Goal: Task Accomplishment & Management: Manage account settings

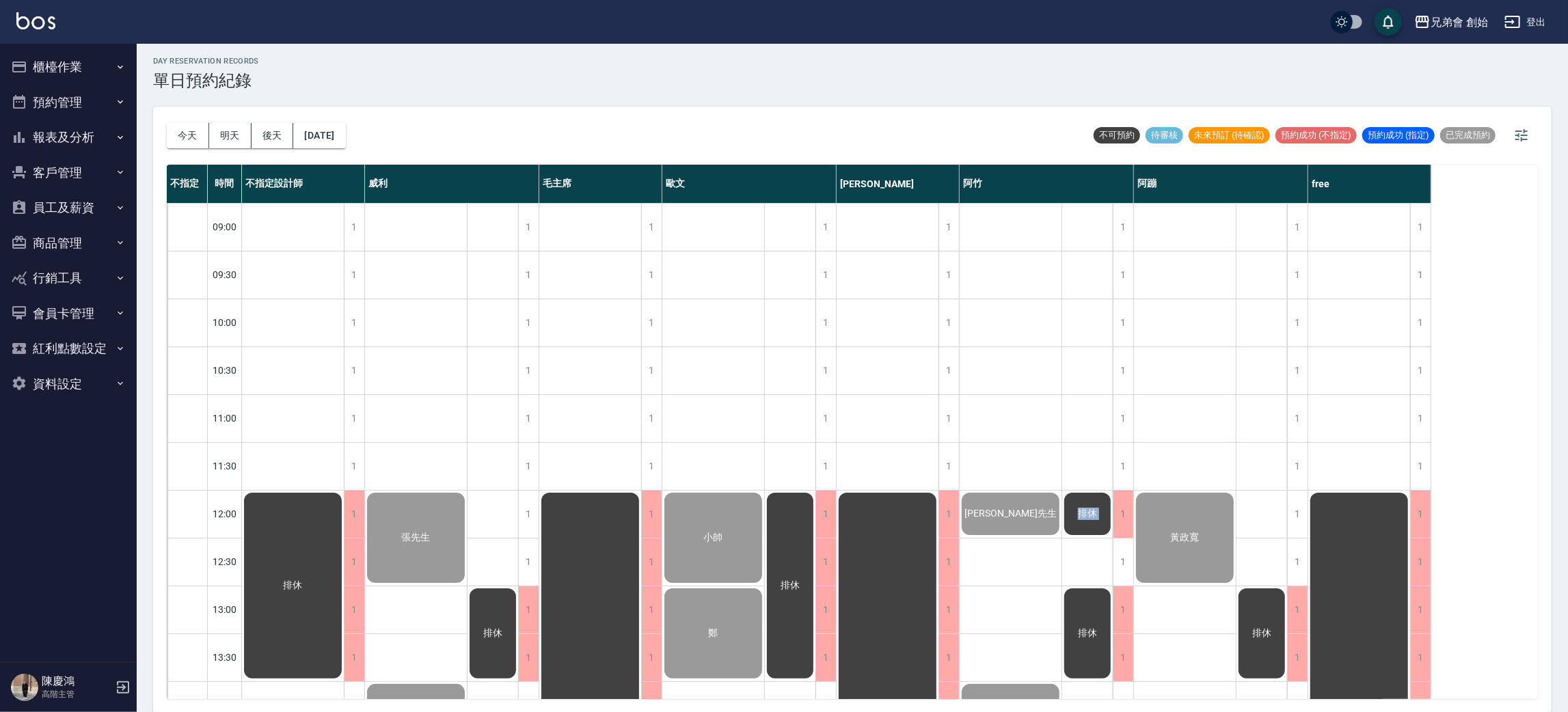
scroll to position [195, 0]
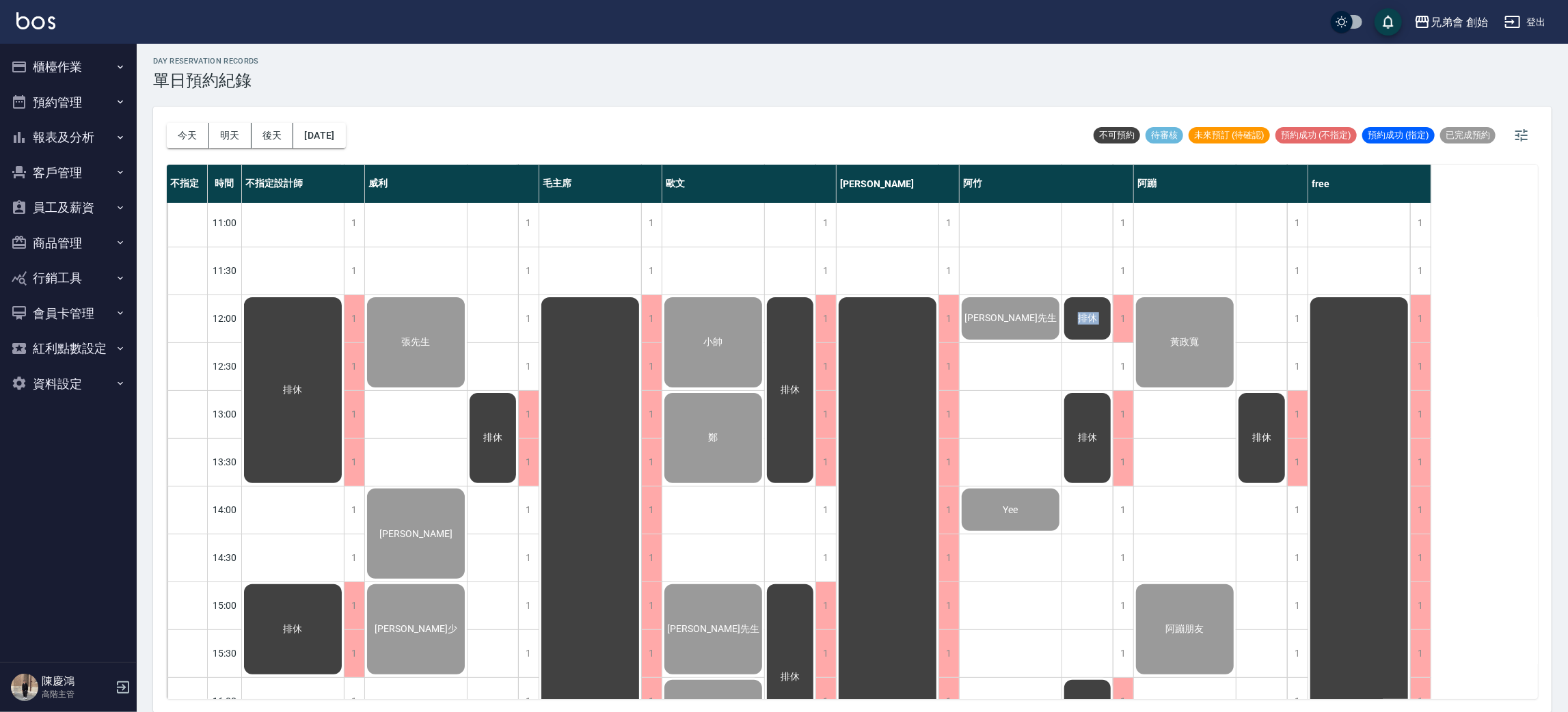
click at [1462, 72] on div "day Reservation records 單日預約紀錄" at bounding box center [852, 74] width 1398 height 34
click at [1008, 69] on div "day Reservation records 單日預約紀錄" at bounding box center [852, 74] width 1398 height 34
click at [192, 130] on button "今天" at bounding box center [188, 135] width 43 height 25
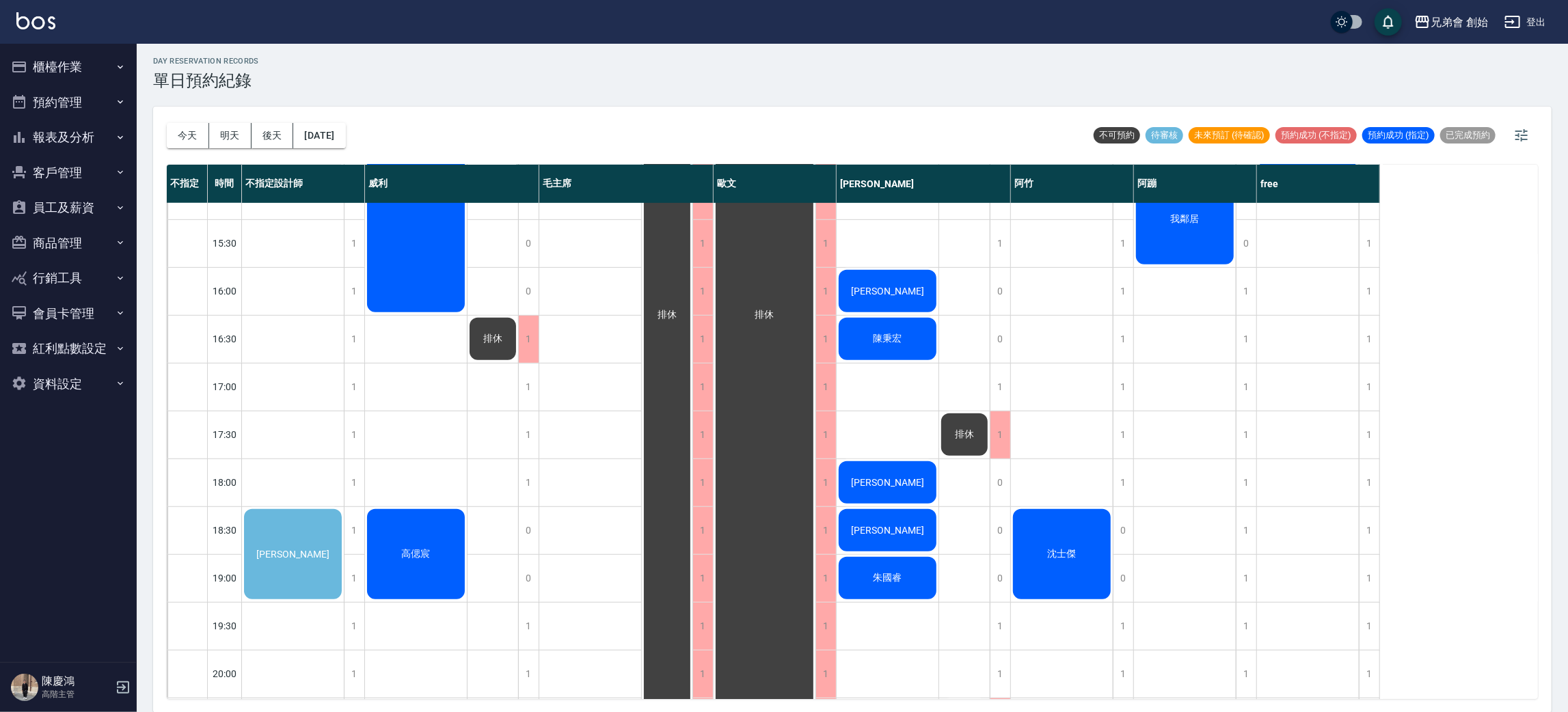
scroll to position [708, 0]
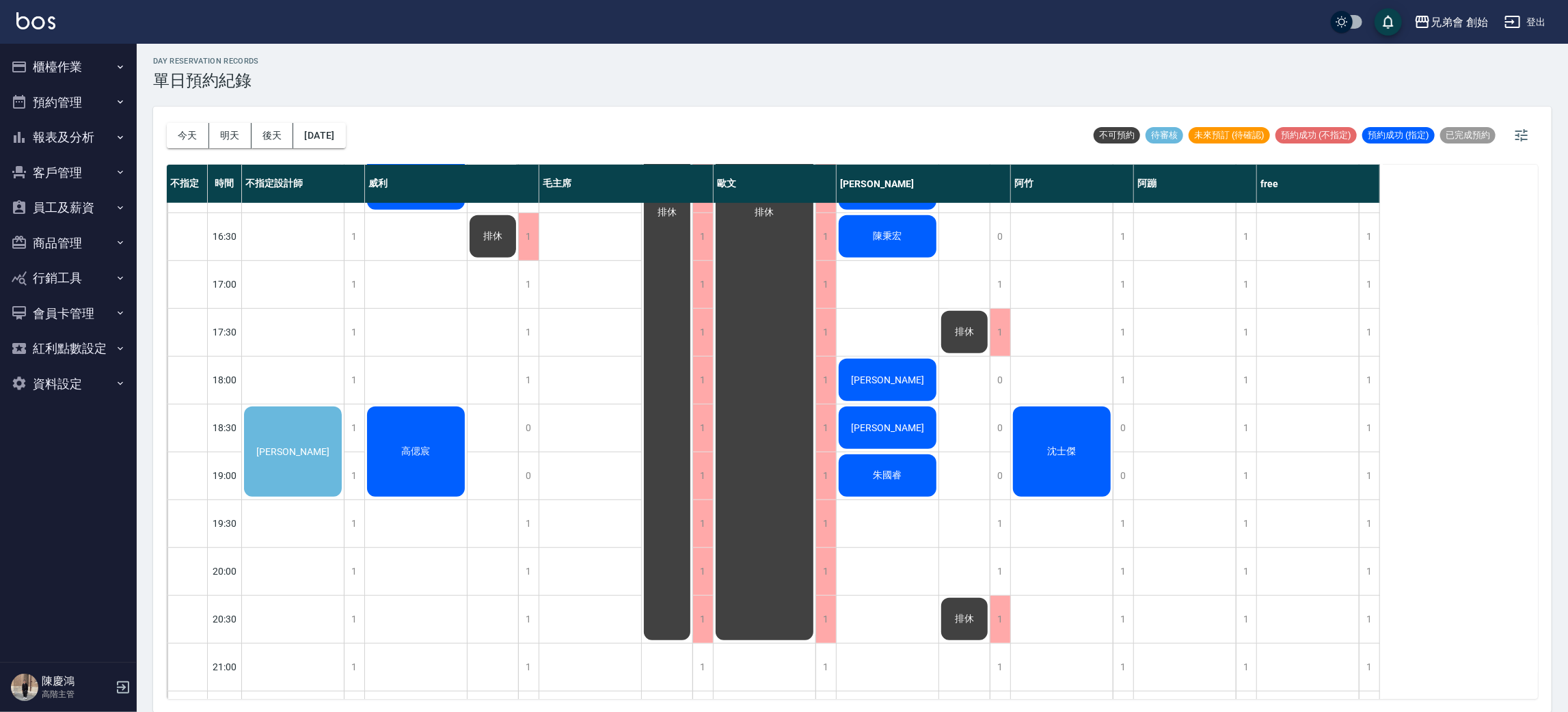
click at [438, 372] on div "古 [PERSON_NAME]" at bounding box center [416, 188] width 102 height 1386
click at [291, 466] on div "[PERSON_NAME]" at bounding box center [293, 451] width 101 height 94
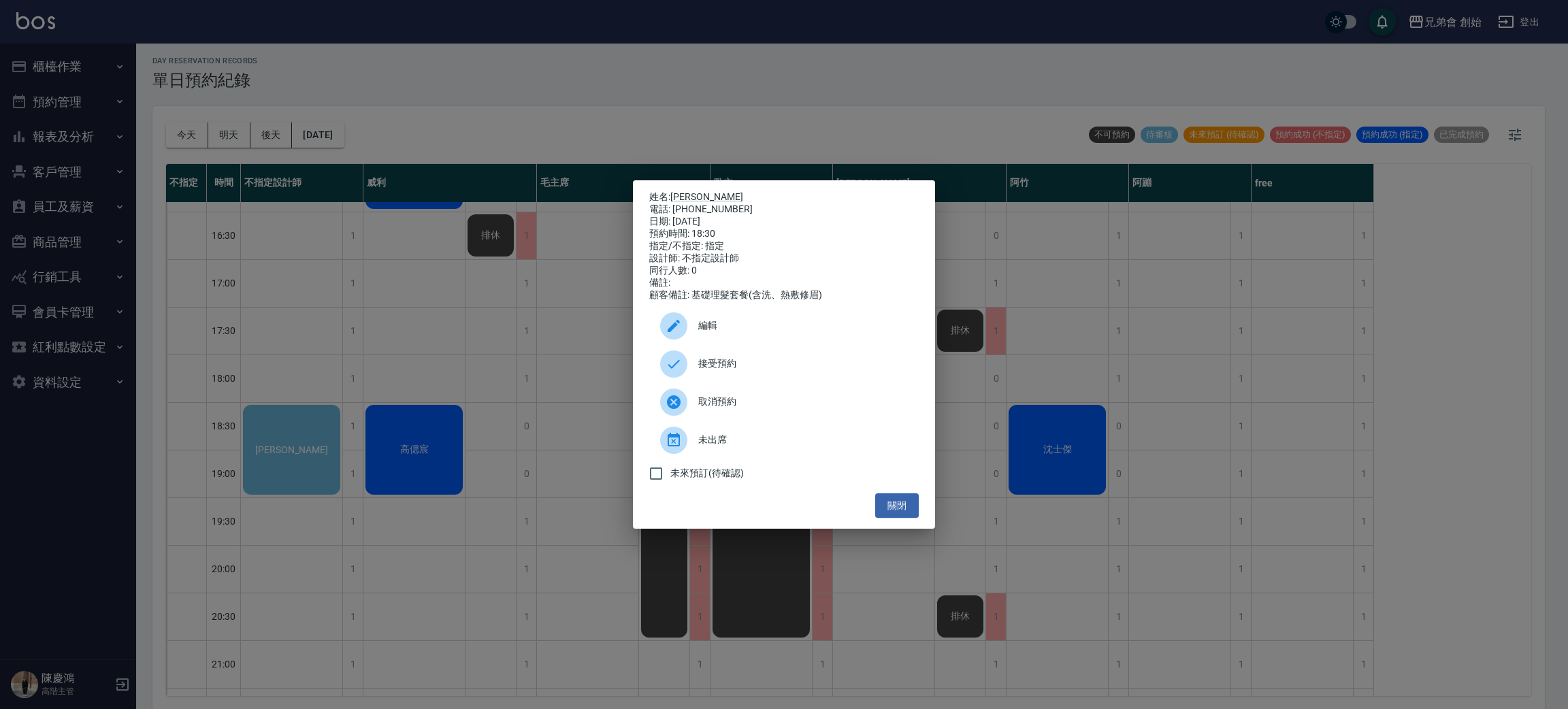
click at [534, 314] on div "姓名: [PERSON_NAME]宇 電話: [PHONE_NUMBER] 日期: [DATE] 預約時間: 18:30 指定/不指定: 指定 設計師: 不指…" at bounding box center [784, 354] width 1568 height 709
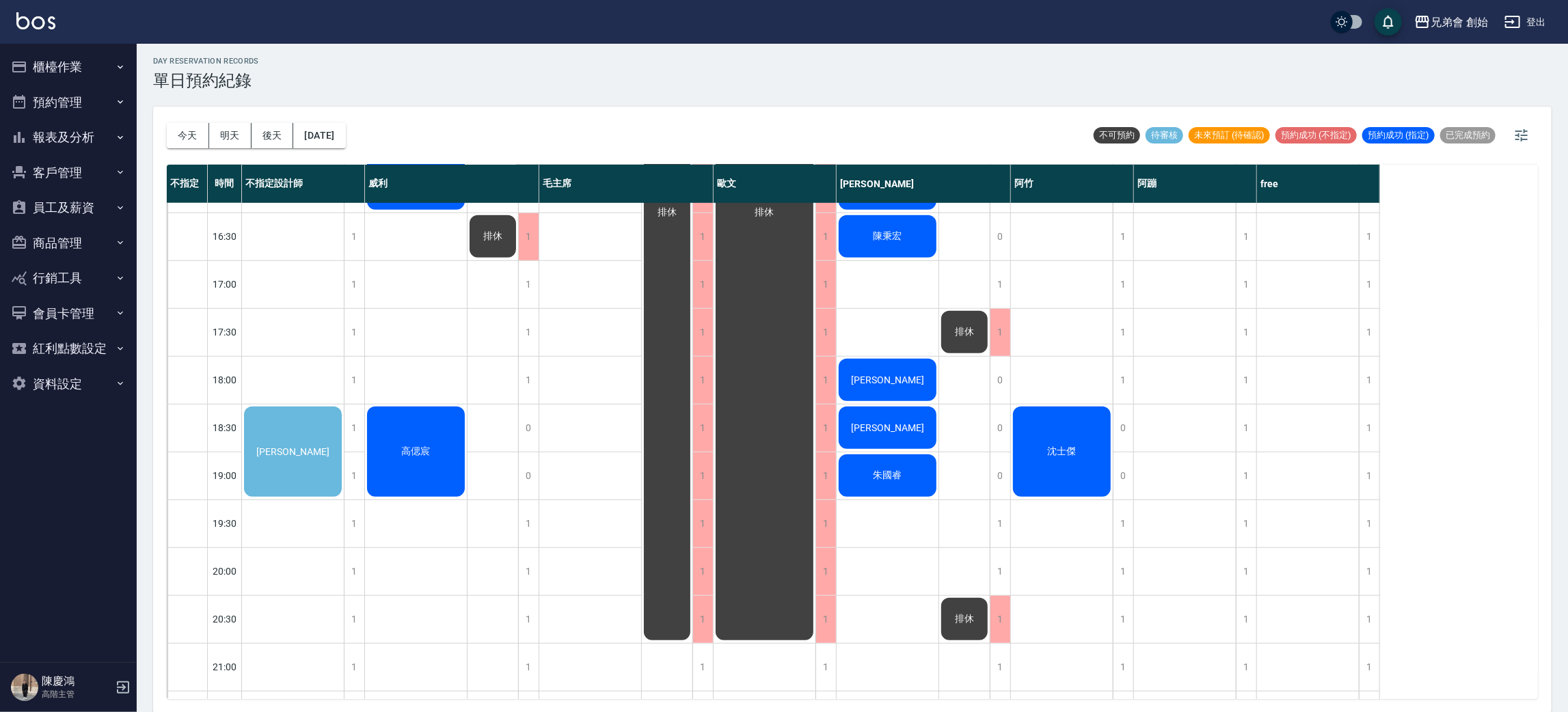
click at [313, 446] on div "[PERSON_NAME]" at bounding box center [293, 451] width 101 height 94
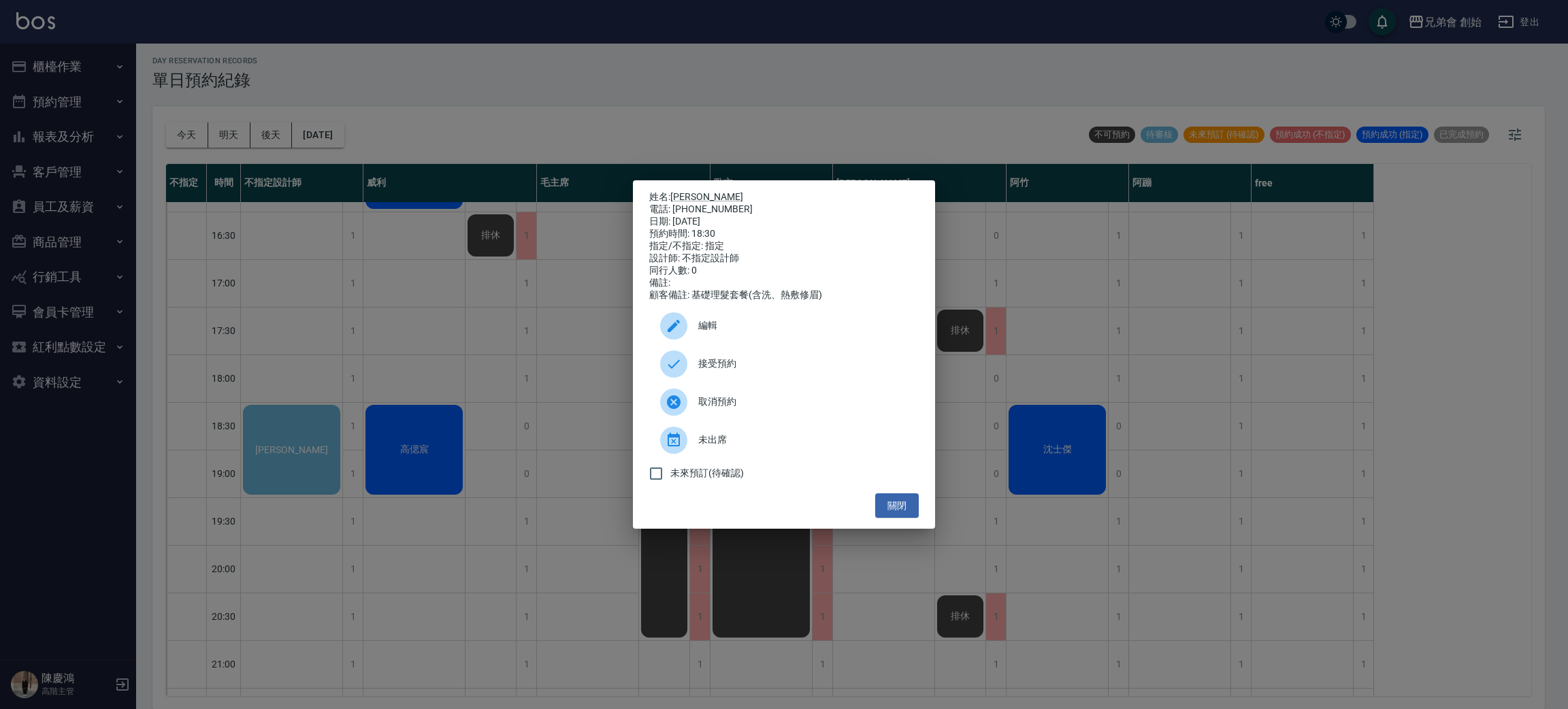
click at [751, 370] on span "接受預約" at bounding box center [803, 363] width 210 height 14
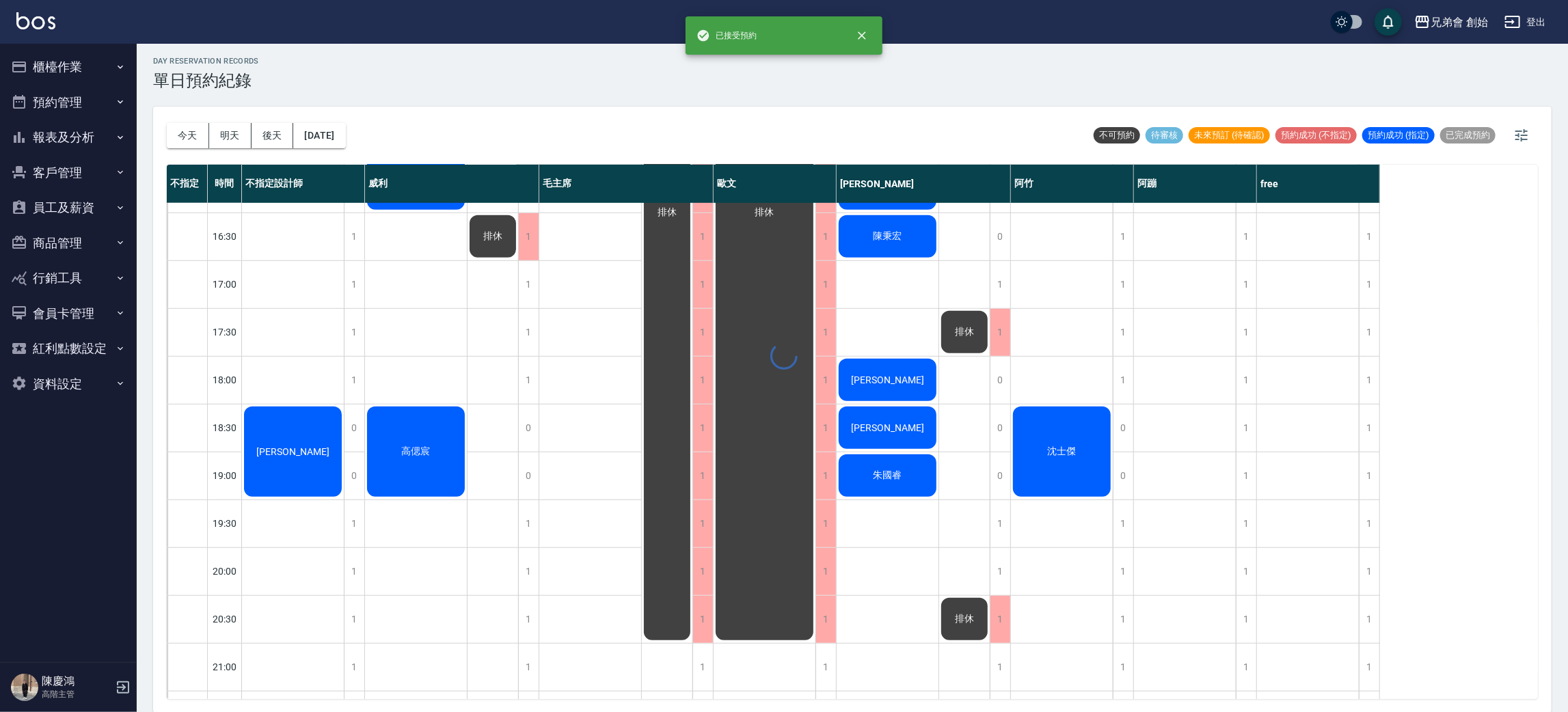
click at [311, 444] on div "day Reservation records 單日預約紀錄 [DATE] [DATE] [DATE] [DATE] 不可預約 待審核 未來預訂 (待確認) …" at bounding box center [852, 377] width 1431 height 672
click at [313, 453] on div "[PERSON_NAME]" at bounding box center [293, 451] width 101 height 94
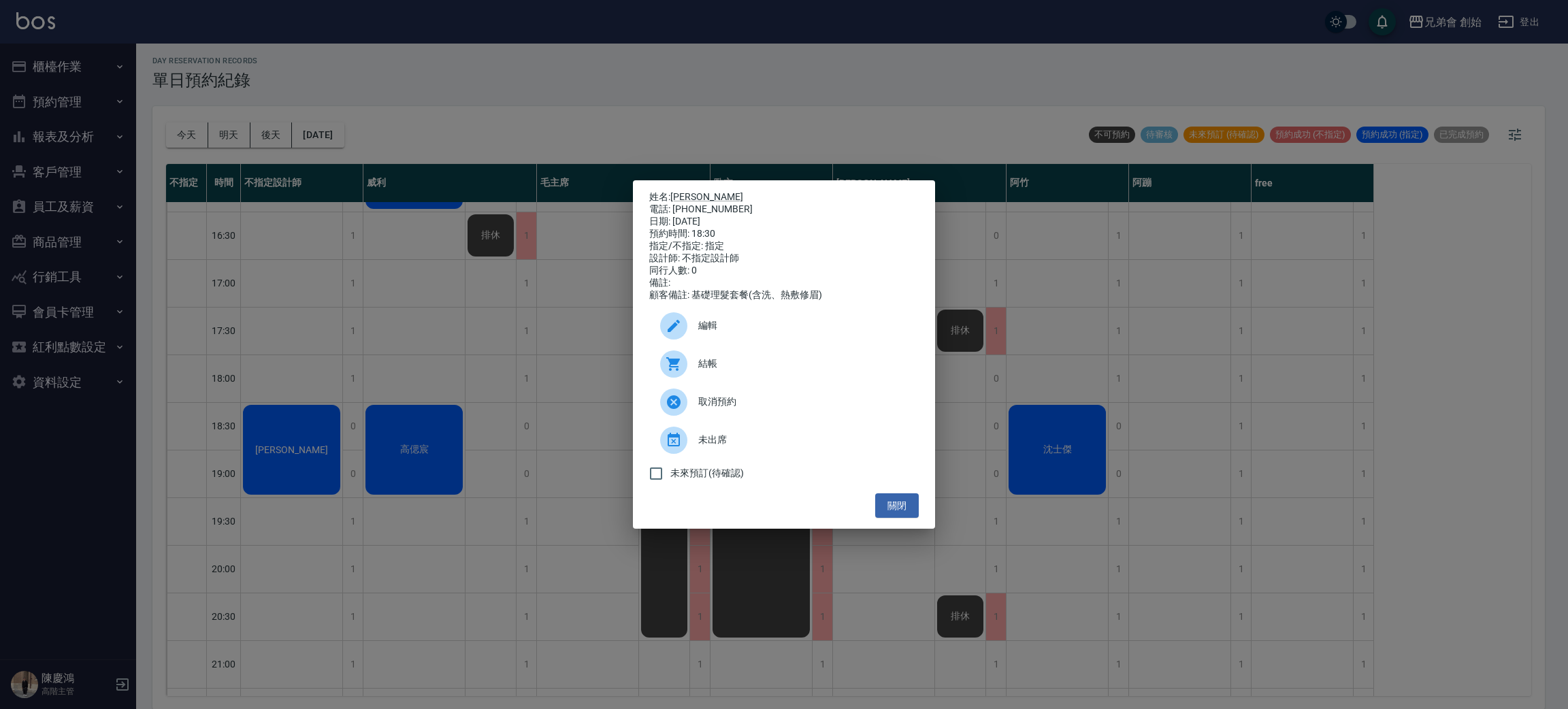
click at [727, 331] on span "編輯" at bounding box center [803, 325] width 210 height 14
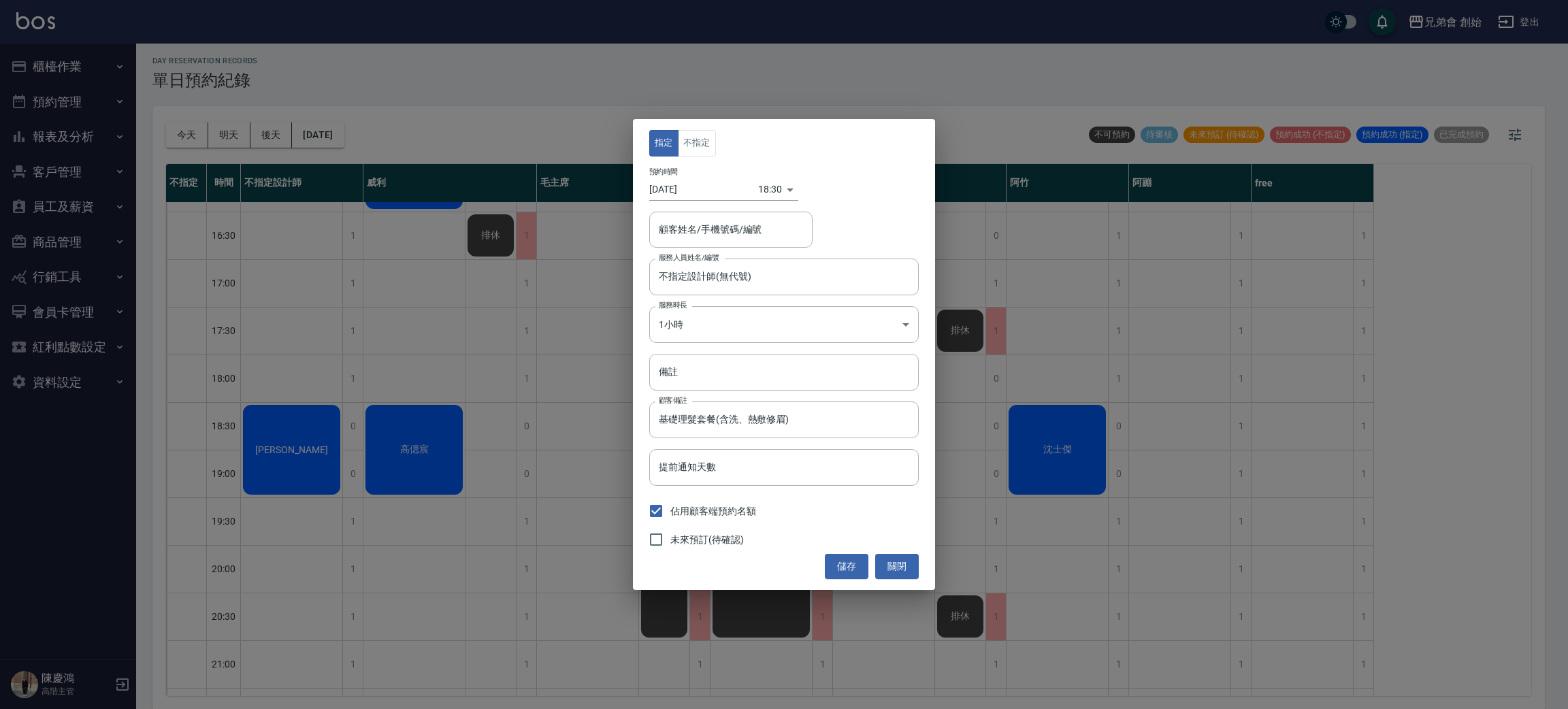
type input "[PERSON_NAME]/0968857506"
click at [689, 137] on button "不指定" at bounding box center [696, 143] width 38 height 27
click at [758, 287] on input "不指定設計師(無代號)" at bounding box center [773, 276] width 237 height 24
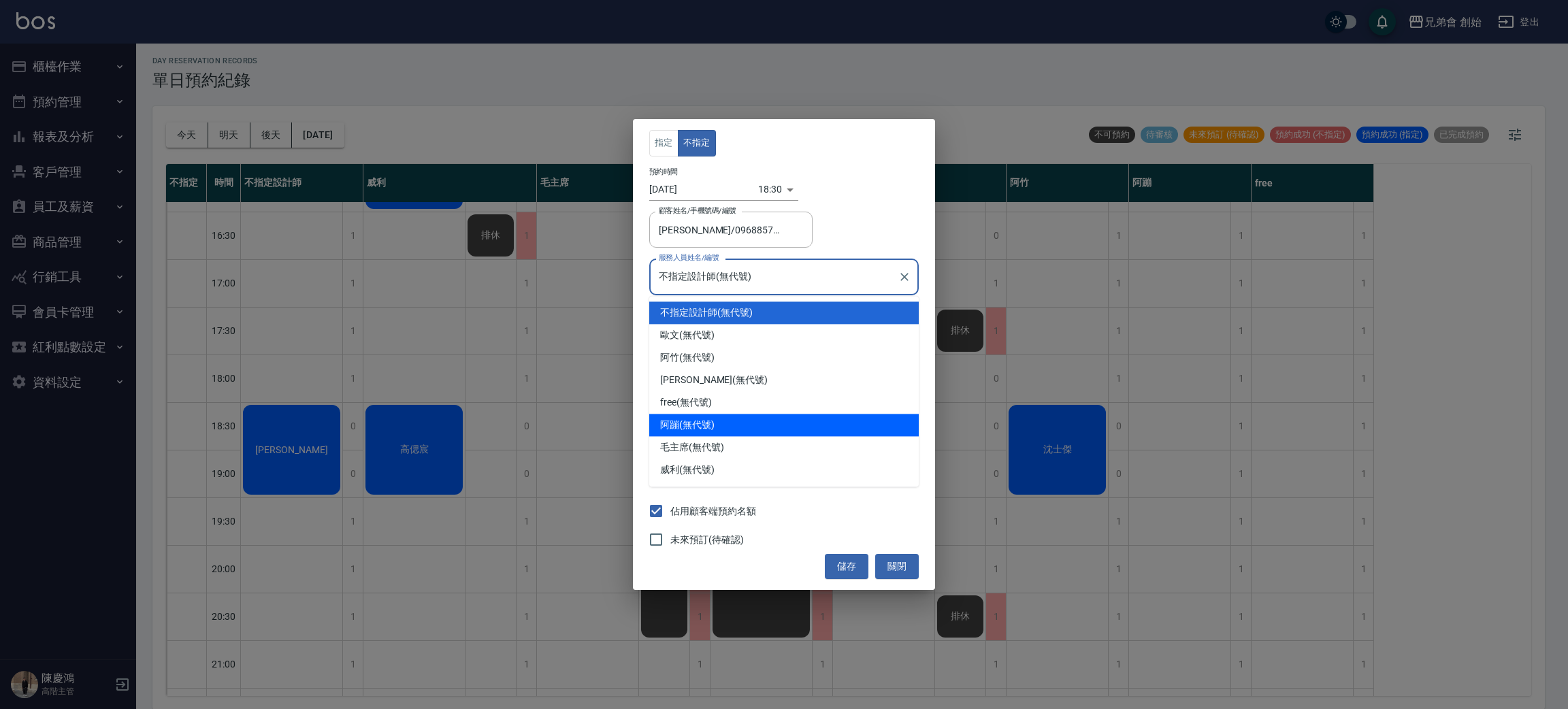
click at [753, 427] on div "阿蹦 (無代號)" at bounding box center [784, 425] width 269 height 23
type input "阿蹦(無代號)"
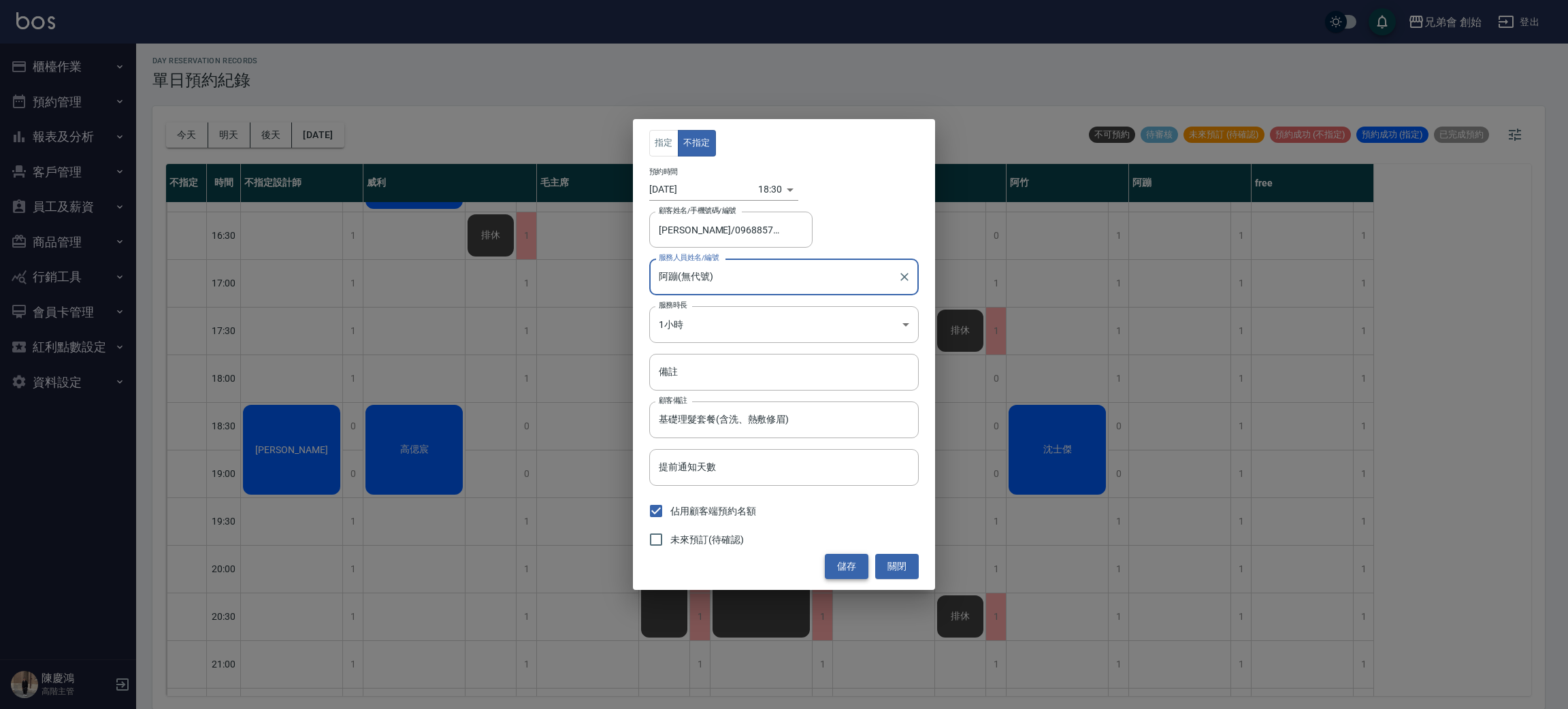
click at [835, 562] on button "儲存" at bounding box center [847, 565] width 44 height 25
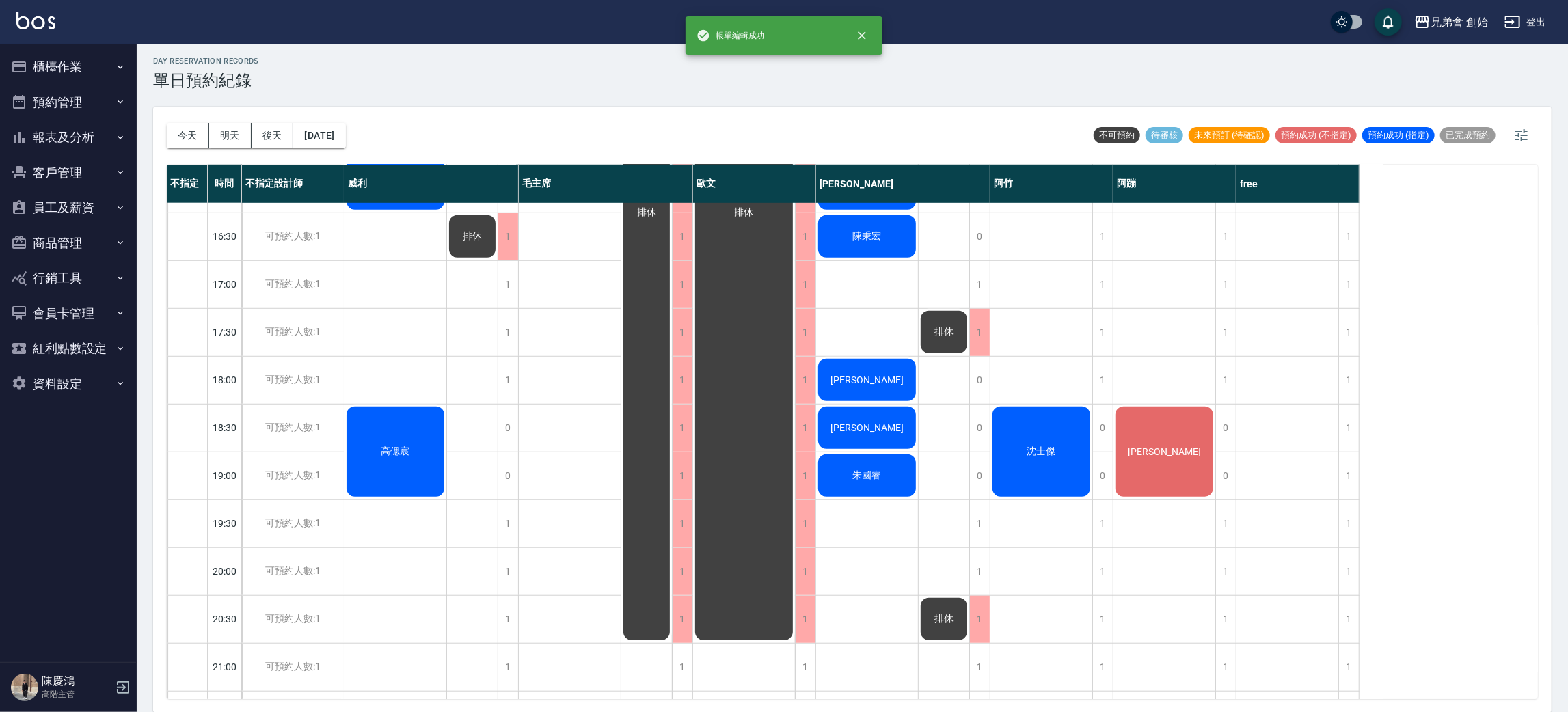
click at [1188, 368] on div "[PERSON_NAME]濰 我鄰居 [PERSON_NAME]" at bounding box center [1164, 188] width 102 height 1386
click at [1175, 375] on div "[PERSON_NAME]濰 我鄰居 [PERSON_NAME]" at bounding box center [1164, 188] width 102 height 1386
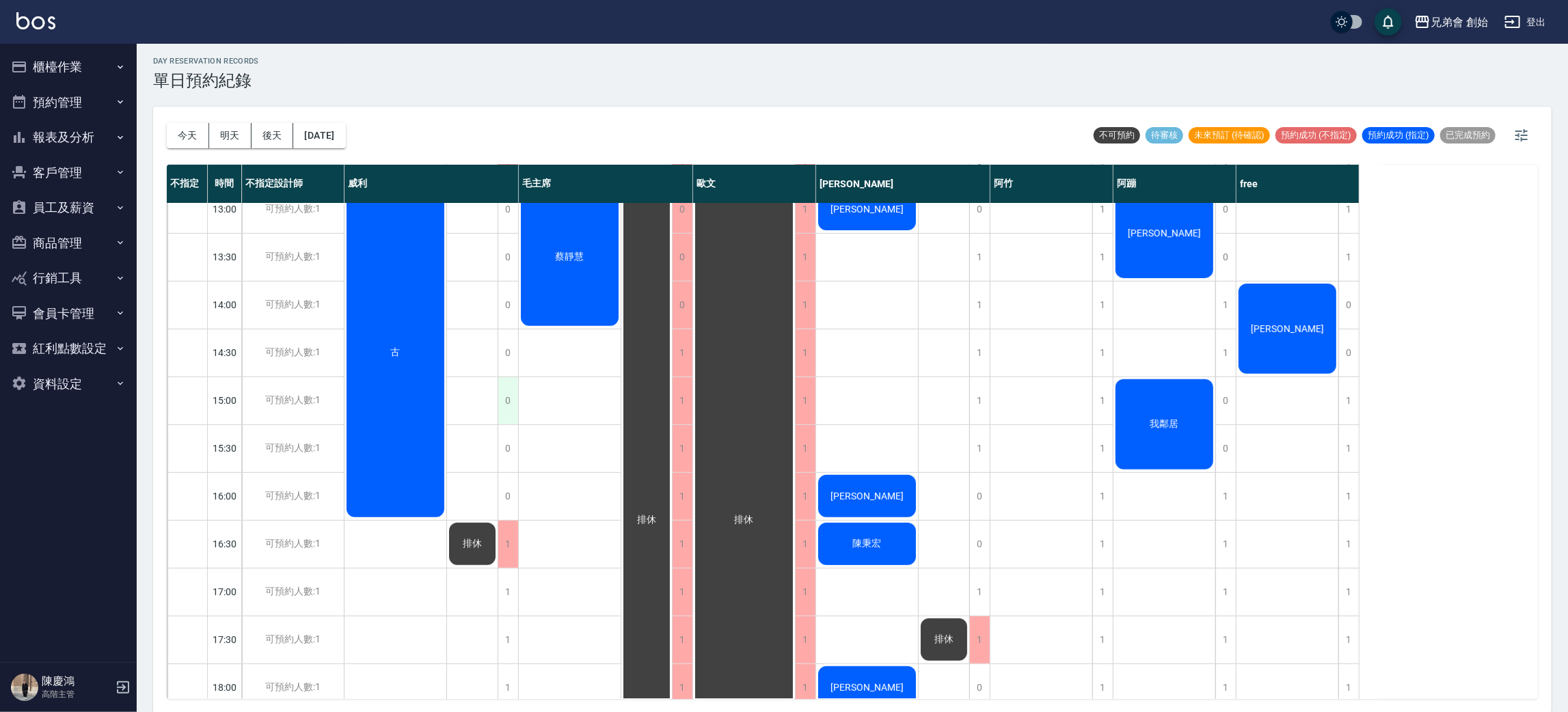
scroll to position [195, 0]
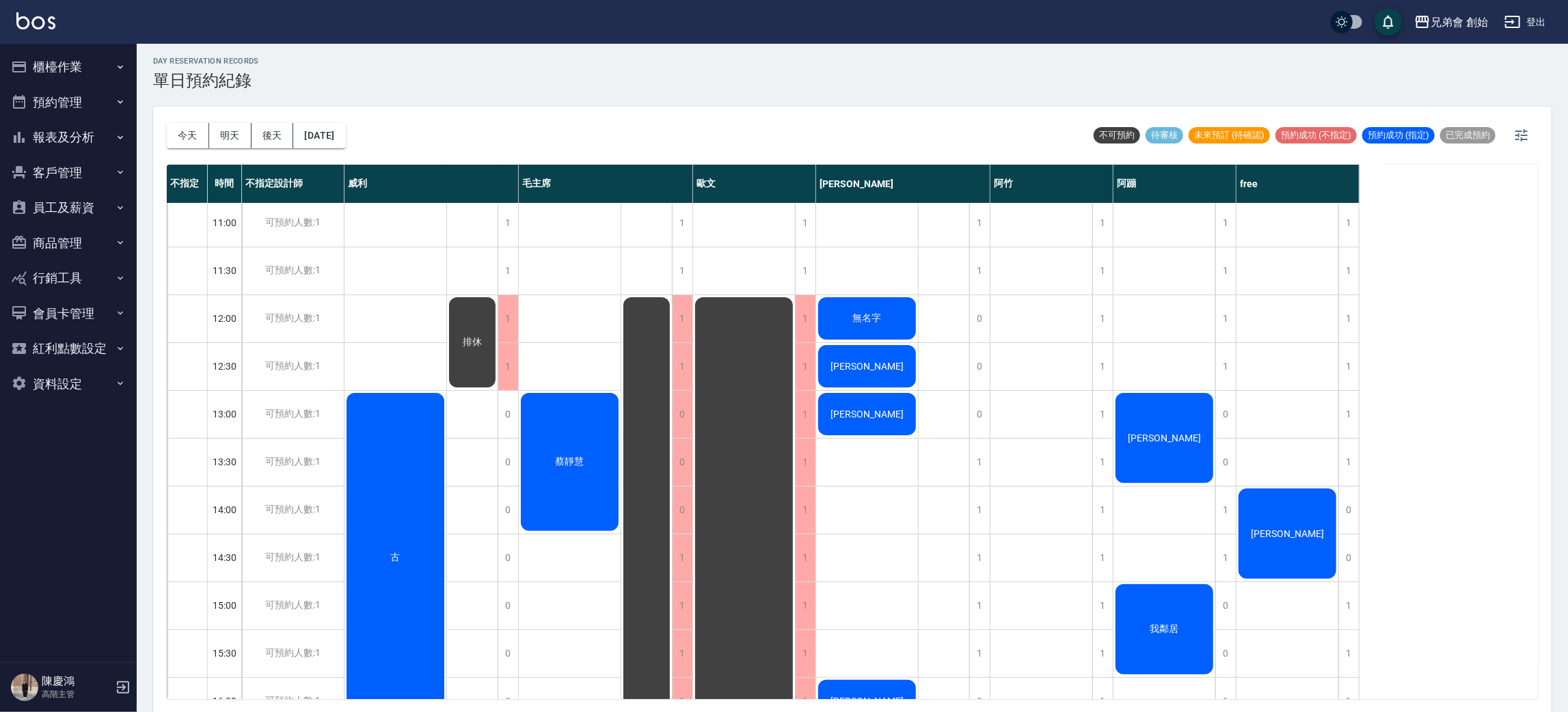
click at [447, 520] on div "[PERSON_NAME]" at bounding box center [395, 557] width 101 height 333
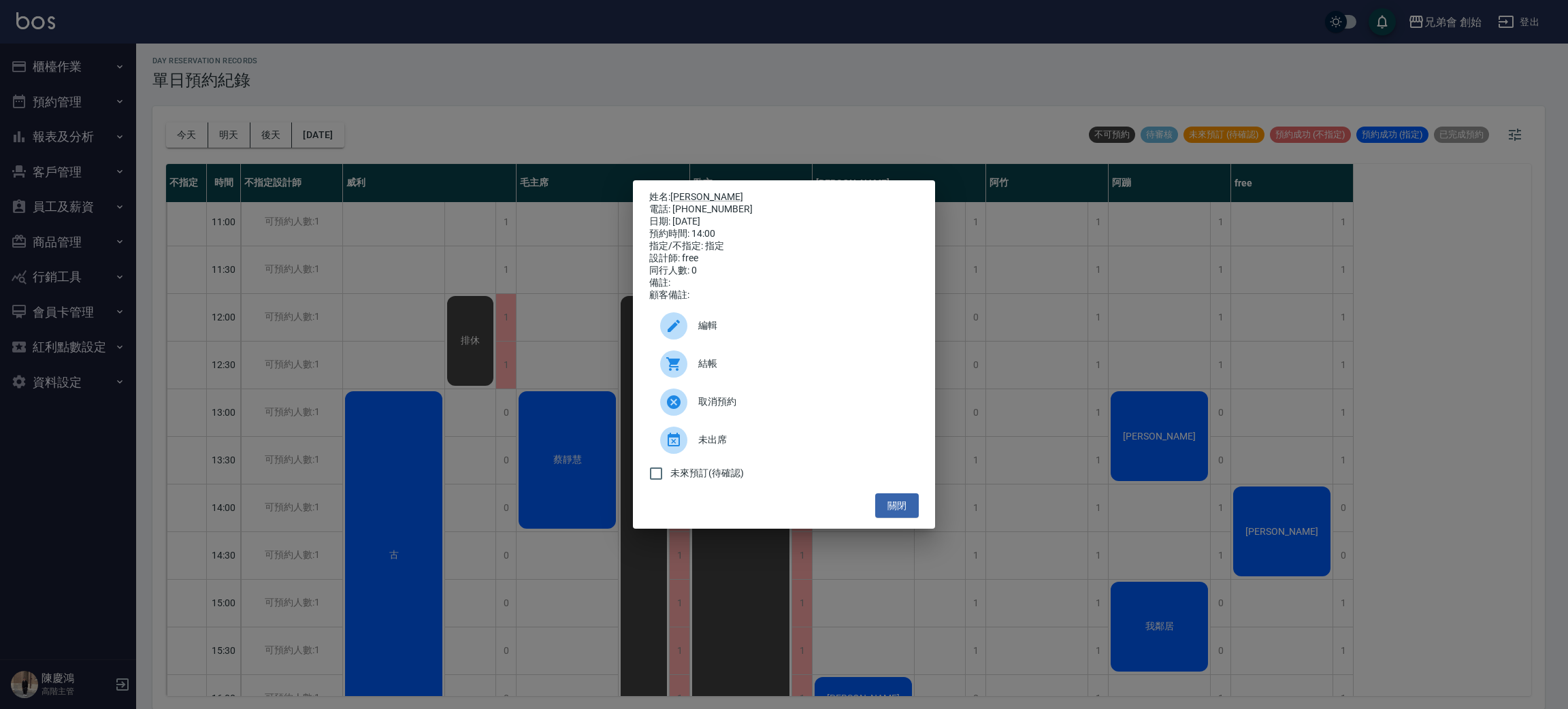
click at [1239, 332] on div "姓名: [PERSON_NAME] 電話: [PHONE_NUMBER] 日期: [DATE] 預約時間: 14:00 指定/不指定: 指定 設計師: fre…" at bounding box center [784, 354] width 1568 height 709
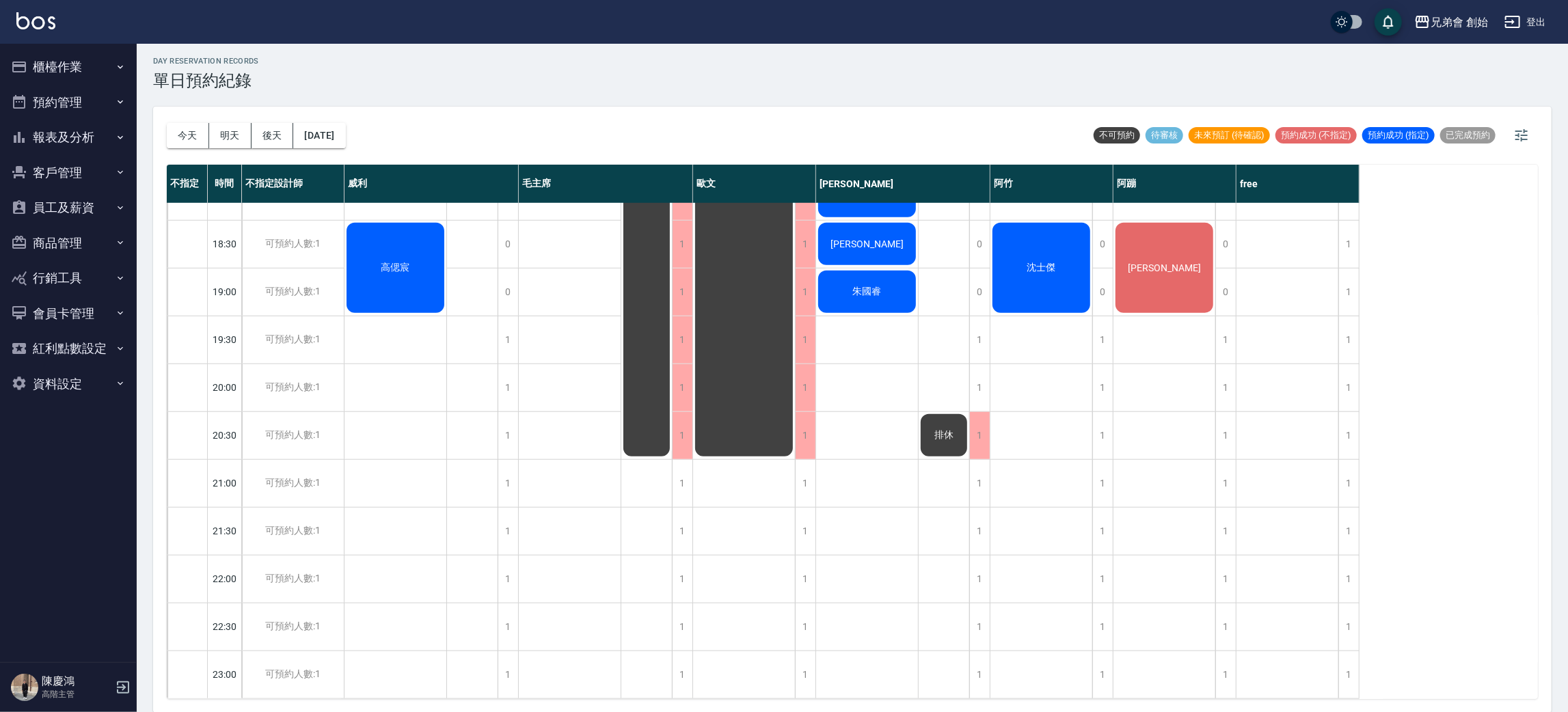
scroll to position [803, 0]
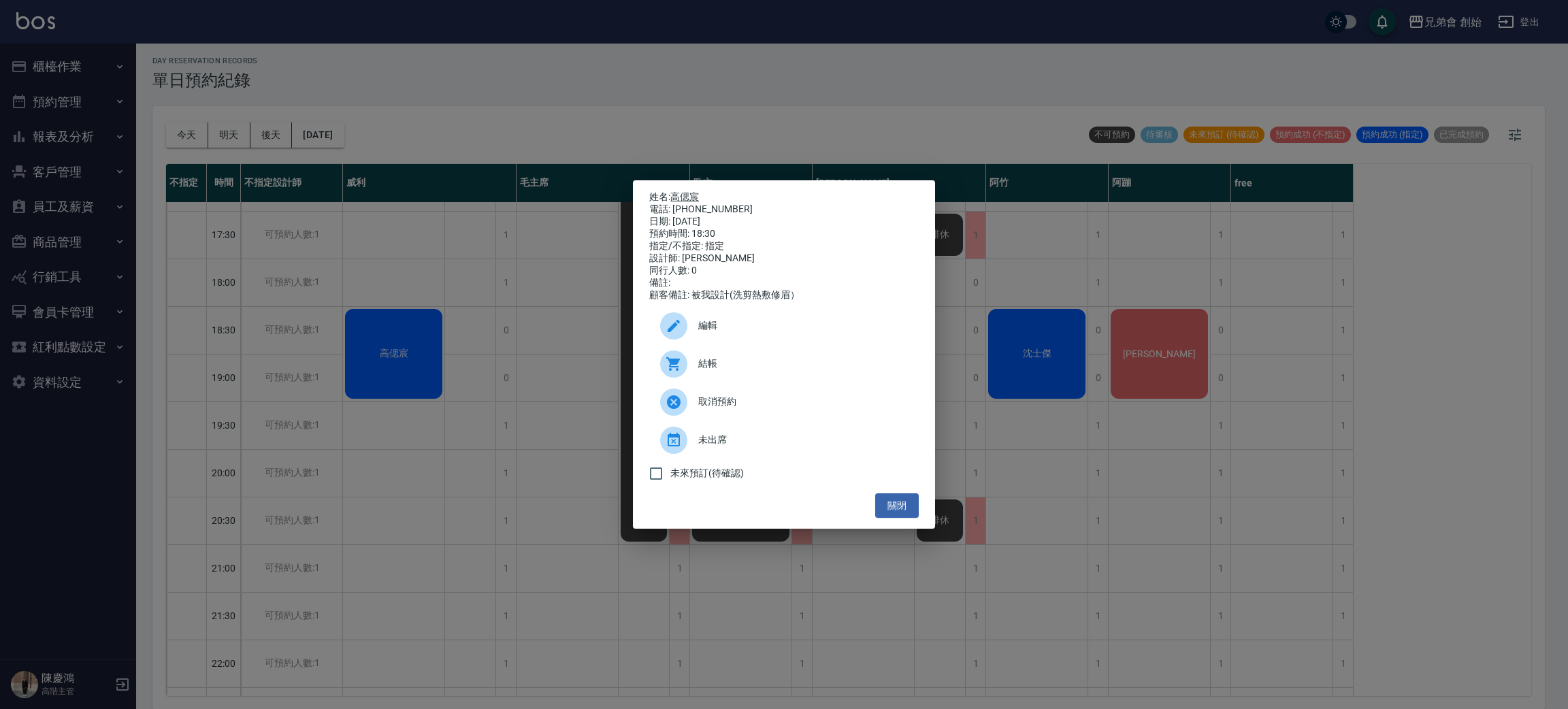
click at [695, 191] on link "高偲宸" at bounding box center [684, 196] width 29 height 11
click at [527, 336] on div "姓名: [PERSON_NAME] 電話: [PHONE_NUMBER] 日期: [DATE] 預約時間: 18:30 指定/不指定: 指定 設計師: [PE…" at bounding box center [784, 354] width 1568 height 709
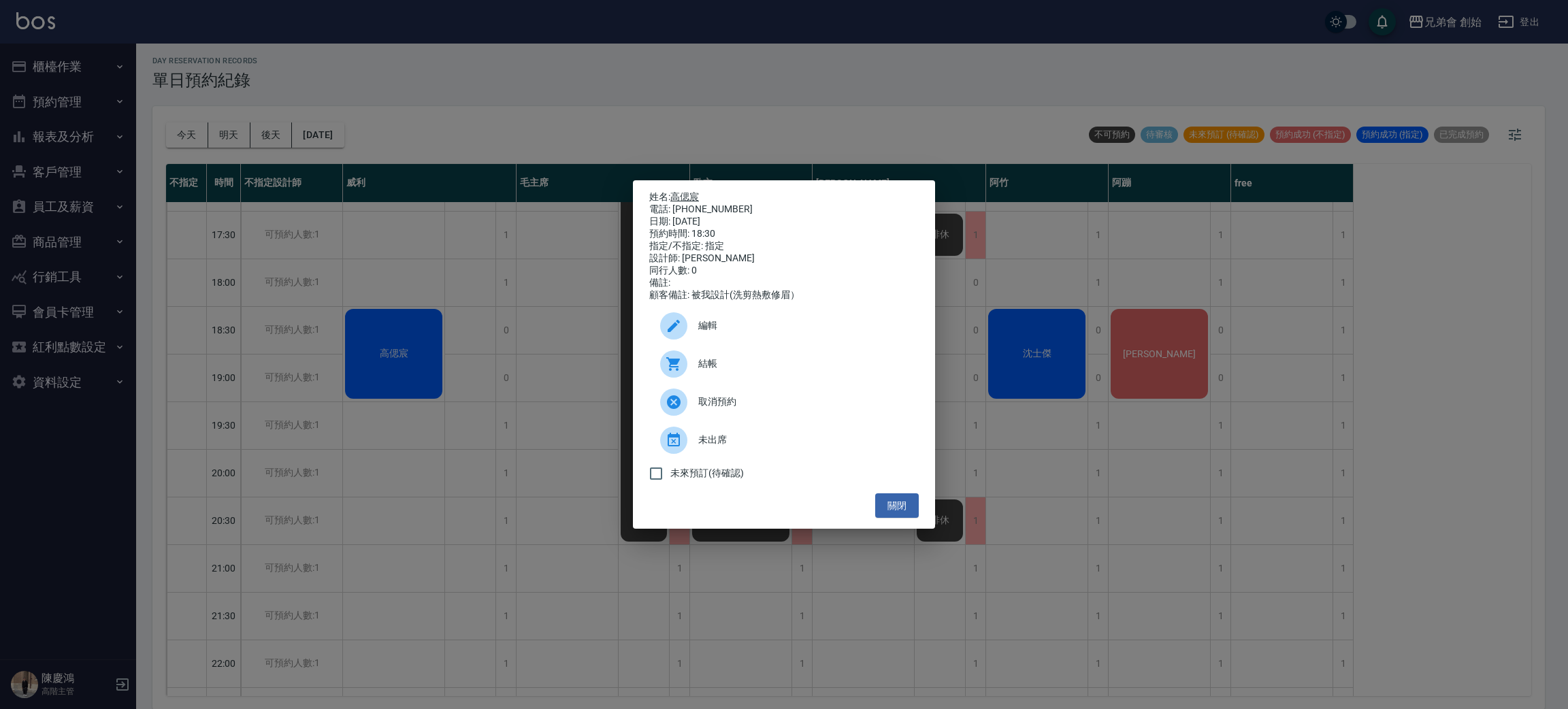
click at [698, 191] on link "高偲宸" at bounding box center [684, 196] width 29 height 11
click at [509, 142] on div "姓名: [PERSON_NAME] 電話: [PHONE_NUMBER] 日期: [DATE] 預約時間: 18:30 指定/不指定: 指定 設計師: [PE…" at bounding box center [784, 354] width 1568 height 709
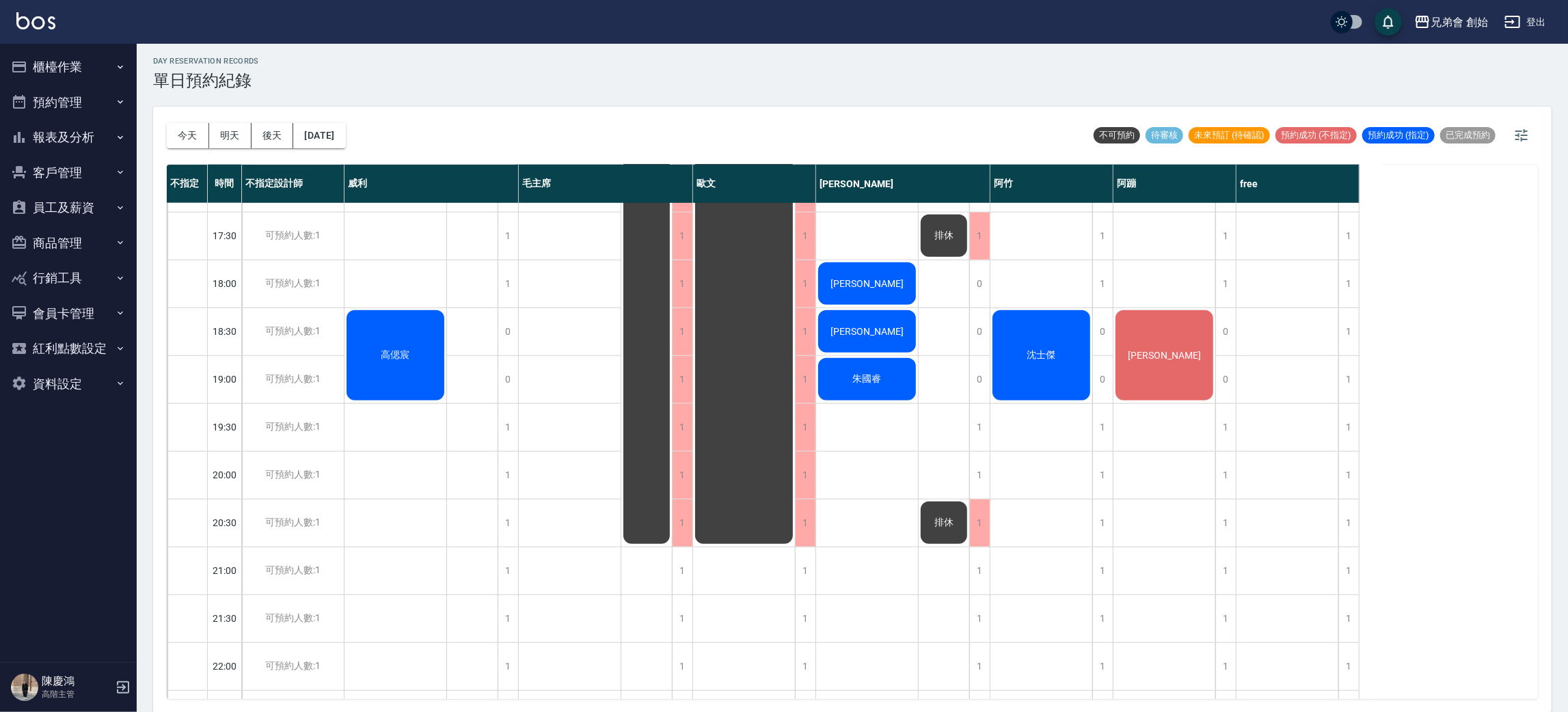
click at [425, 280] on div "古 [PERSON_NAME]" at bounding box center [395, 92] width 102 height 1386
click at [401, 277] on div "古 [PERSON_NAME]" at bounding box center [395, 92] width 102 height 1386
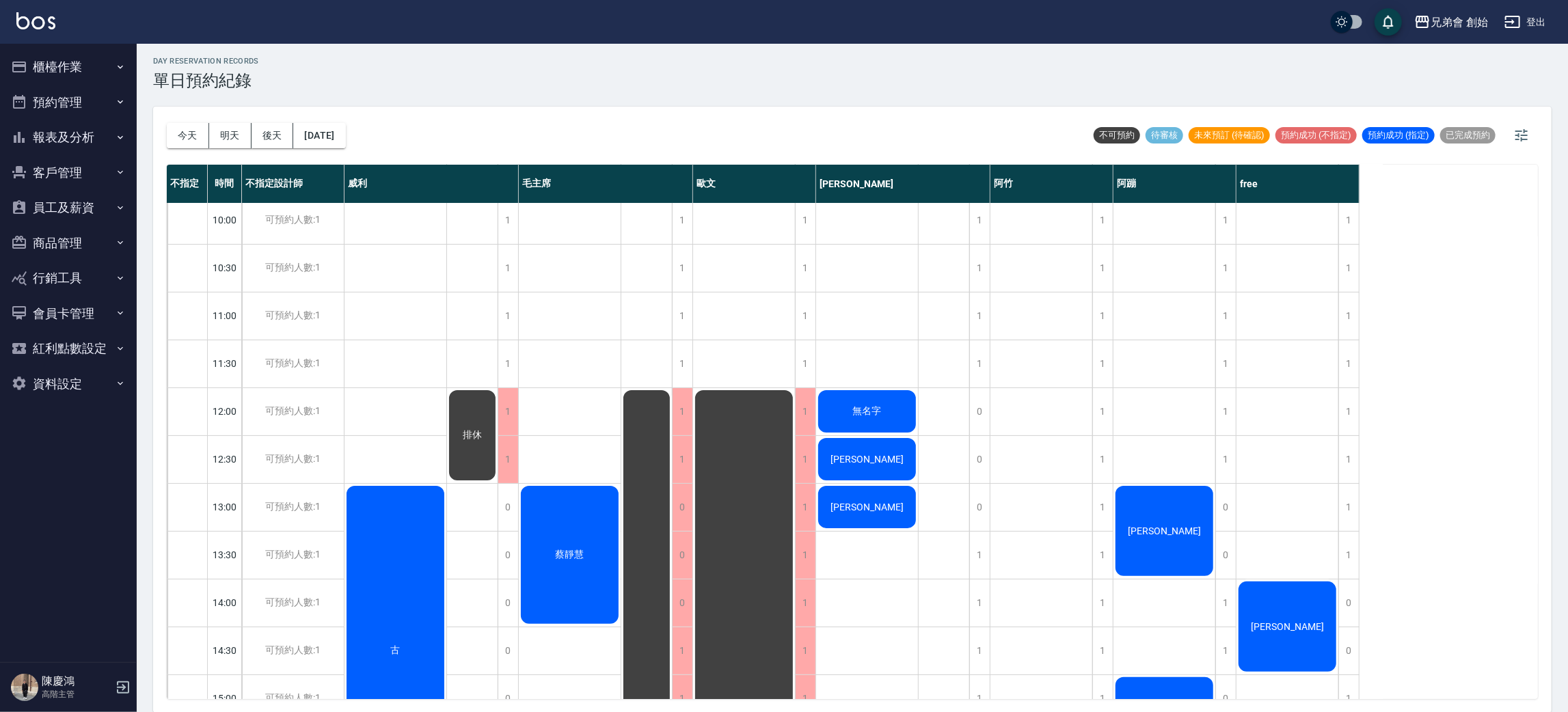
scroll to position [205, 0]
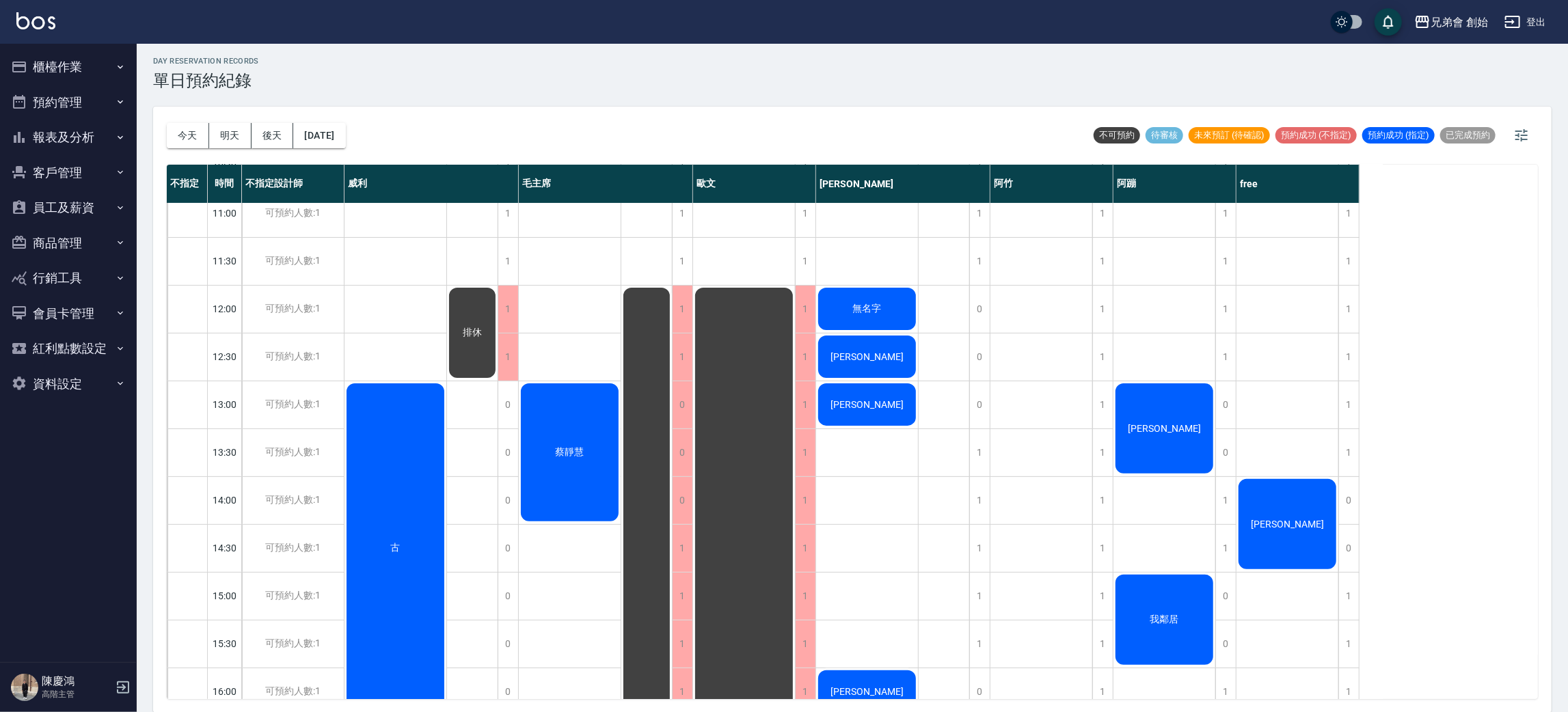
click at [405, 308] on div "古 [PERSON_NAME]" at bounding box center [395, 691] width 102 height 1386
click at [405, 352] on div "古 [PERSON_NAME]" at bounding box center [395, 691] width 102 height 1386
click at [404, 293] on div "古 [PERSON_NAME]" at bounding box center [395, 691] width 102 height 1386
click at [408, 350] on div "古 [PERSON_NAME]" at bounding box center [395, 691] width 102 height 1386
click at [689, 116] on div "[DATE] [DATE] [DATE] [DATE] 不可預約 待審核 未來預訂 (待確認) 預約成功 (不指定) 預約成功 (指定) 已完成預約" at bounding box center [853, 135] width 1371 height 58
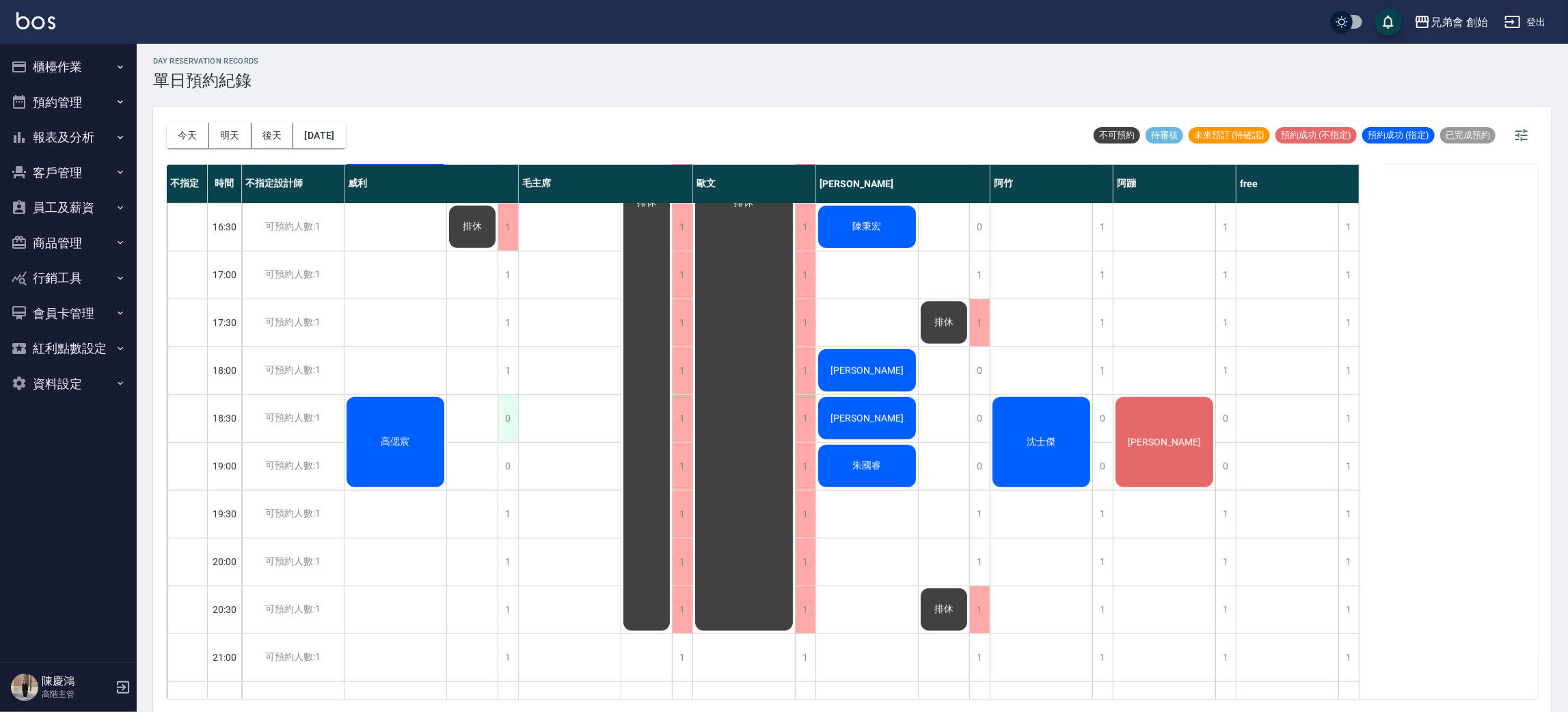
scroll to position [819, 0]
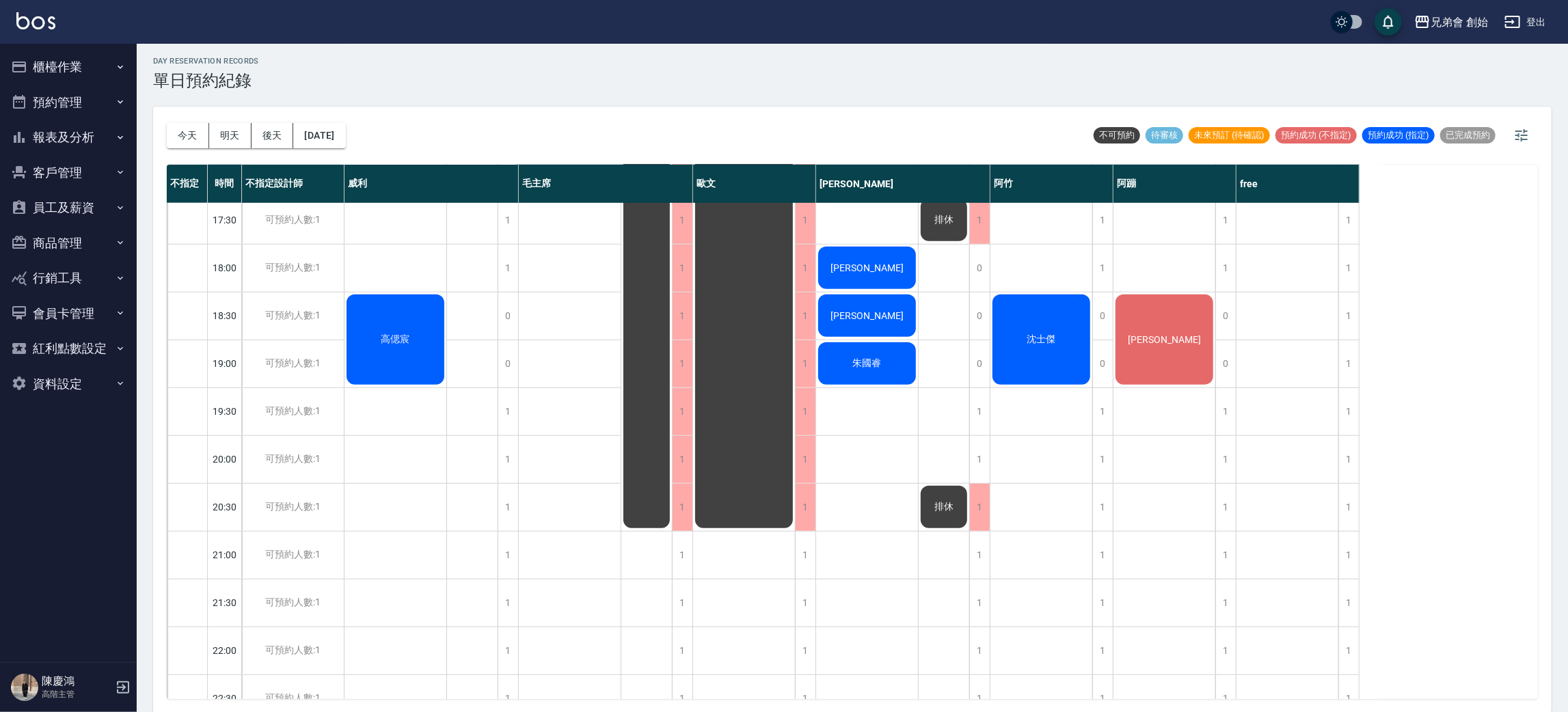
click at [542, 335] on div "蔡靜慧" at bounding box center [569, 77] width 102 height 1386
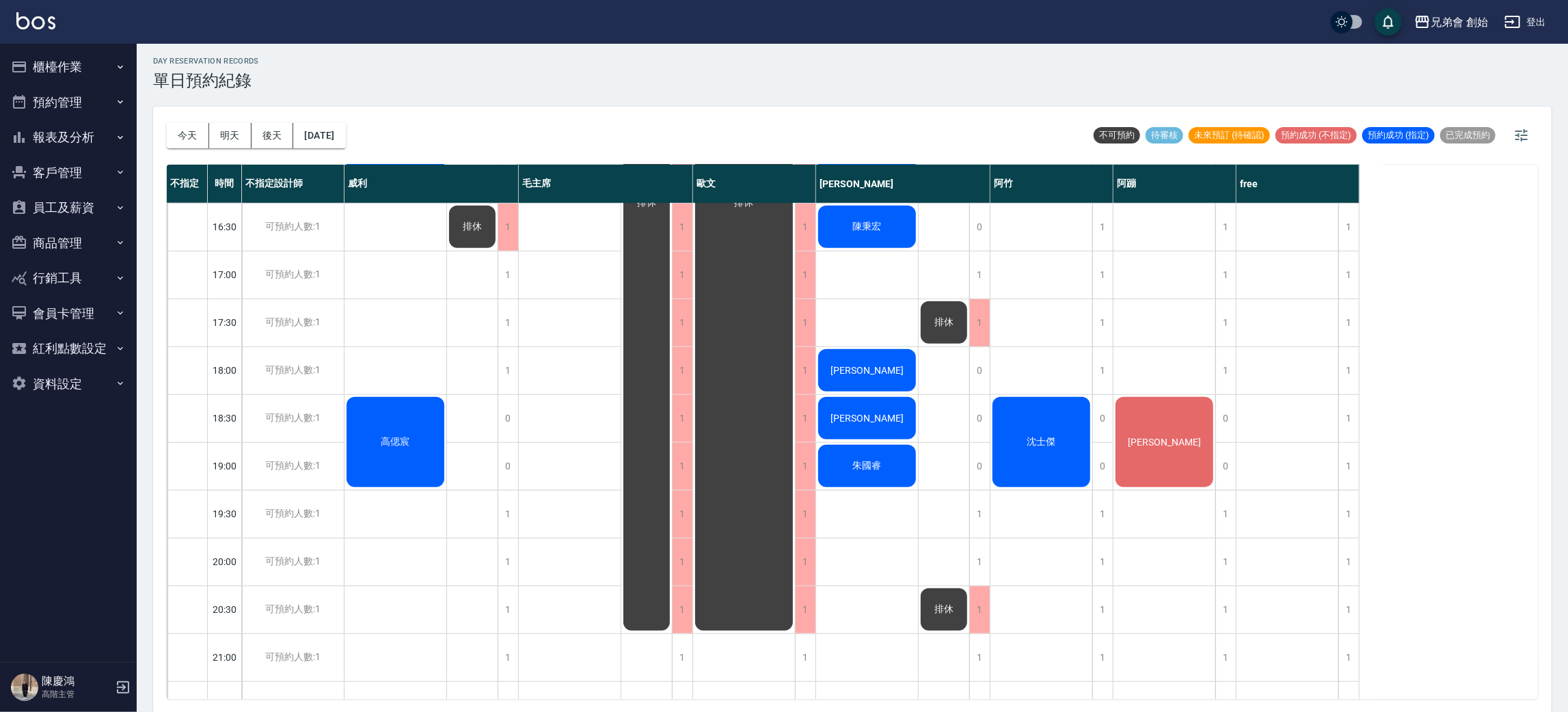
click at [564, 116] on div "[DATE] [DATE] [DATE] [DATE] 不可預約 待審核 未來預訂 (待確認) 預約成功 (不指定) 預約成功 (指定) 已完成預約" at bounding box center [853, 135] width 1371 height 58
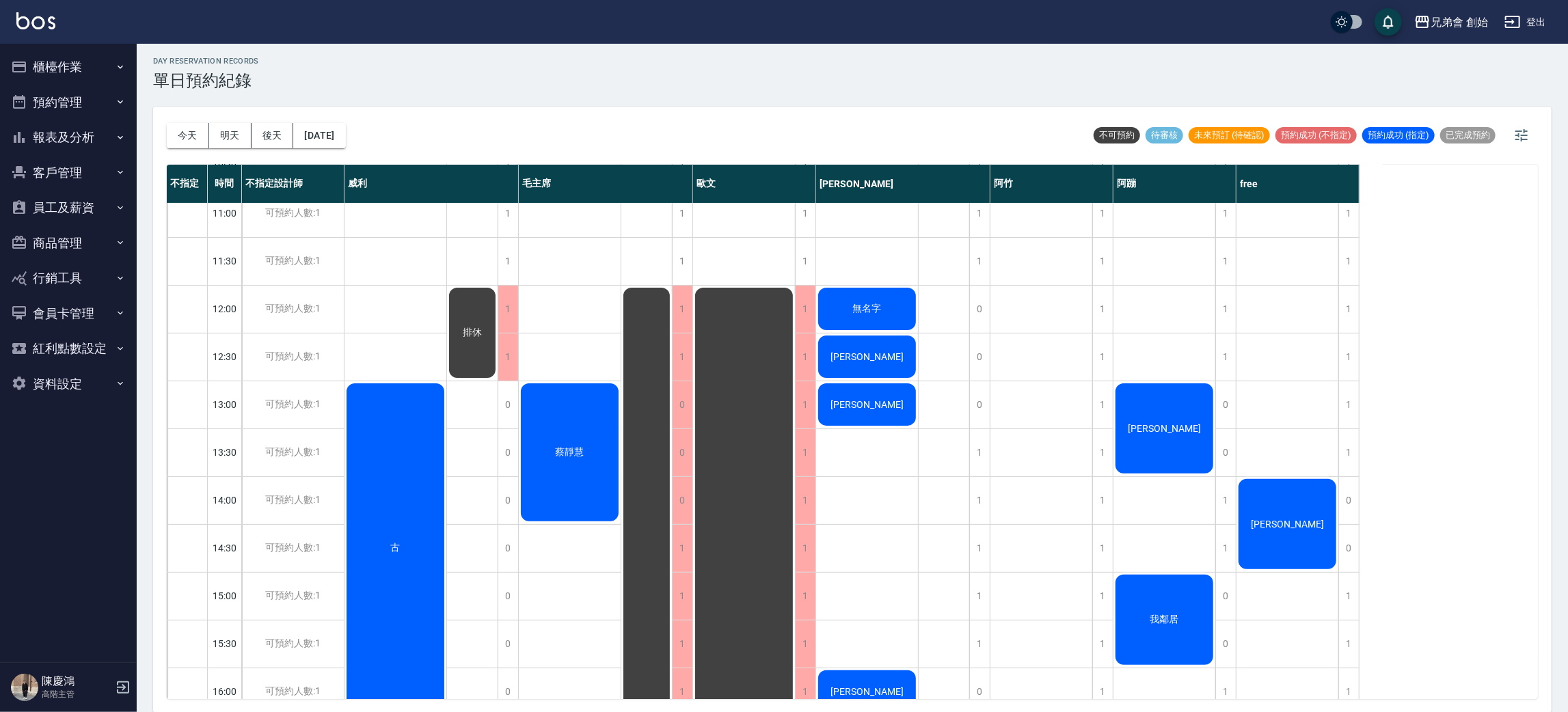
drag, startPoint x: 587, startPoint y: 294, endPoint x: 542, endPoint y: 344, distance: 67.3
click at [571, 311] on div "蔡靜慧" at bounding box center [569, 691] width 102 height 1386
drag, startPoint x: 542, startPoint y: 344, endPoint x: 544, endPoint y: 323, distance: 21.1
click at [543, 342] on div "蔡靜慧" at bounding box center [569, 691] width 102 height 1386
click at [191, 136] on button "今天" at bounding box center [188, 135] width 43 height 25
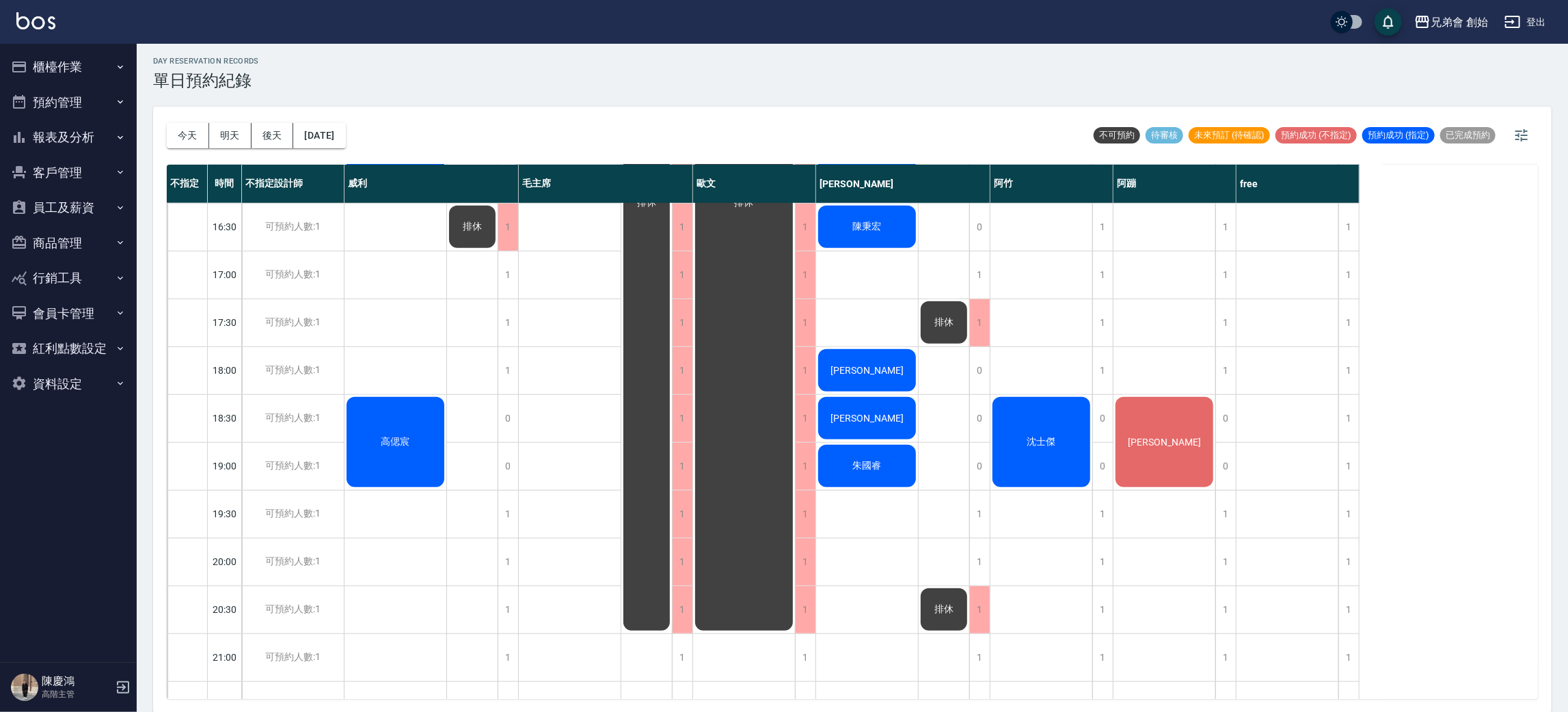
scroll to position [0, 0]
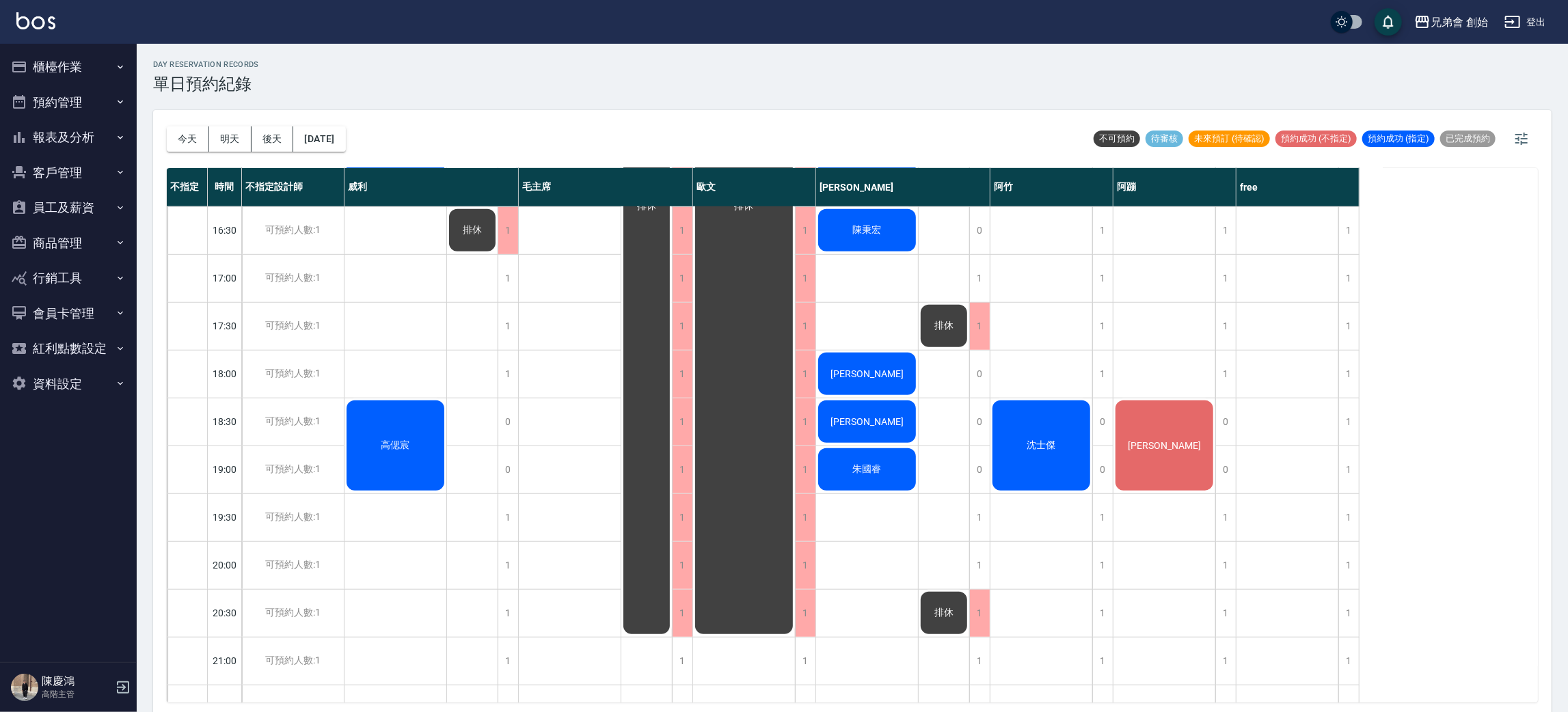
drag, startPoint x: 228, startPoint y: 147, endPoint x: 235, endPoint y: 139, distance: 10.6
click at [228, 147] on button "明天" at bounding box center [230, 138] width 43 height 25
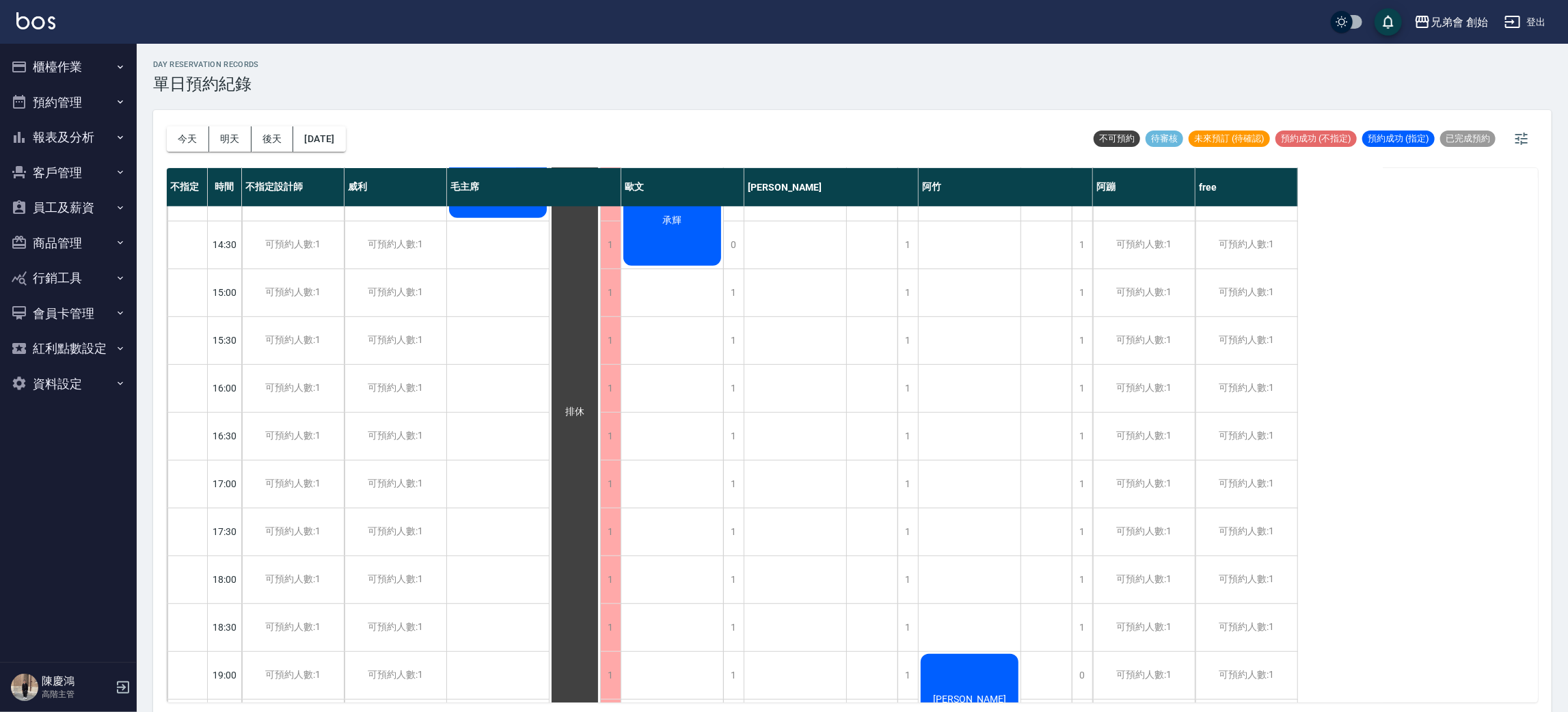
scroll to position [102, 0]
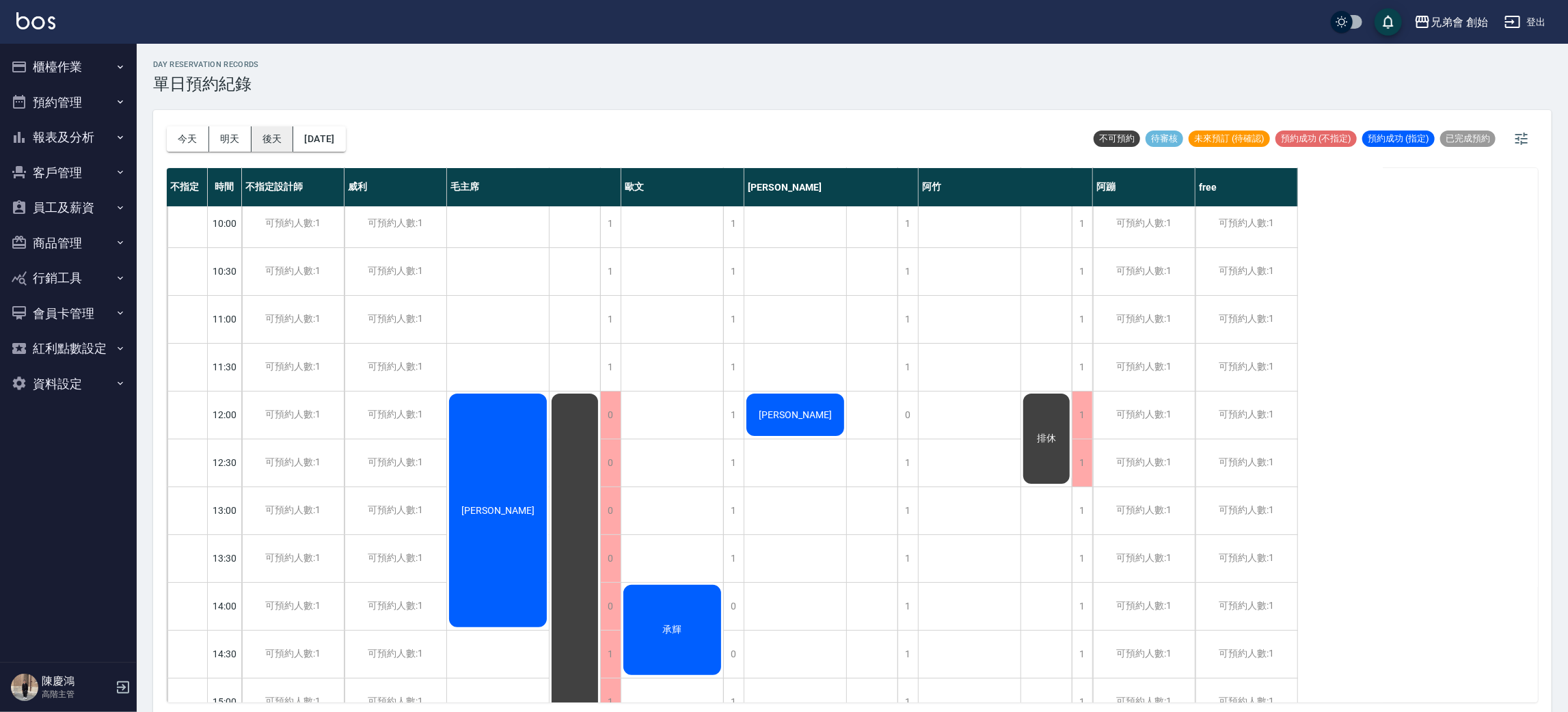
click at [258, 138] on button "後天" at bounding box center [273, 138] width 43 height 25
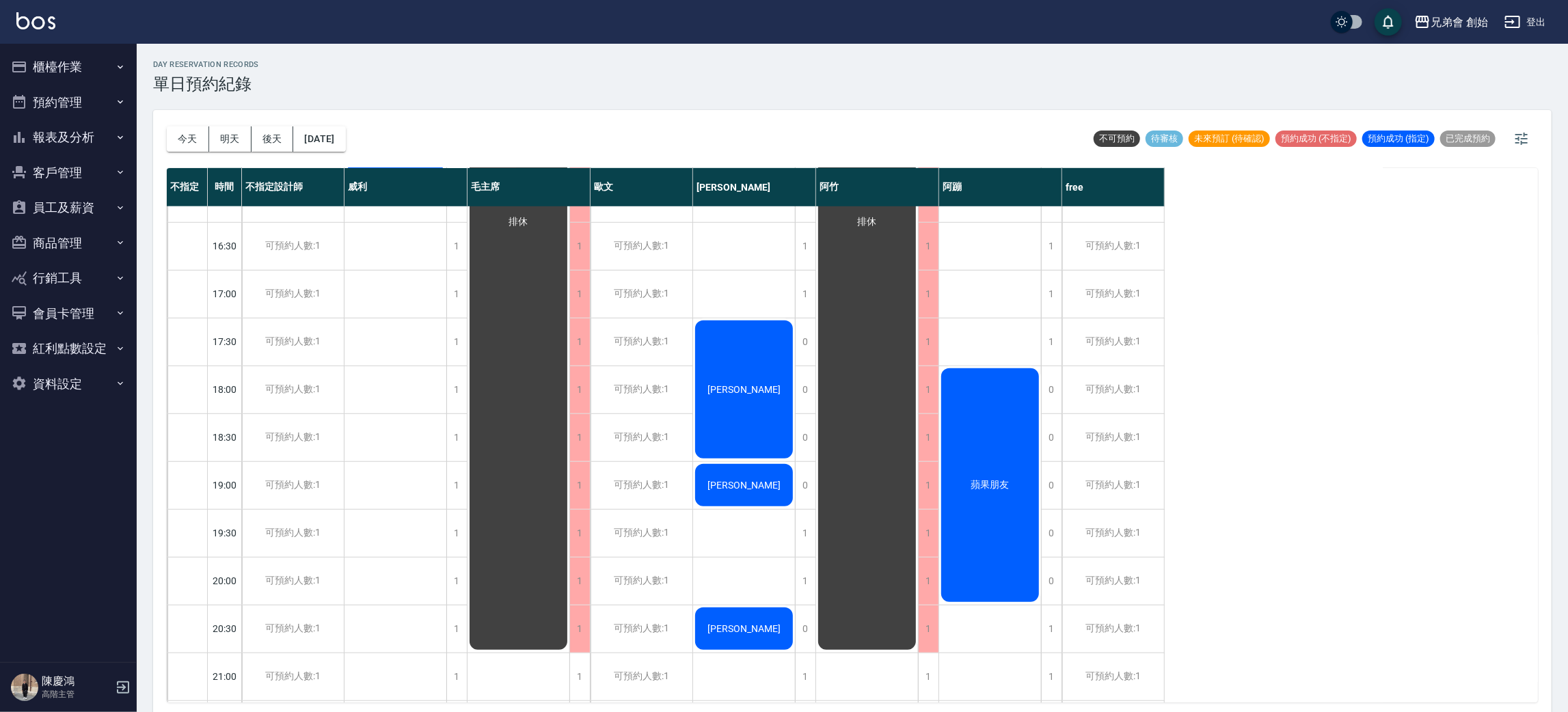
scroll to position [189, 0]
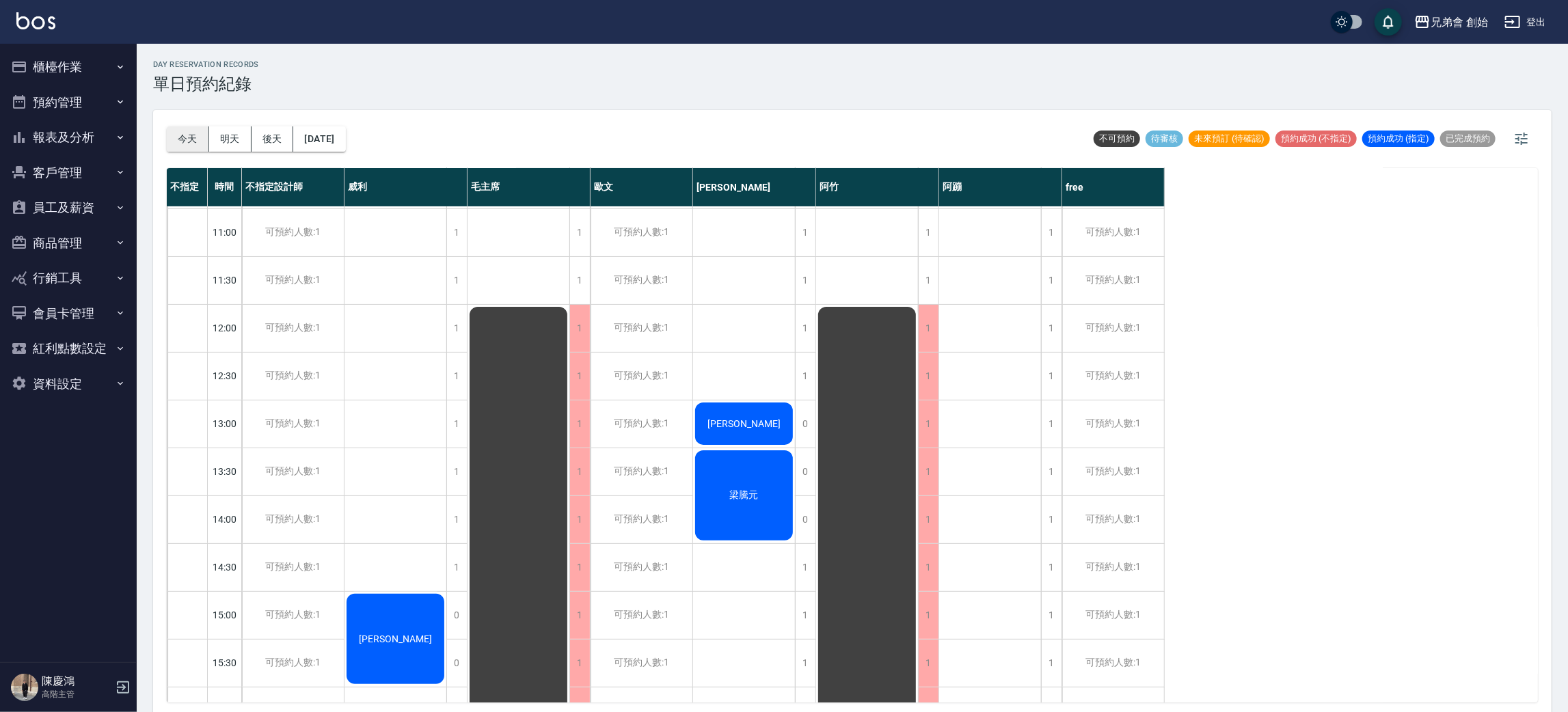
click at [176, 138] on button "今天" at bounding box center [188, 138] width 43 height 25
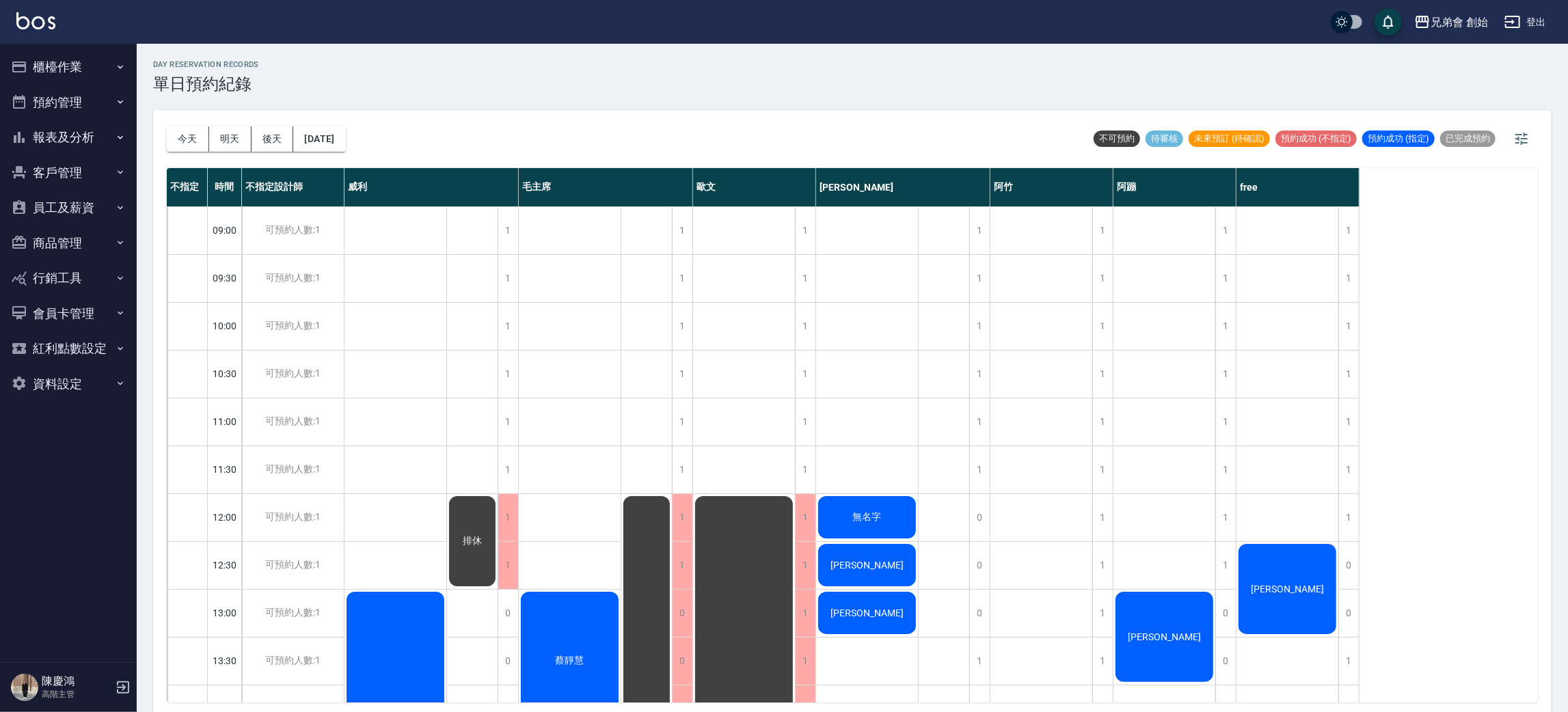
scroll to position [102, 0]
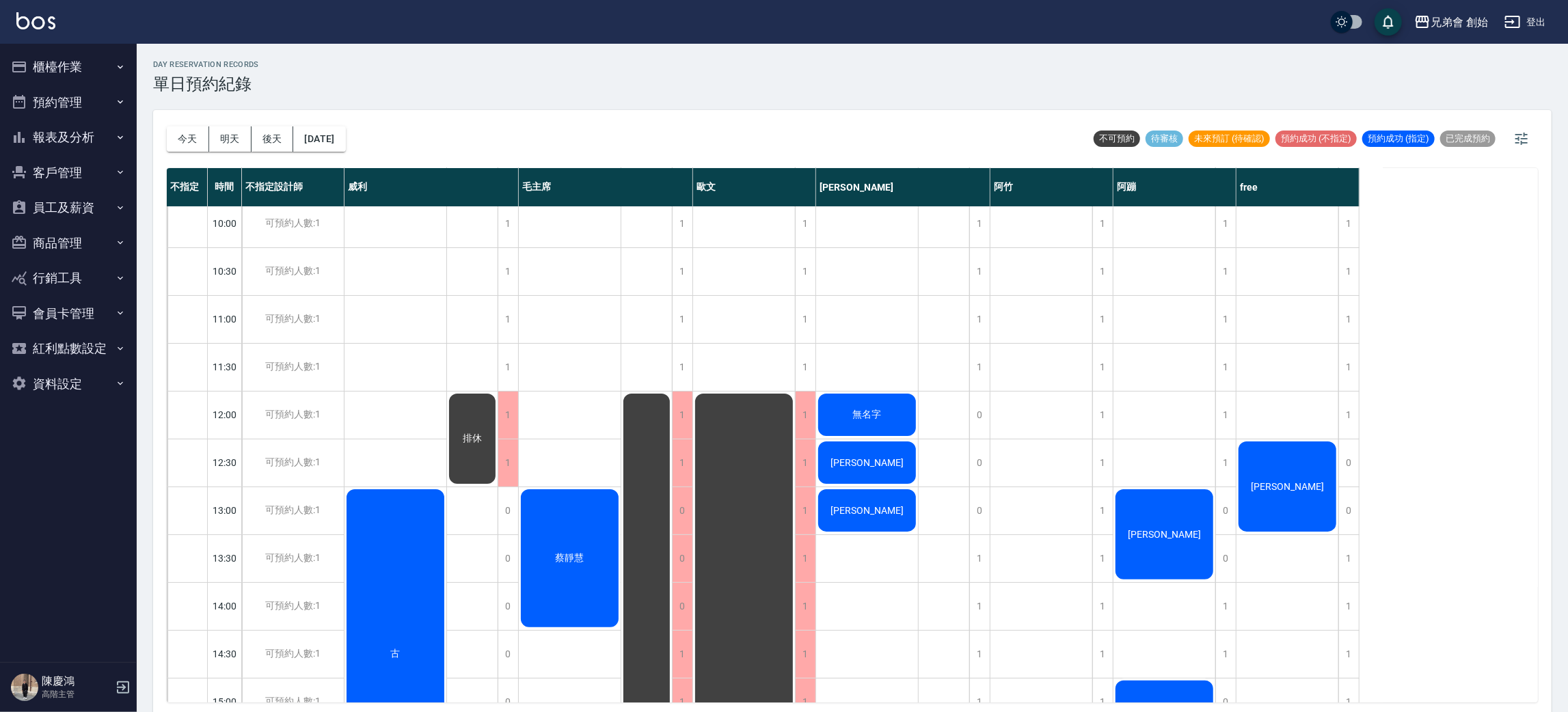
click at [447, 487] on div "[PERSON_NAME]" at bounding box center [395, 653] width 101 height 333
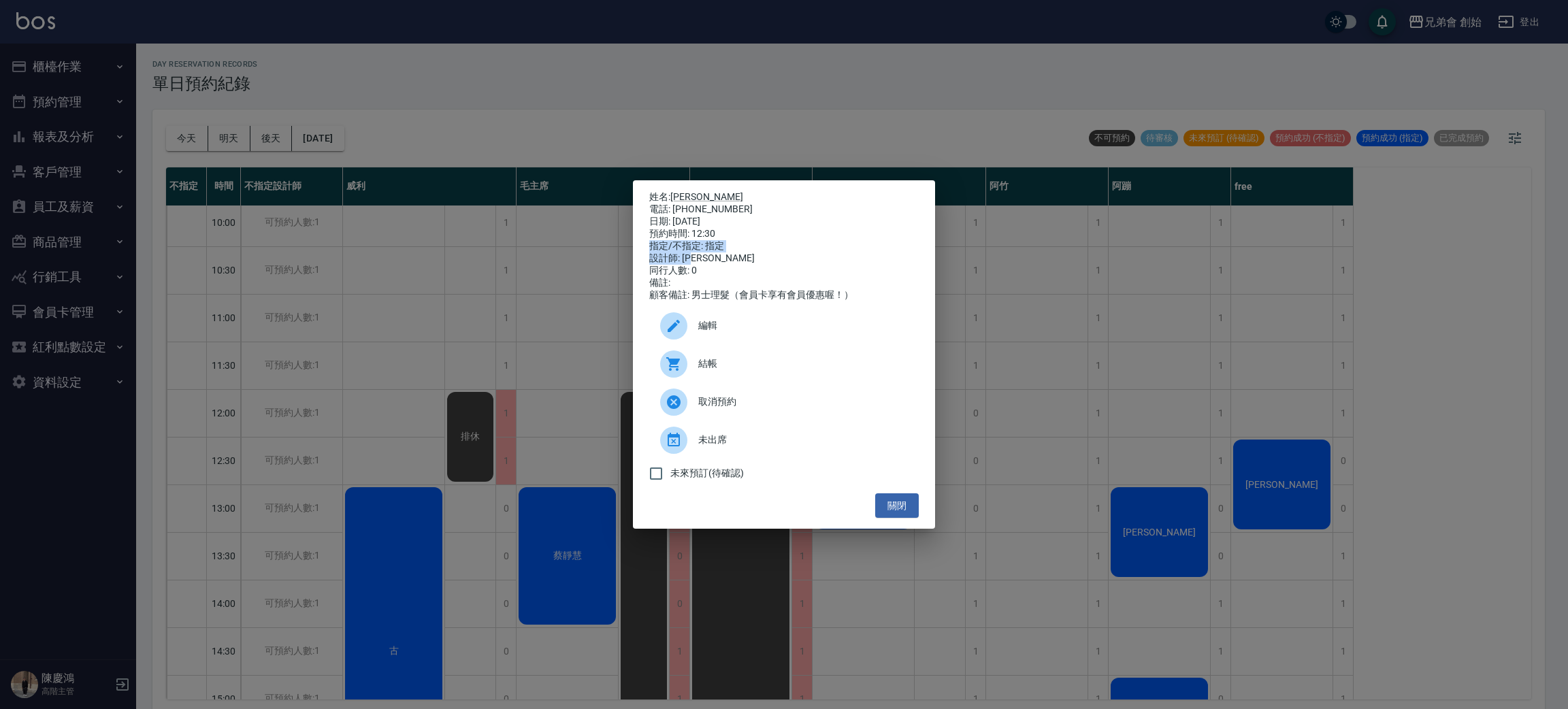
drag, startPoint x: 1055, startPoint y: 245, endPoint x: 1067, endPoint y: 253, distance: 14.4
click at [1067, 253] on div "姓名: Terry 電話: [PHONE_NUMBER] 日期: [DATE] 預約時間: 12:30 指定/不指定: 指定 設計師: [PERSON_NAM…" at bounding box center [784, 354] width 1568 height 709
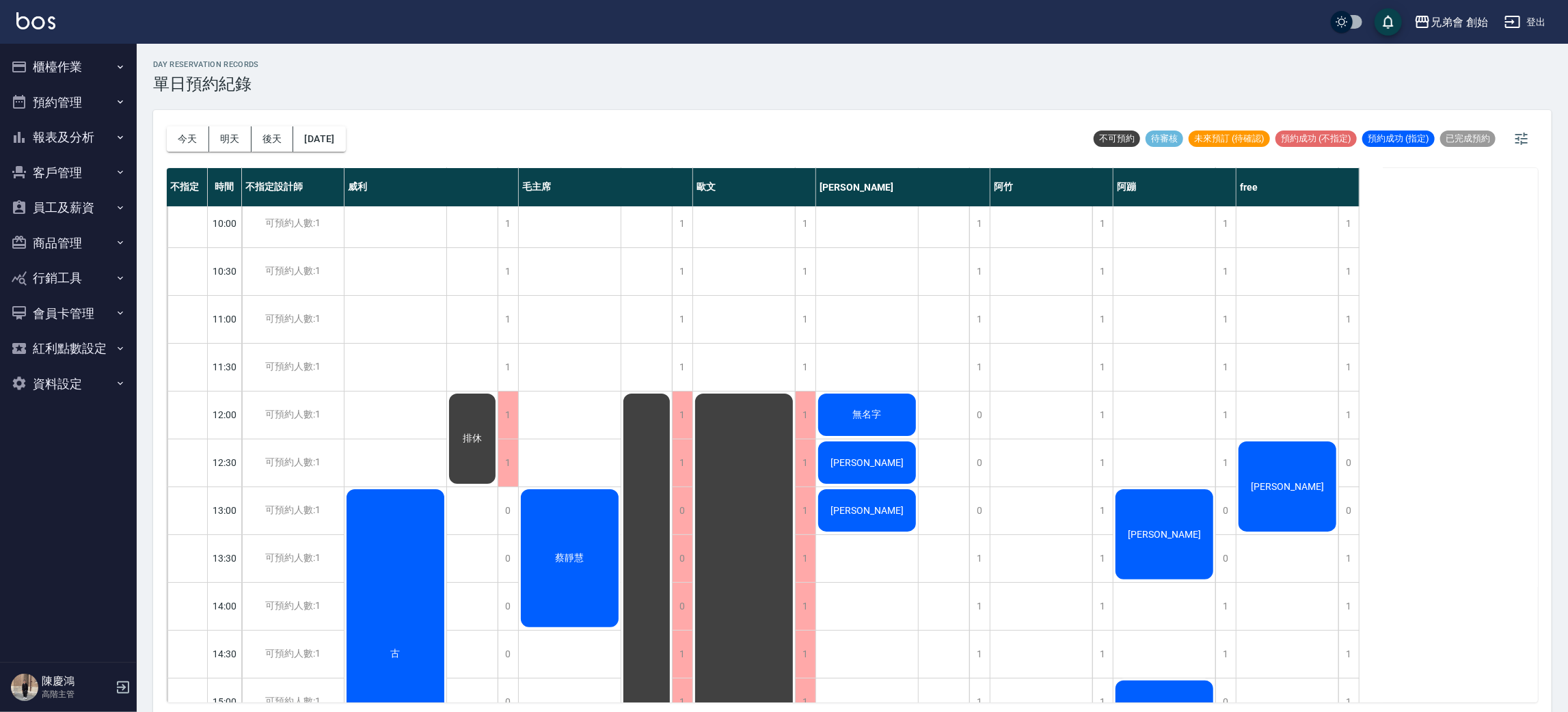
scroll to position [306, 0]
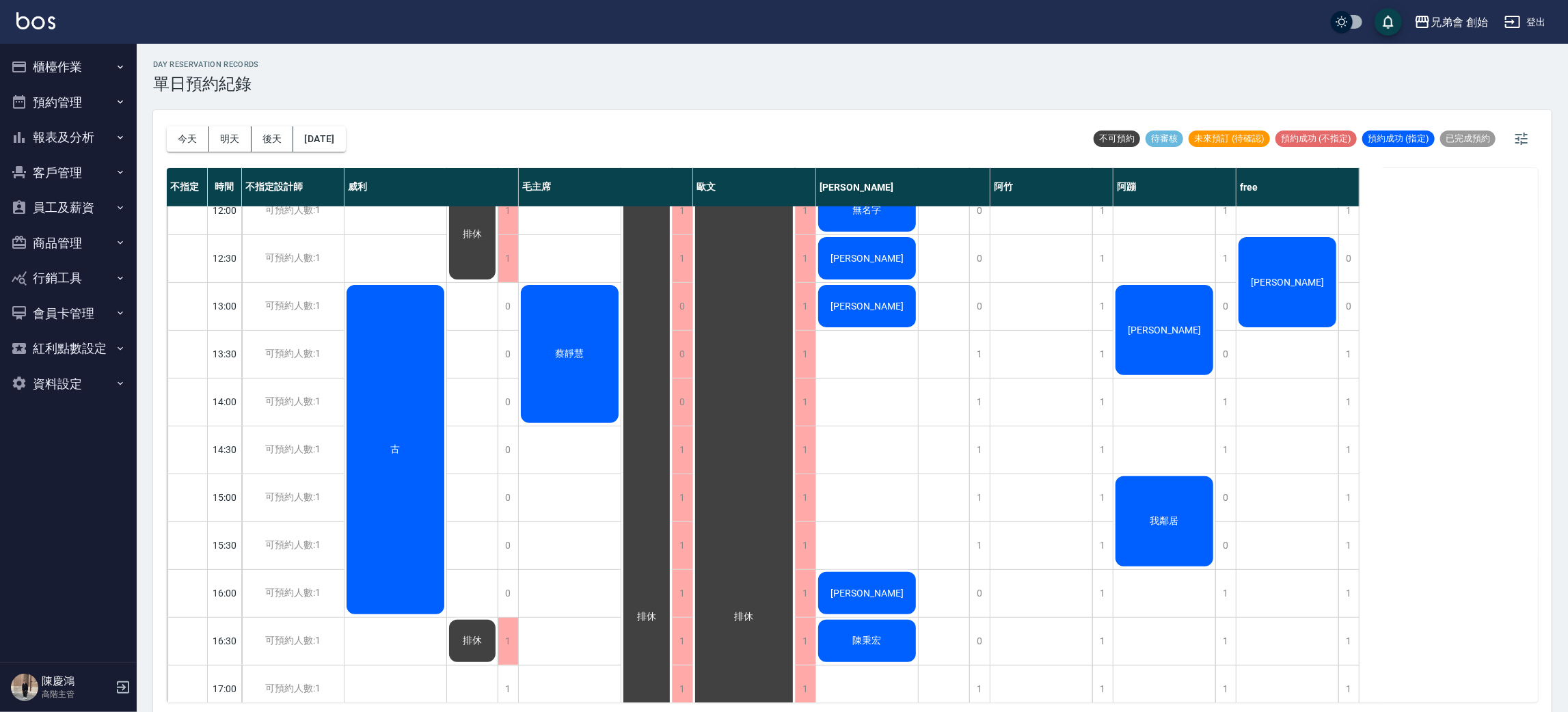
click at [447, 300] on div "[PERSON_NAME]" at bounding box center [395, 448] width 101 height 333
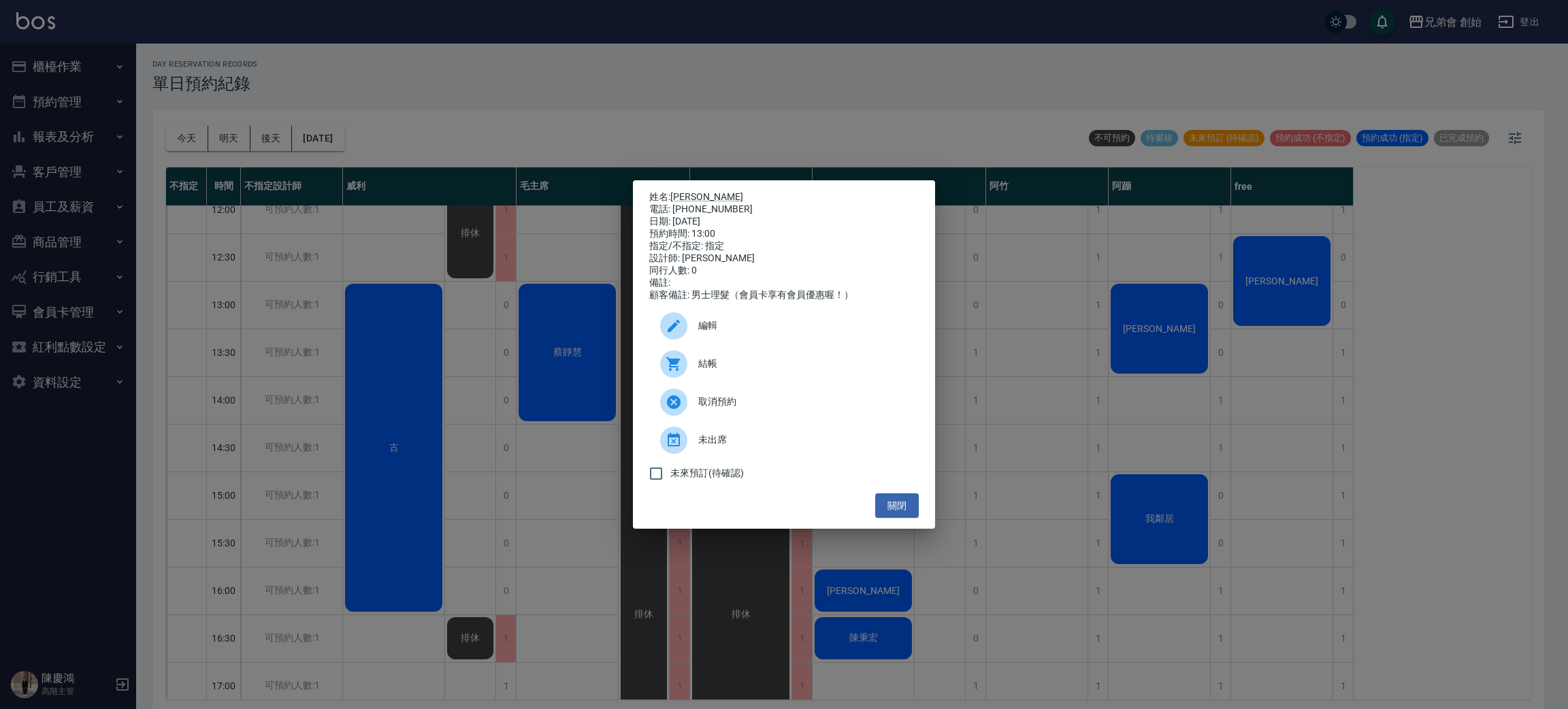
click at [982, 316] on div "姓名: [PERSON_NAME] 電話: [PHONE_NUMBER] 日期: [DATE] 預約時間: 13:00 指定/不指定: 指定 設計師: [PE…" at bounding box center [784, 354] width 1568 height 709
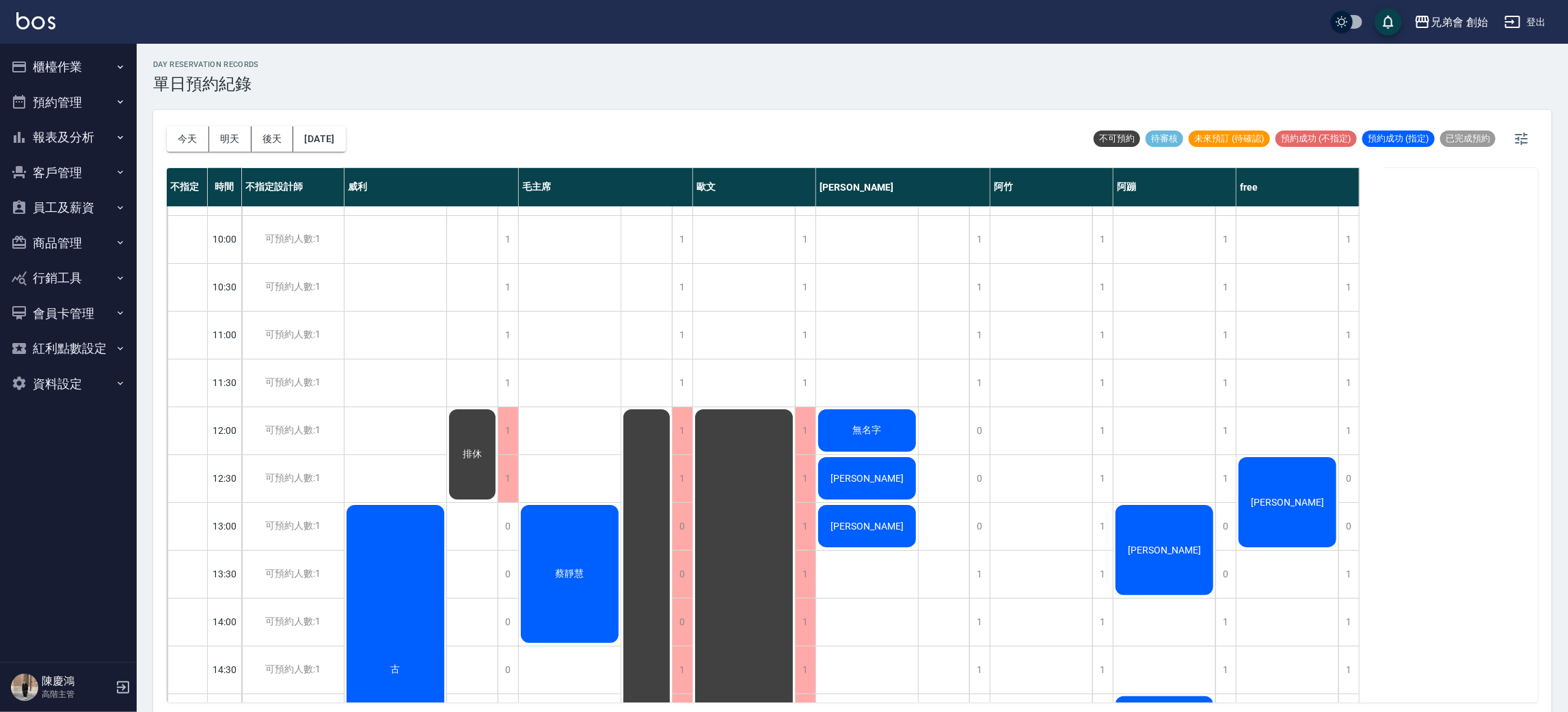
scroll to position [701, 0]
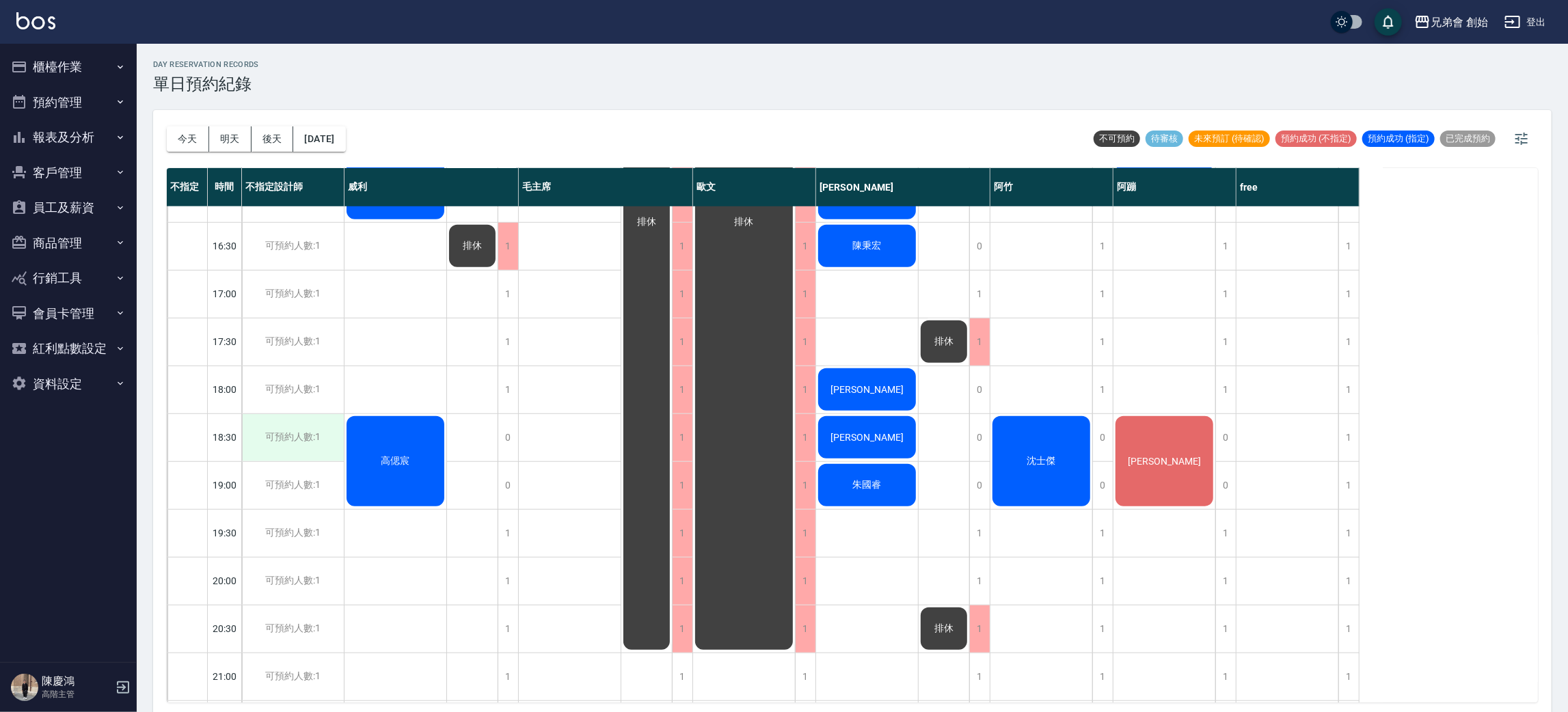
click at [287, 442] on div "可預約人數:1" at bounding box center [293, 437] width 101 height 47
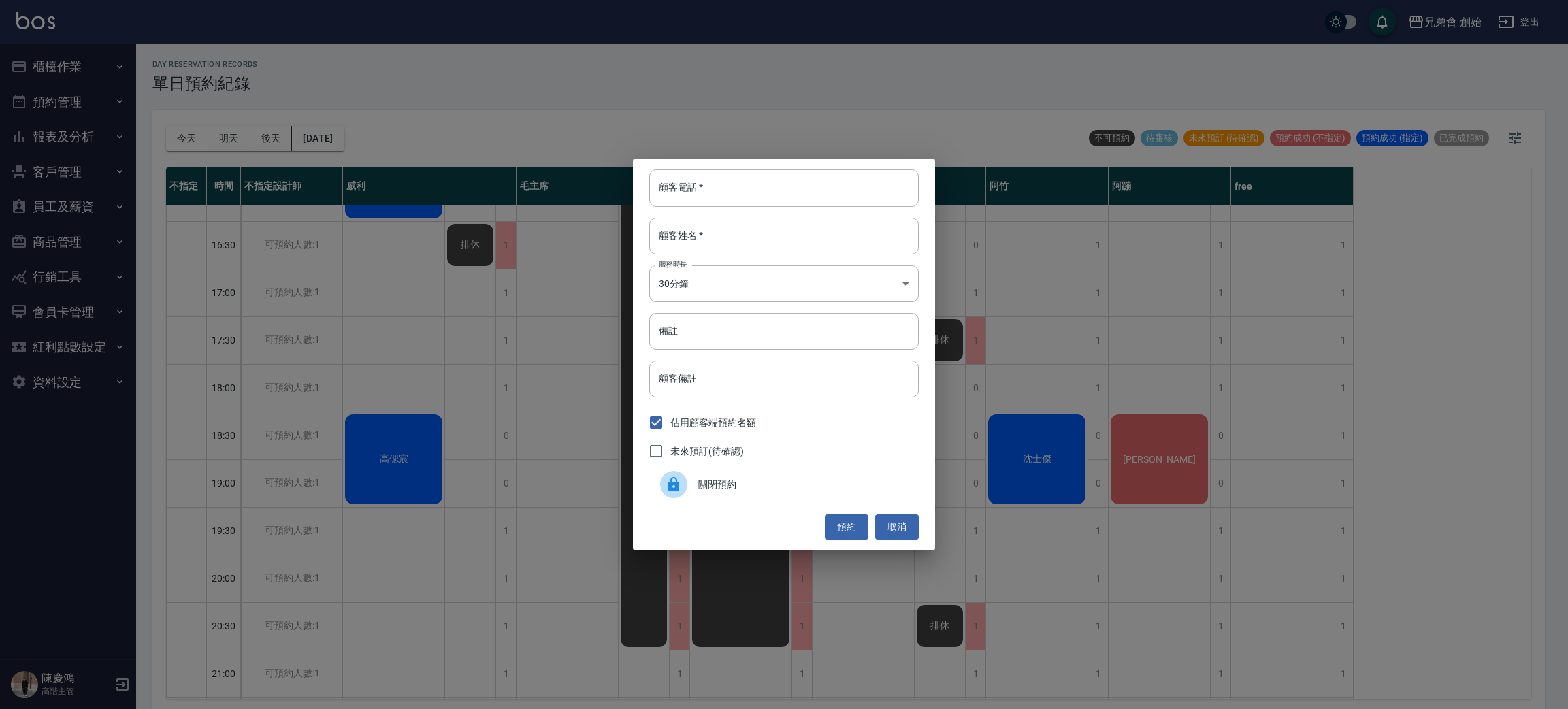
click at [716, 493] on div "關閉預約" at bounding box center [784, 484] width 269 height 38
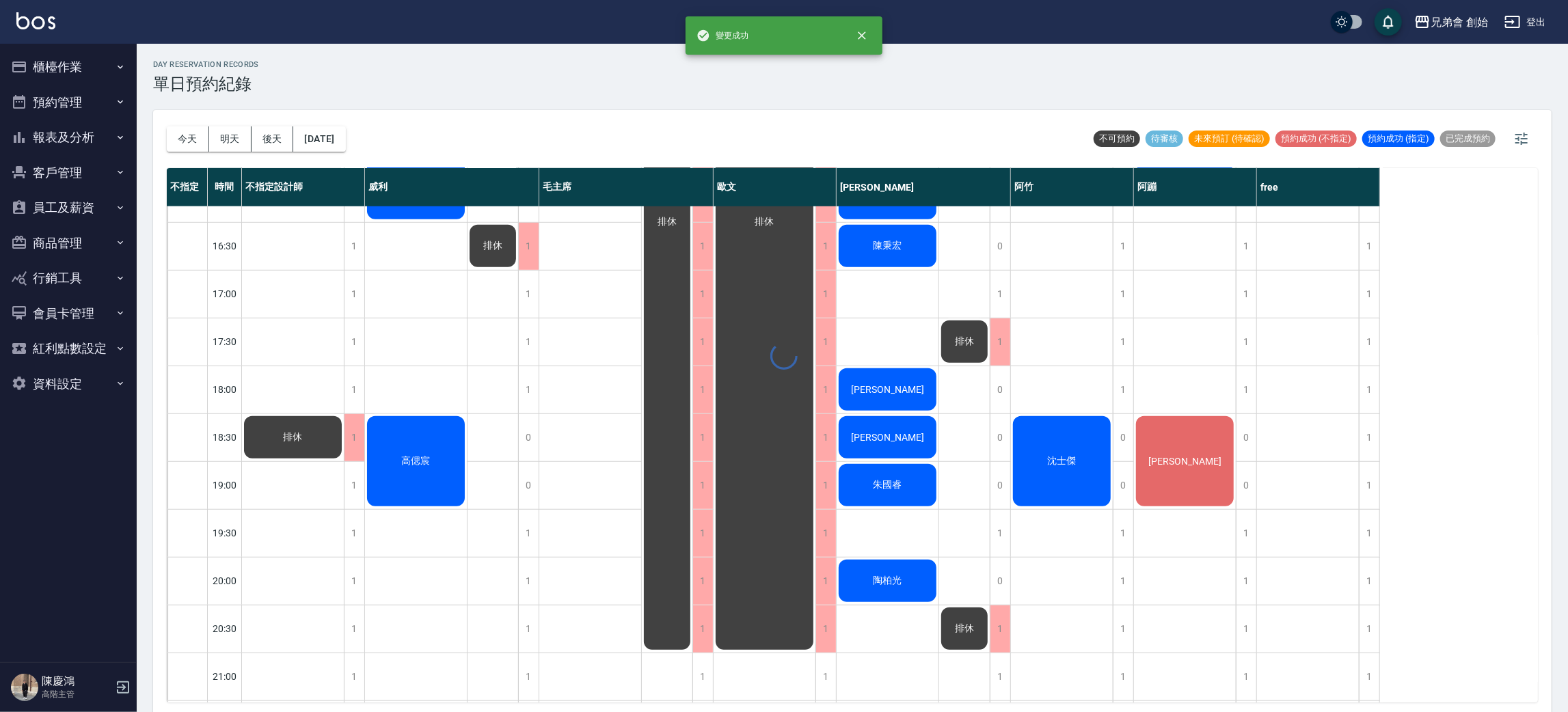
click at [304, 481] on div "排休" at bounding box center [293, 198] width 102 height 1386
click at [351, 471] on div "1" at bounding box center [354, 484] width 21 height 47
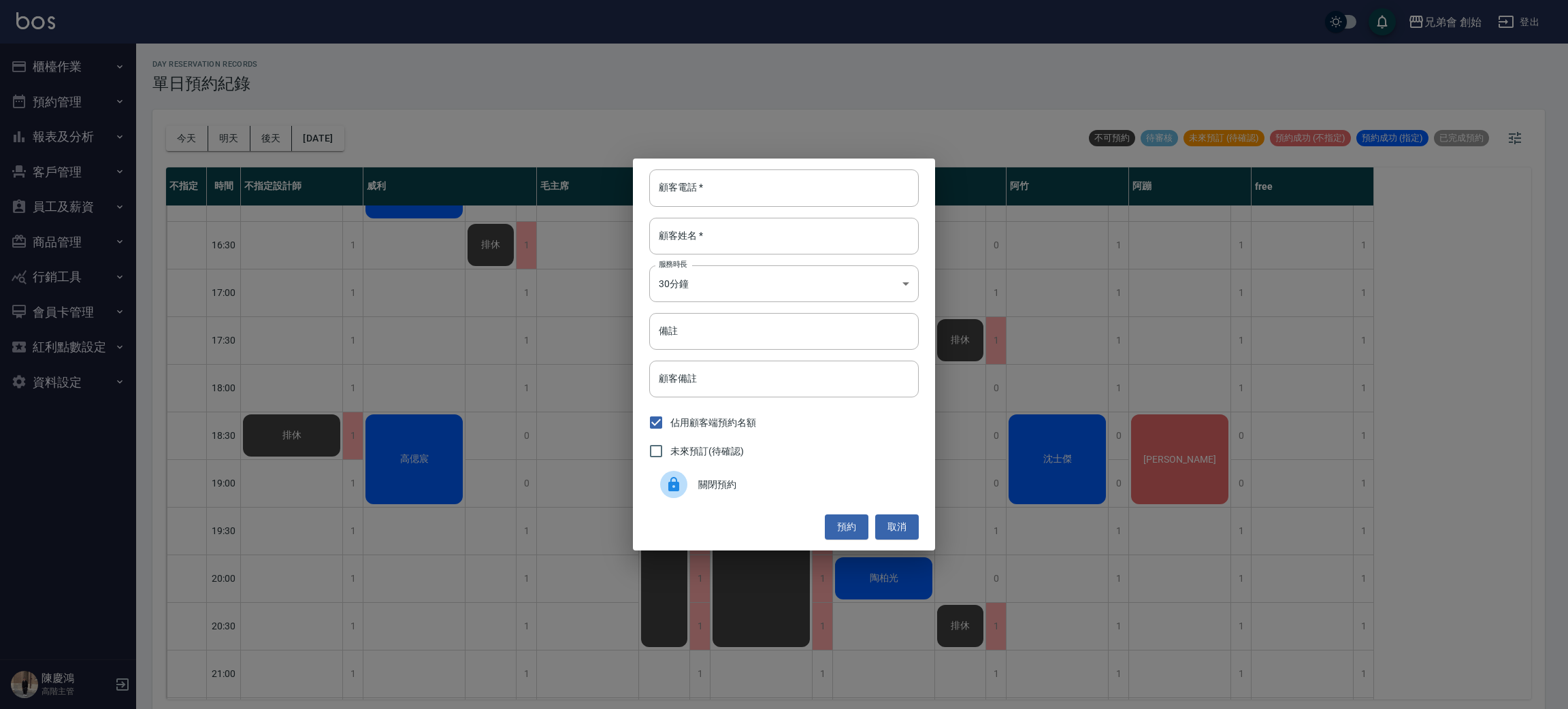
click at [716, 477] on span "關閉預約" at bounding box center [803, 484] width 210 height 14
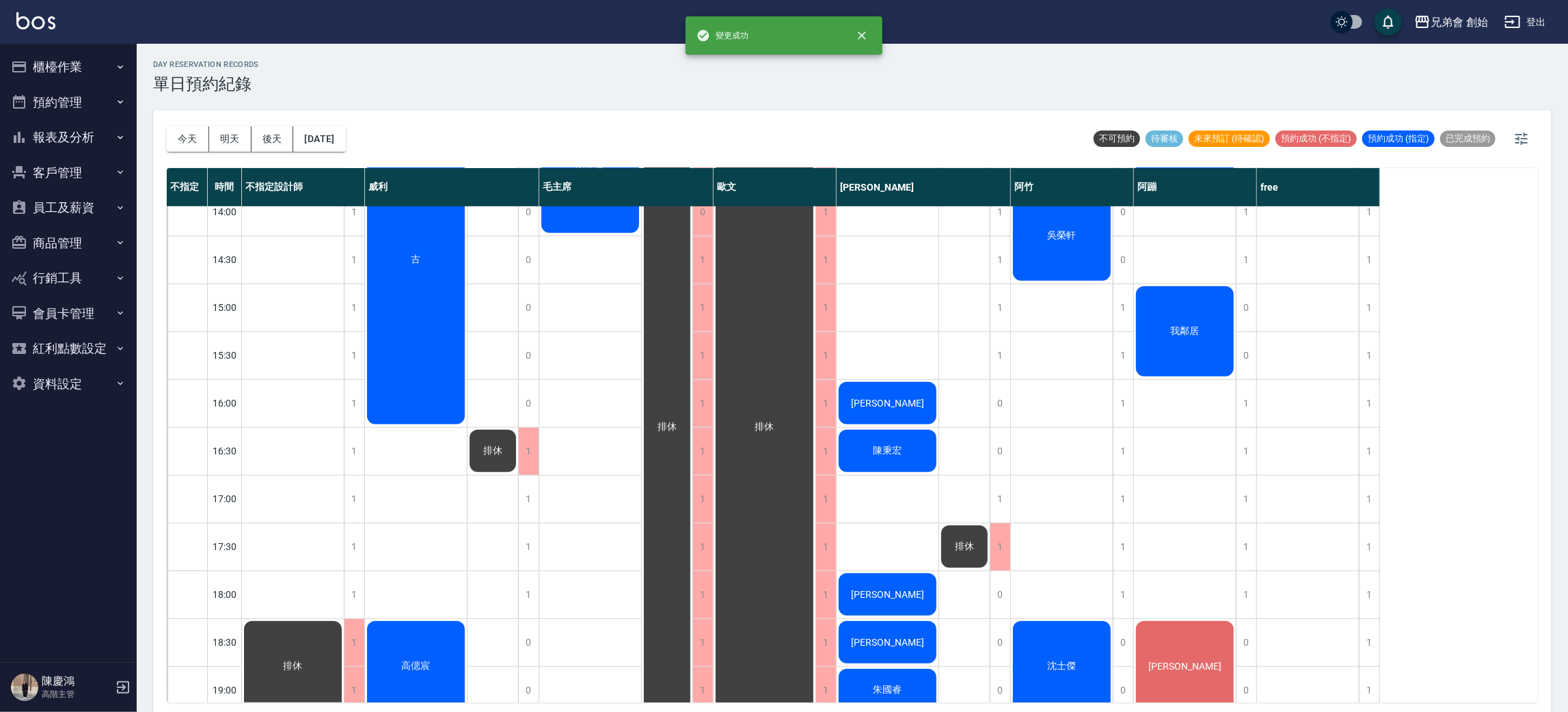
scroll to position [291, 0]
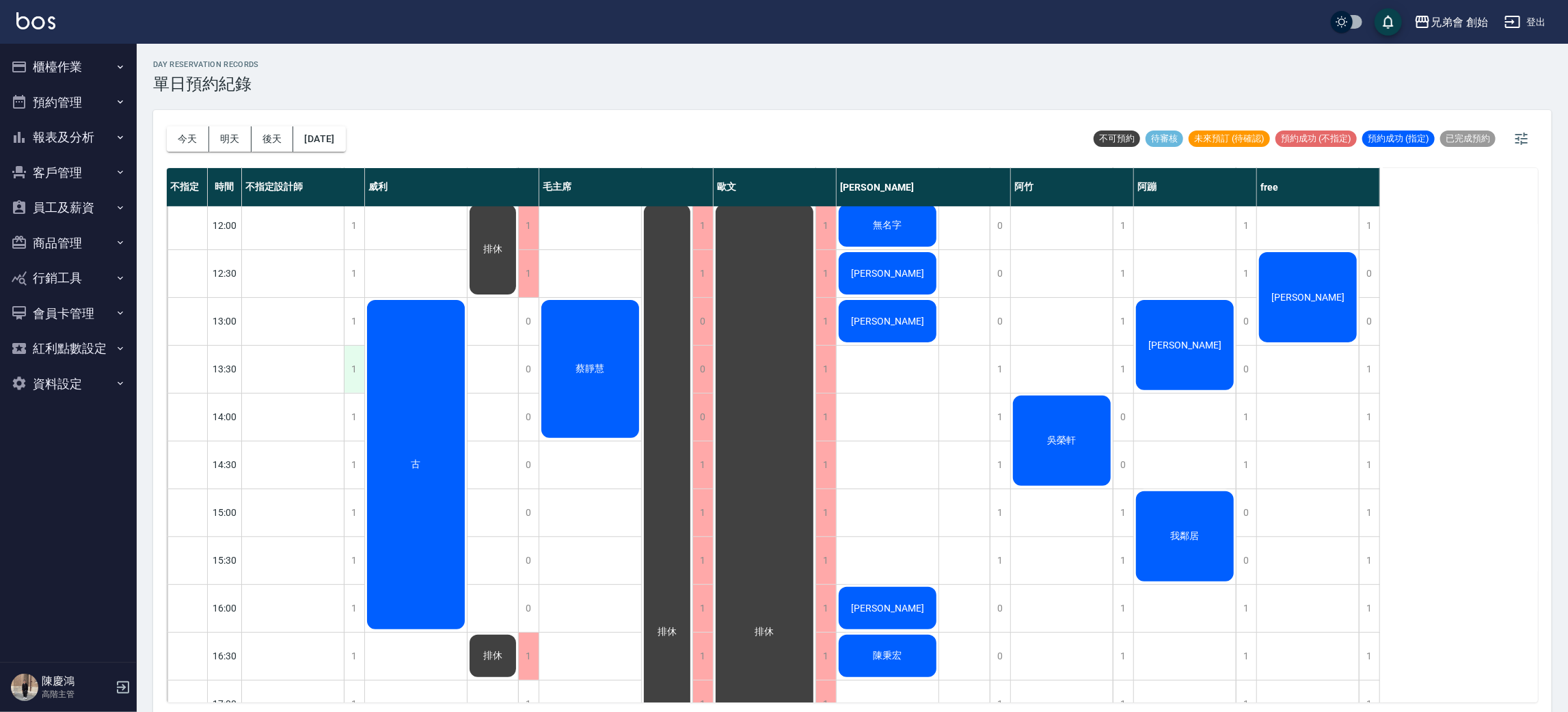
click at [354, 376] on div "1" at bounding box center [354, 369] width 21 height 47
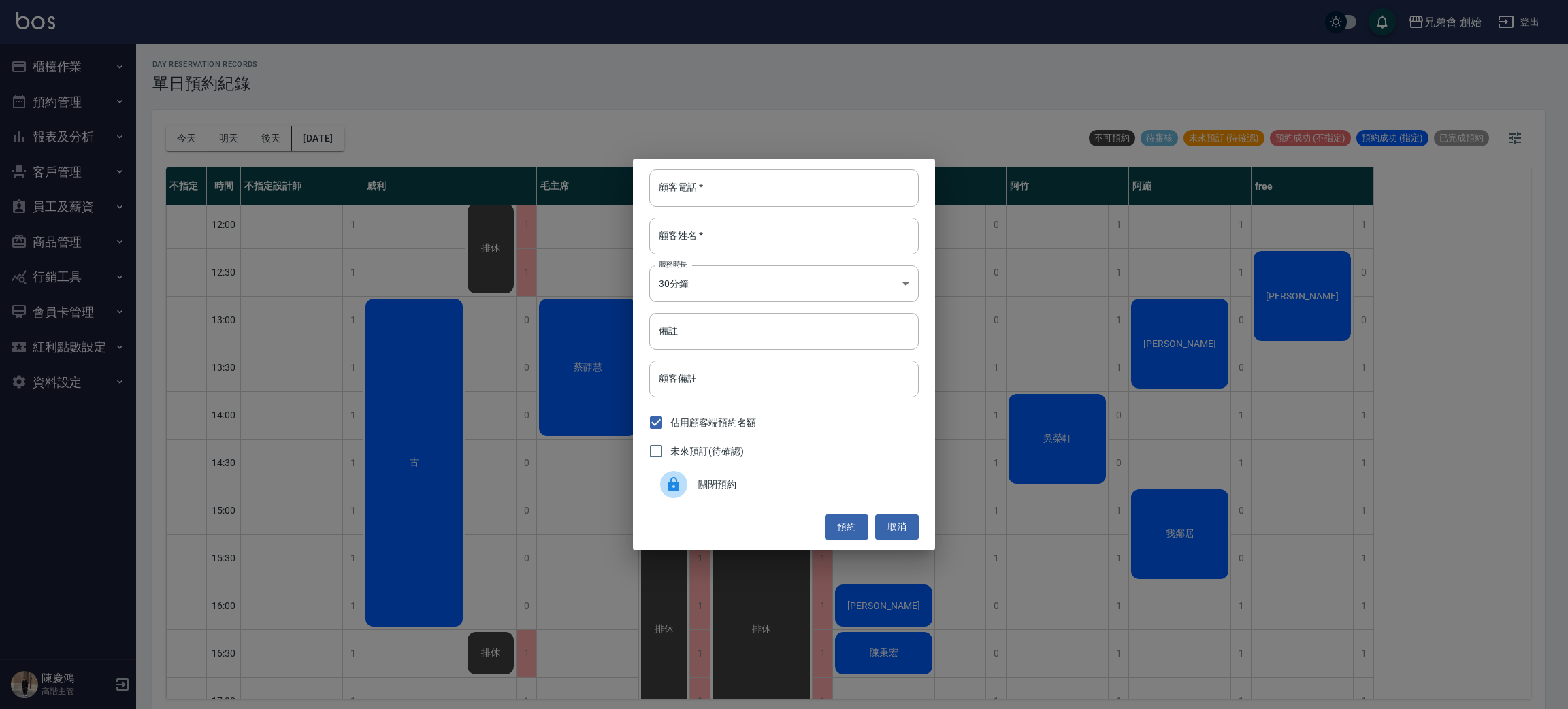
click at [705, 491] on span "關閉預約" at bounding box center [803, 484] width 210 height 14
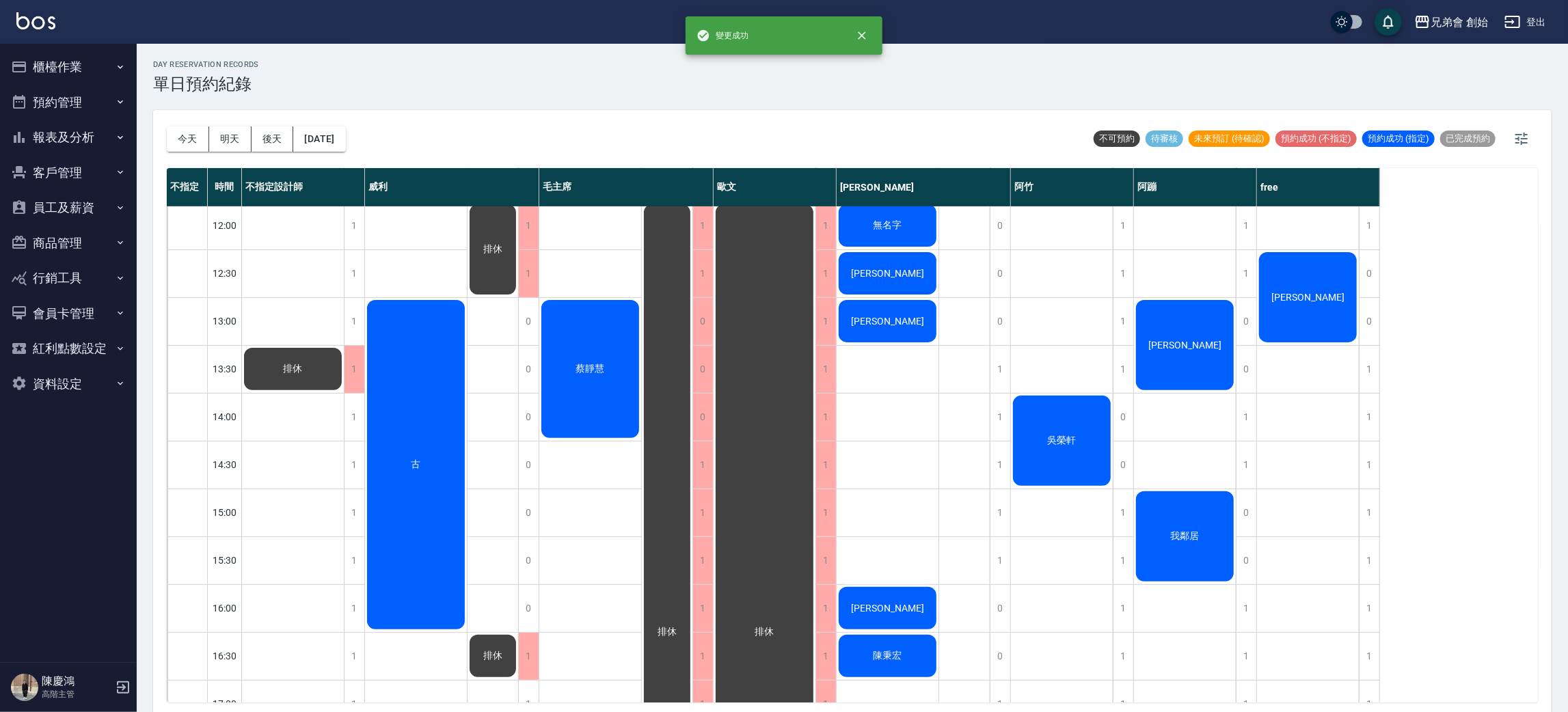
scroll to position [189, 0]
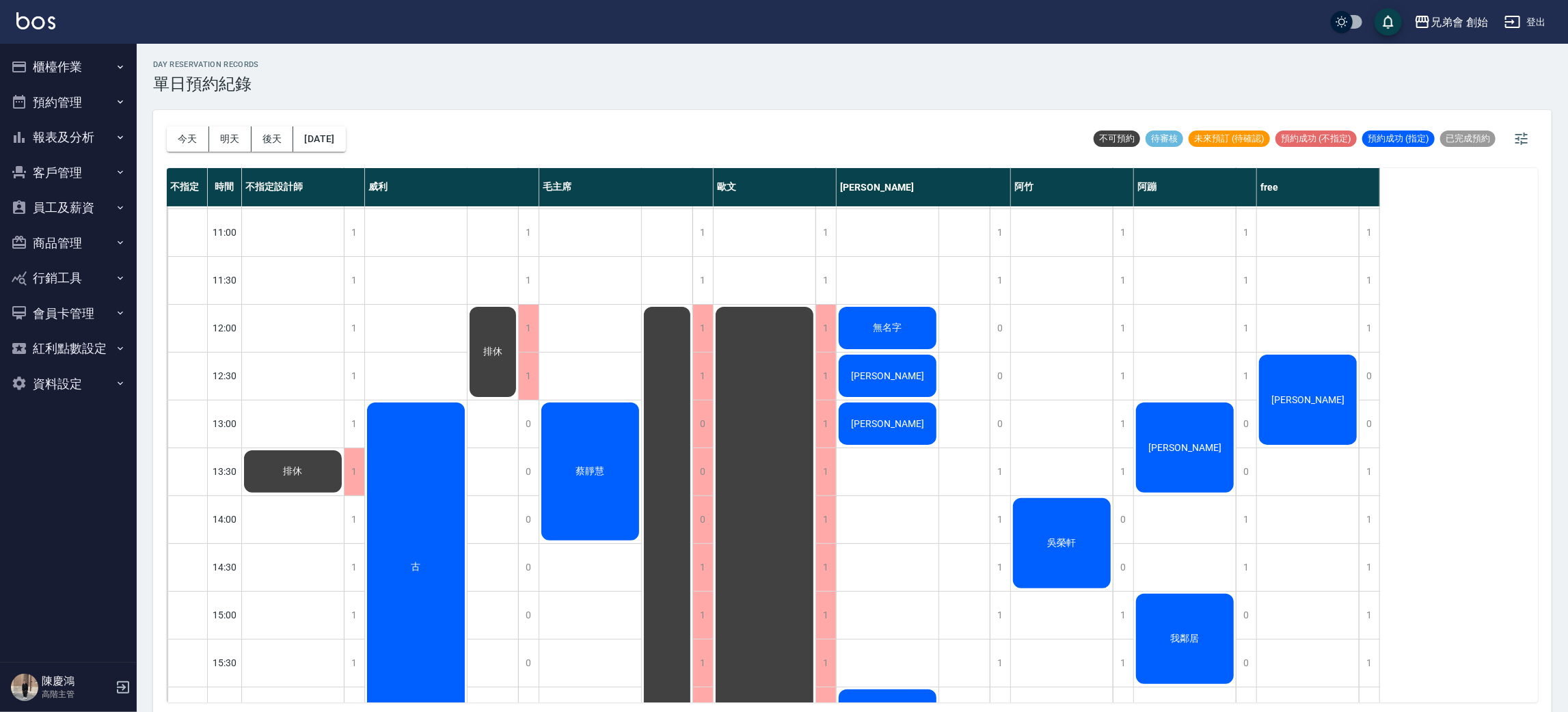
click at [305, 465] on span "無名字" at bounding box center [293, 471] width 25 height 12
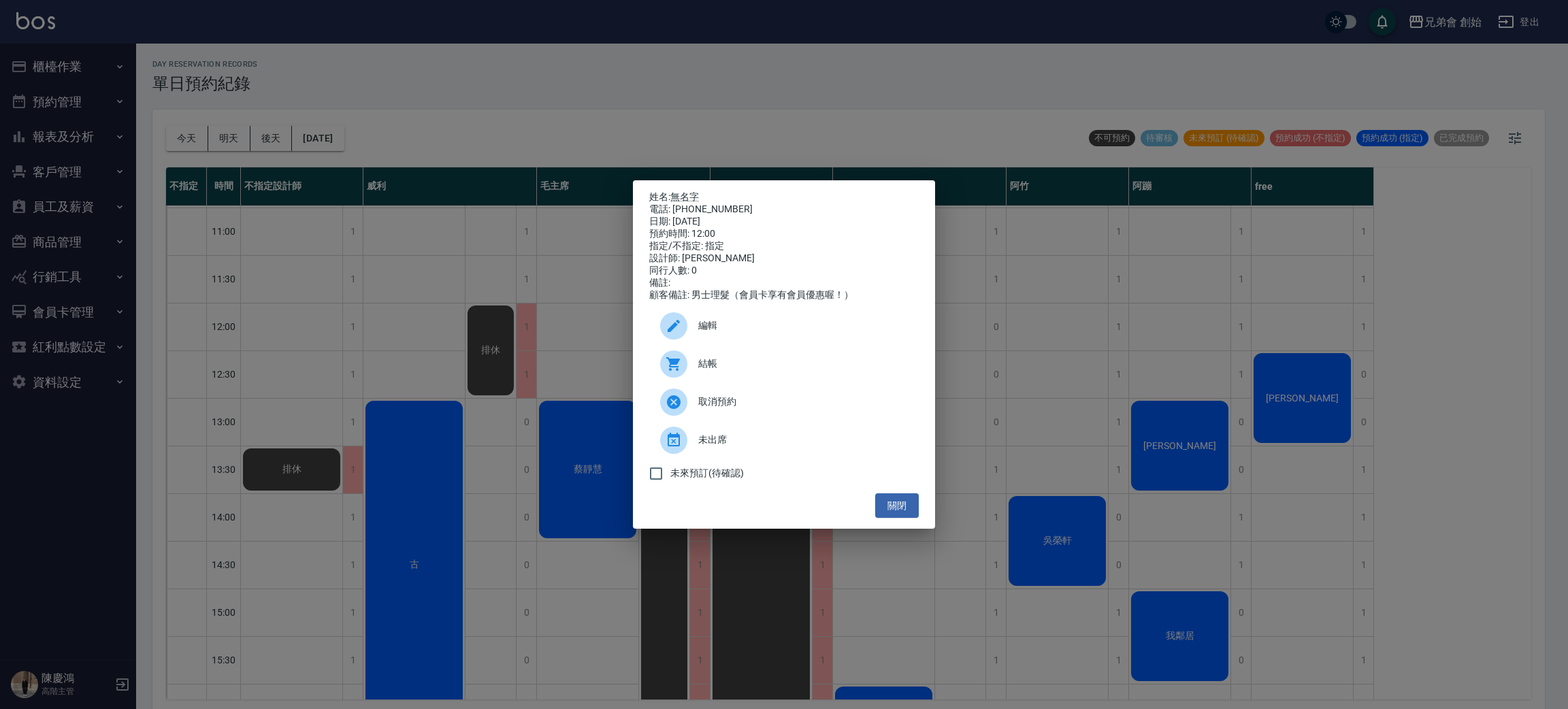
click at [907, 120] on div "姓名: 無名字 電話: [PHONE_NUMBER] 日期: [DATE] 預約時間: 12:00 指定/不指定: 指定 設計師: [PERSON_NAME]…" at bounding box center [784, 354] width 1568 height 709
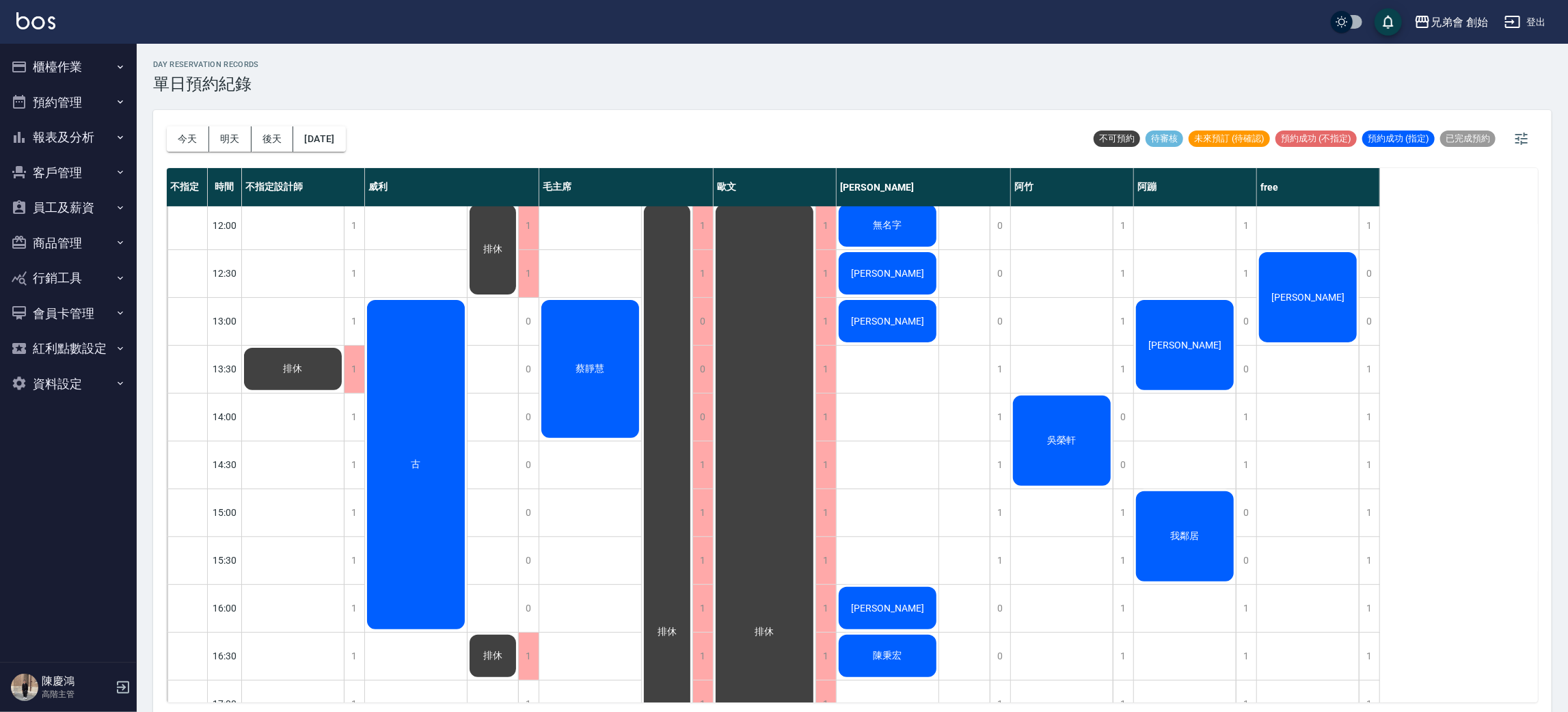
scroll to position [599, 0]
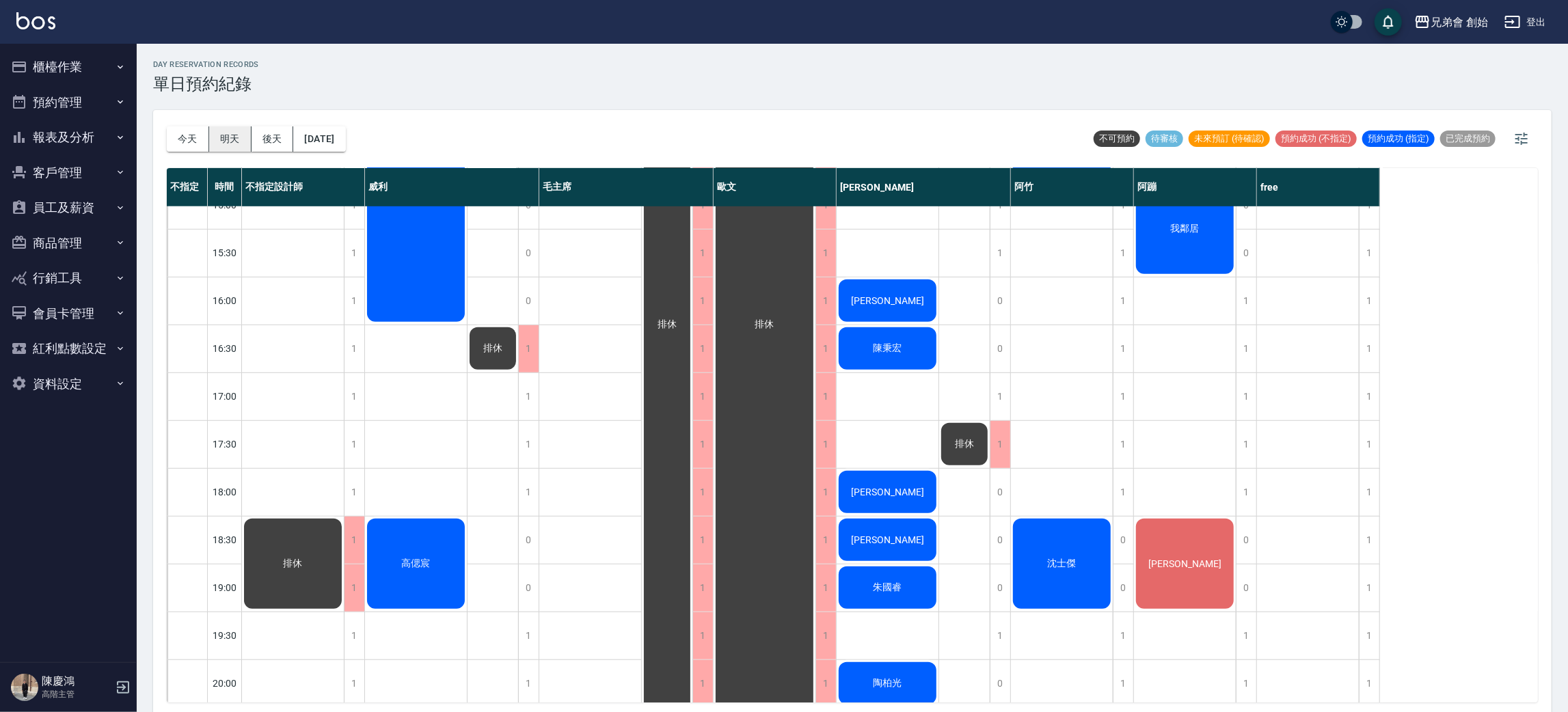
click at [239, 138] on button "明天" at bounding box center [230, 138] width 43 height 25
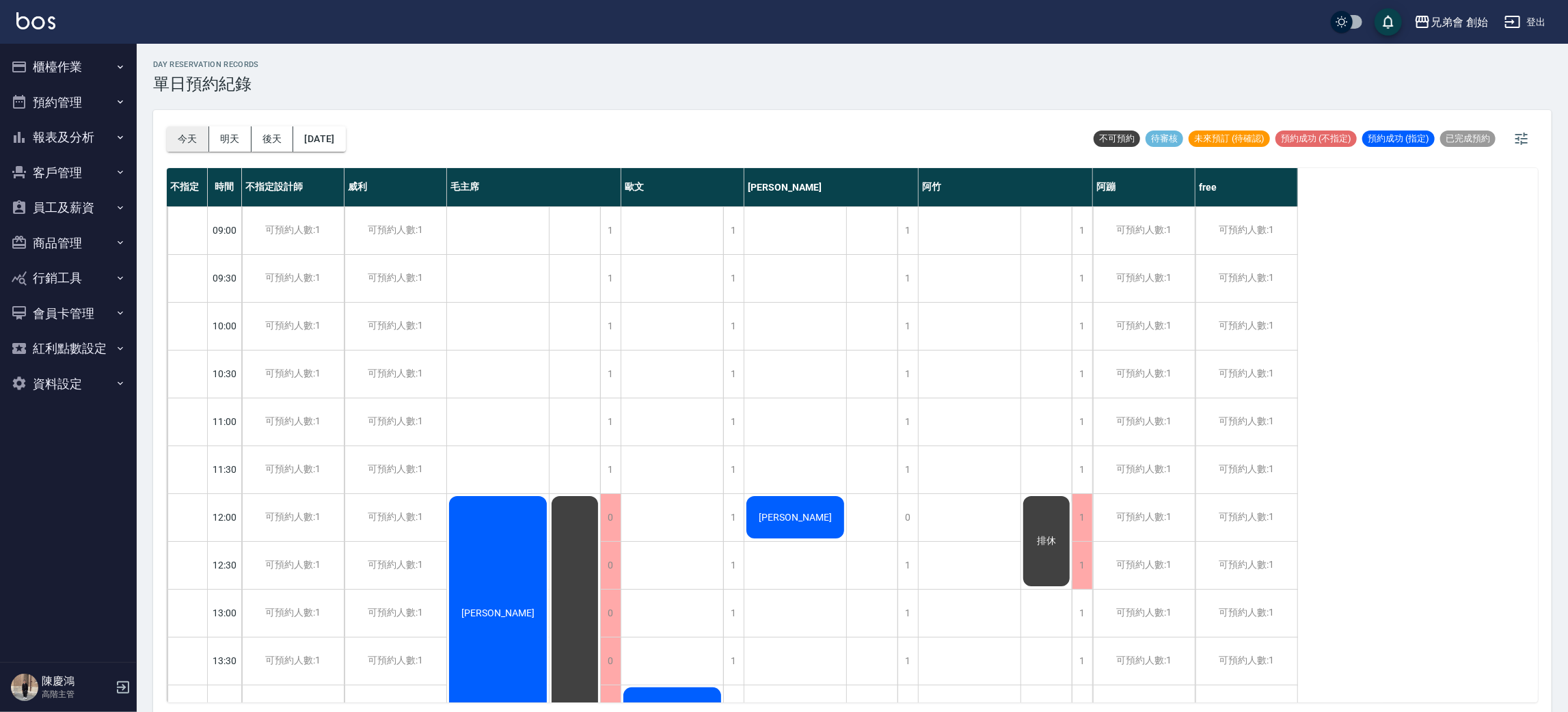
click at [191, 150] on div "[DATE] [DATE] [DATE] [DATE]" at bounding box center [257, 139] width 179 height 58
click at [189, 145] on button "今天" at bounding box center [188, 138] width 43 height 25
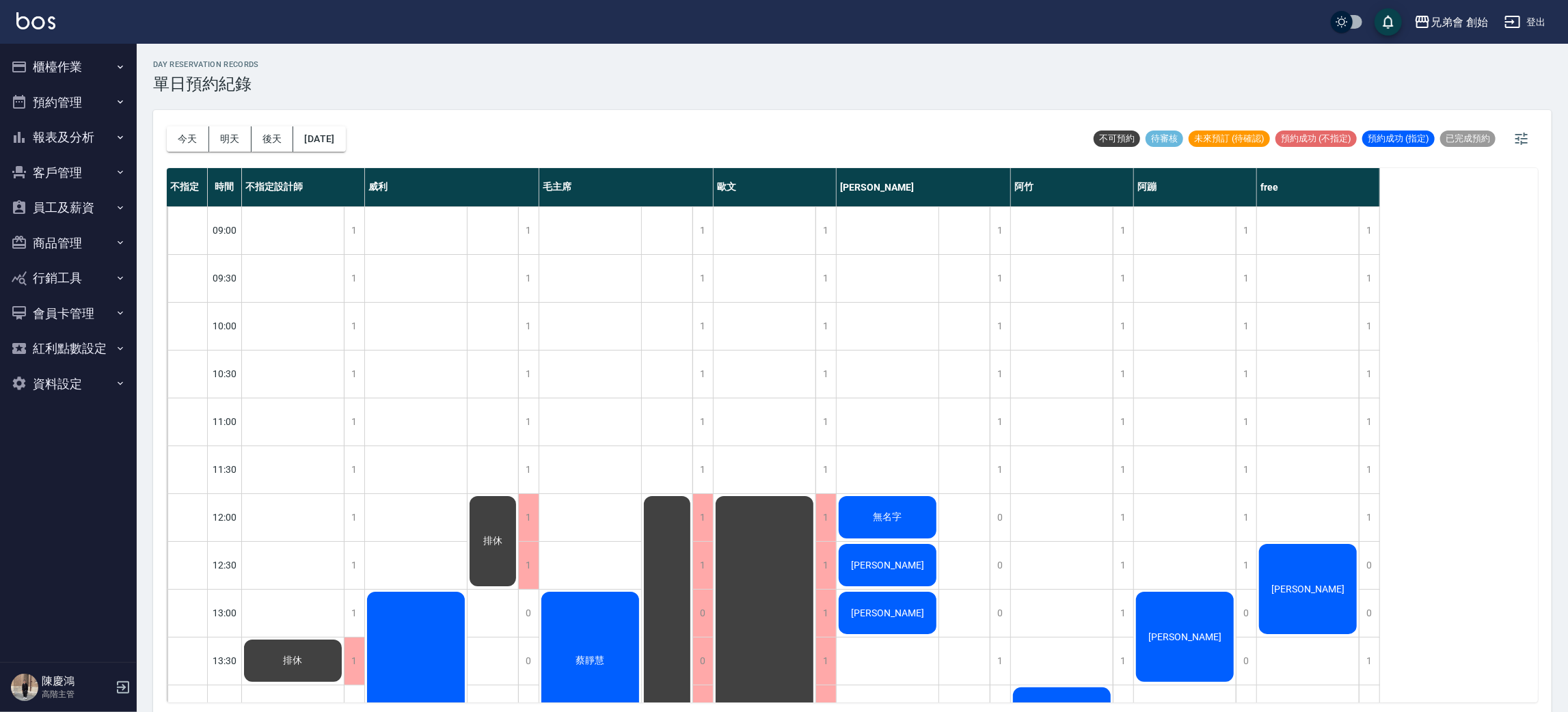
scroll to position [102, 0]
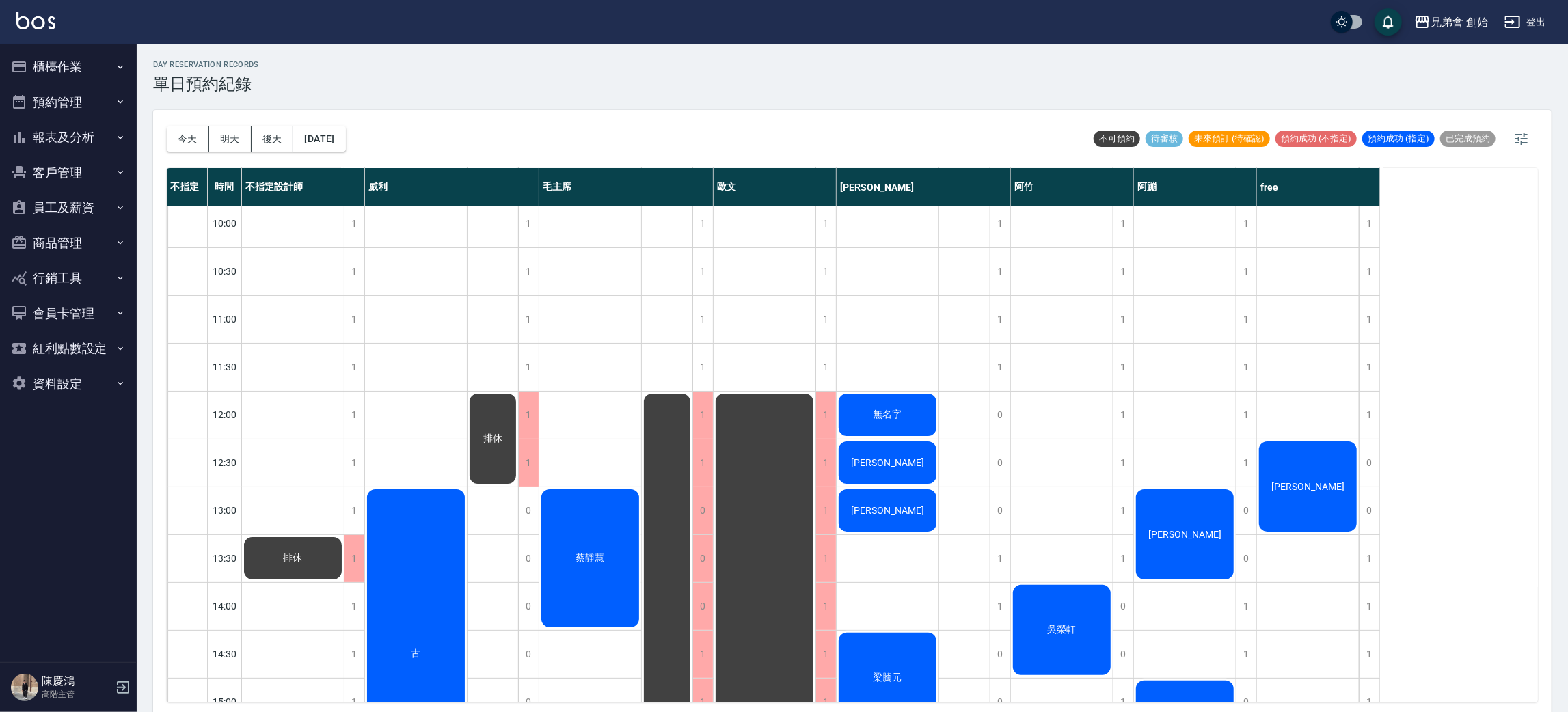
click at [305, 552] on span "無名字" at bounding box center [293, 558] width 25 height 12
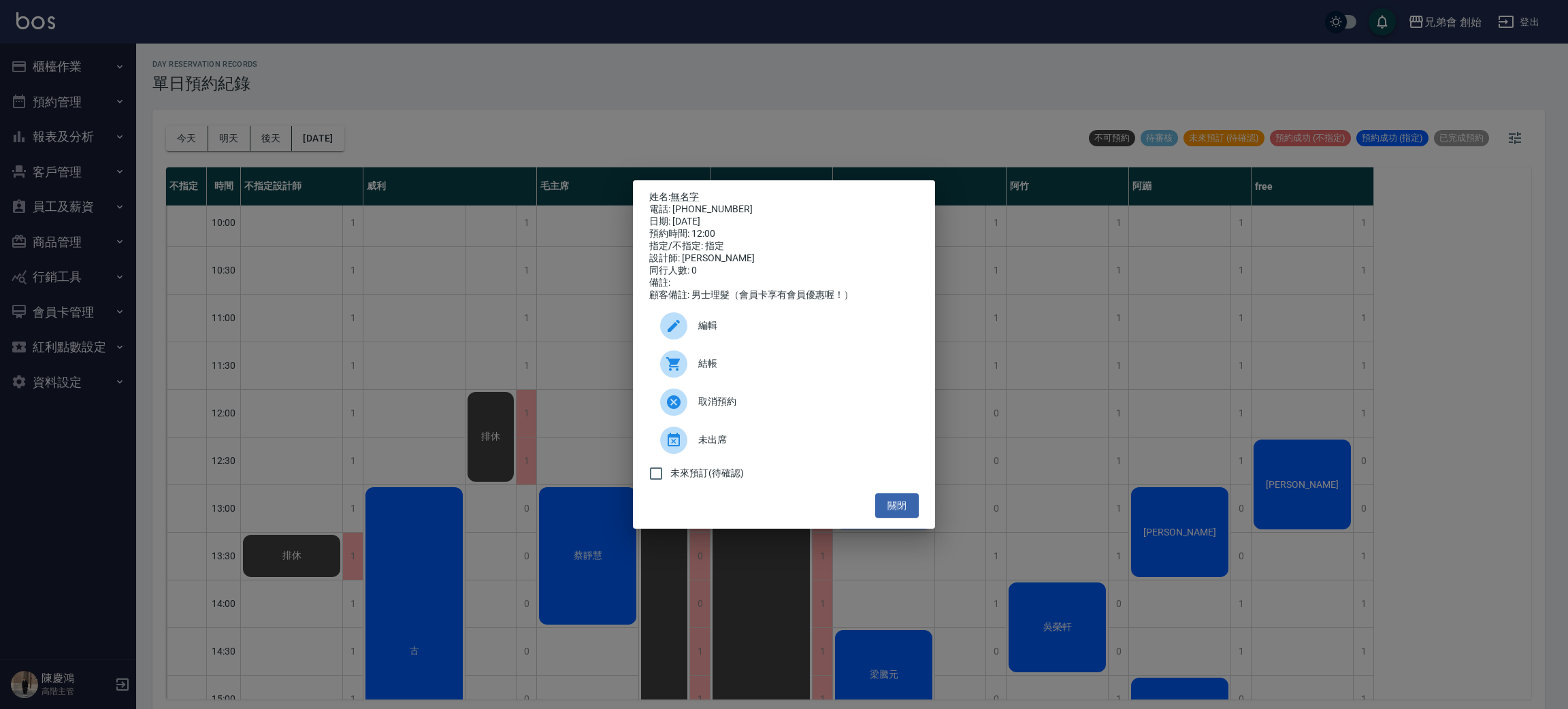
click at [785, 342] on div "編輯" at bounding box center [784, 326] width 269 height 38
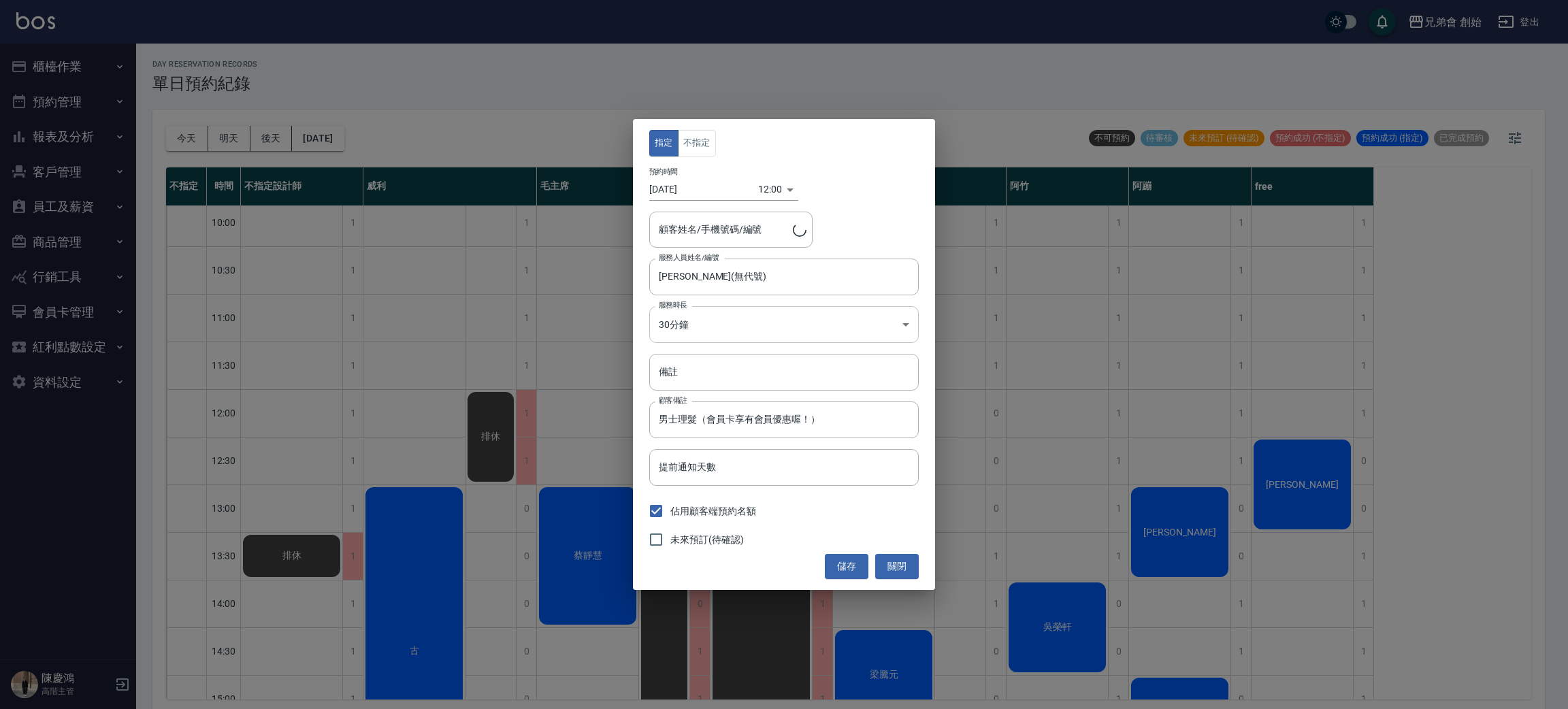
type input "無名字/0984344951"
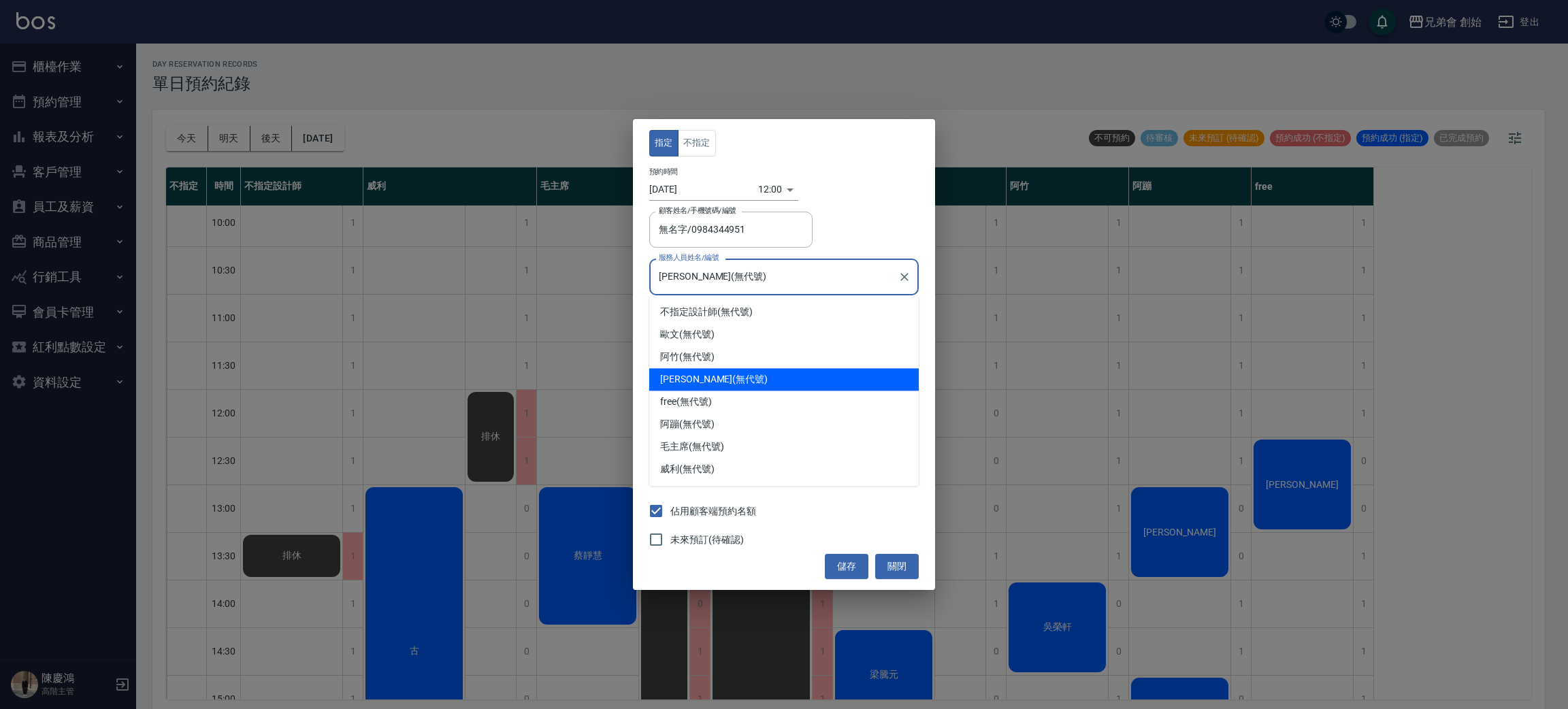
click at [748, 270] on input "[PERSON_NAME](無代號)" at bounding box center [773, 276] width 237 height 24
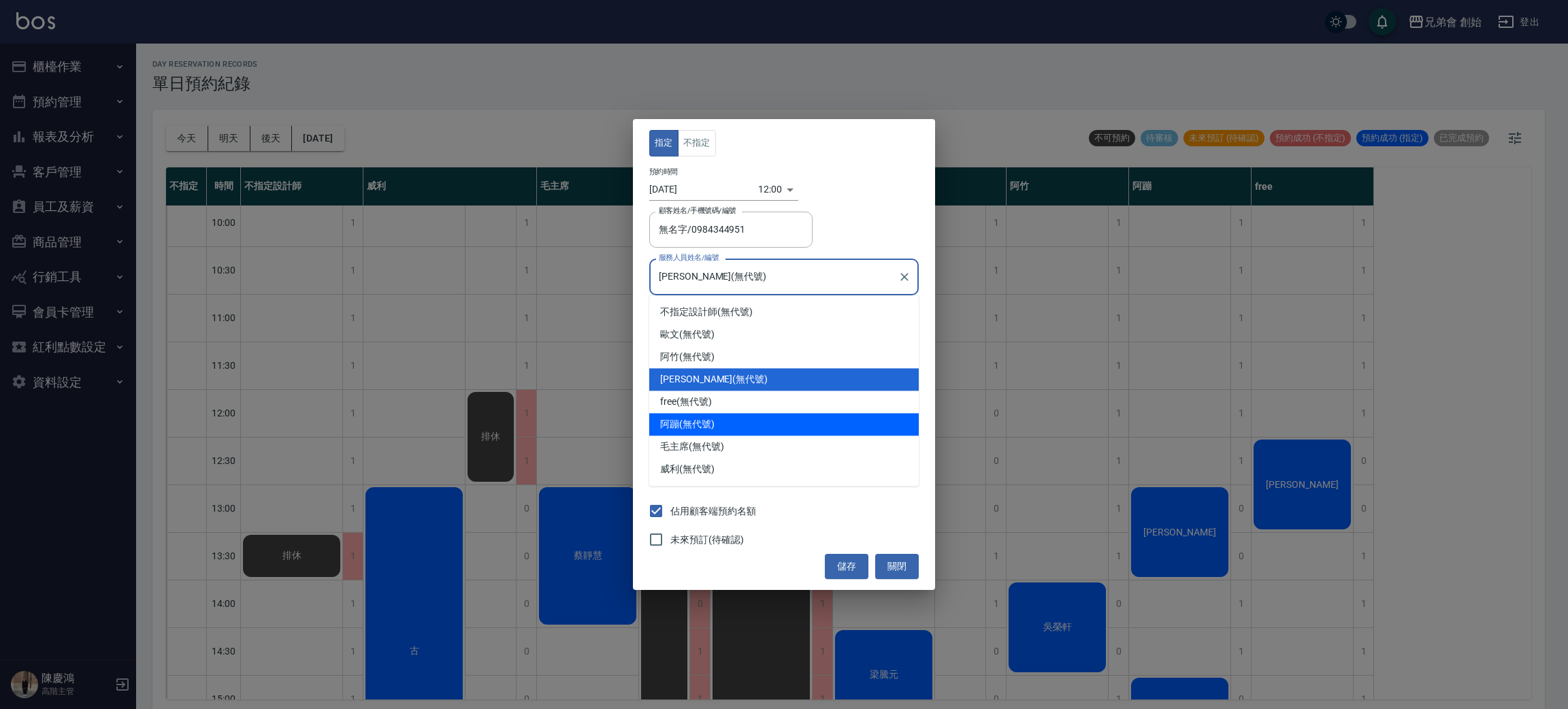
click at [736, 427] on div "阿蹦 (無代號)" at bounding box center [784, 424] width 269 height 23
type input "阿蹦(無代號)"
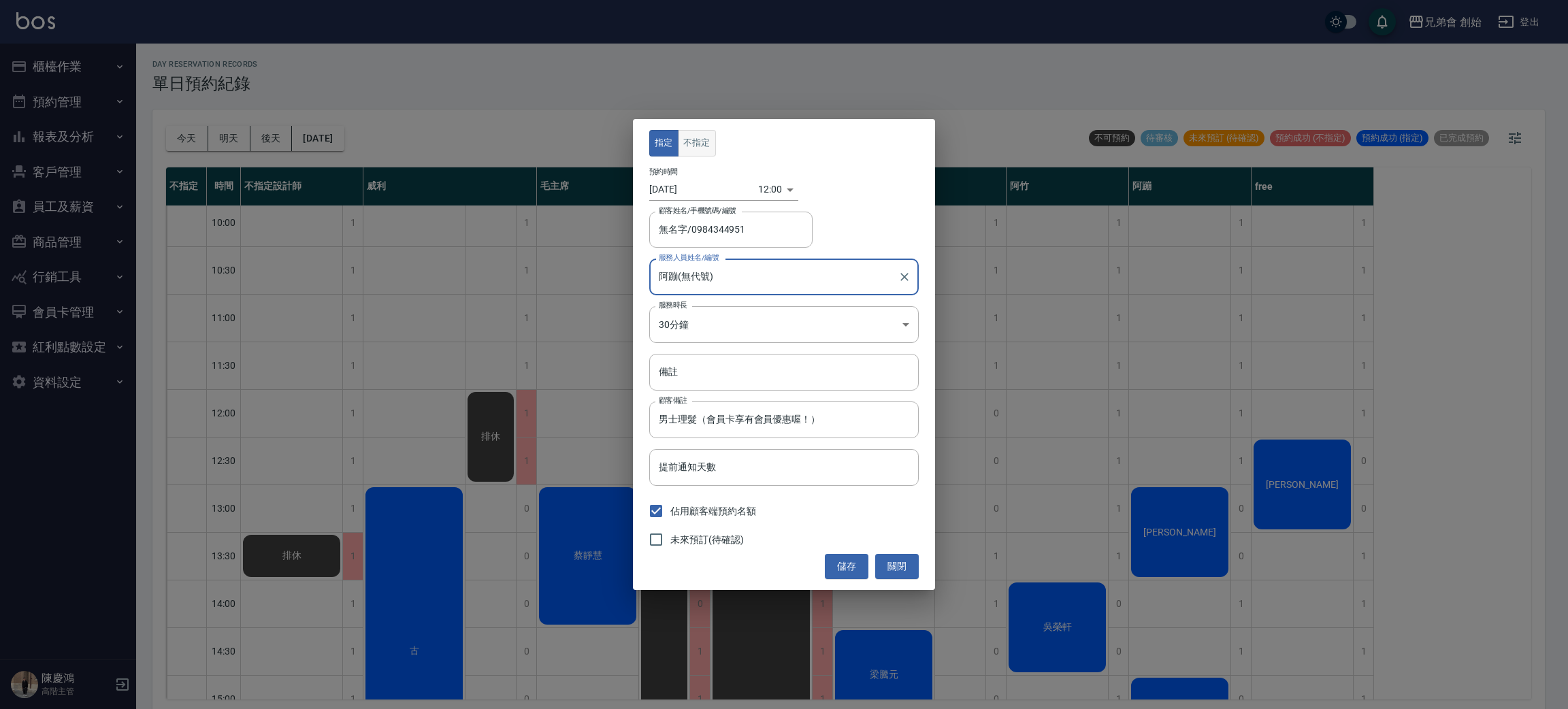
click at [689, 147] on button "不指定" at bounding box center [696, 143] width 38 height 27
click at [842, 563] on button "儲存" at bounding box center [847, 565] width 44 height 25
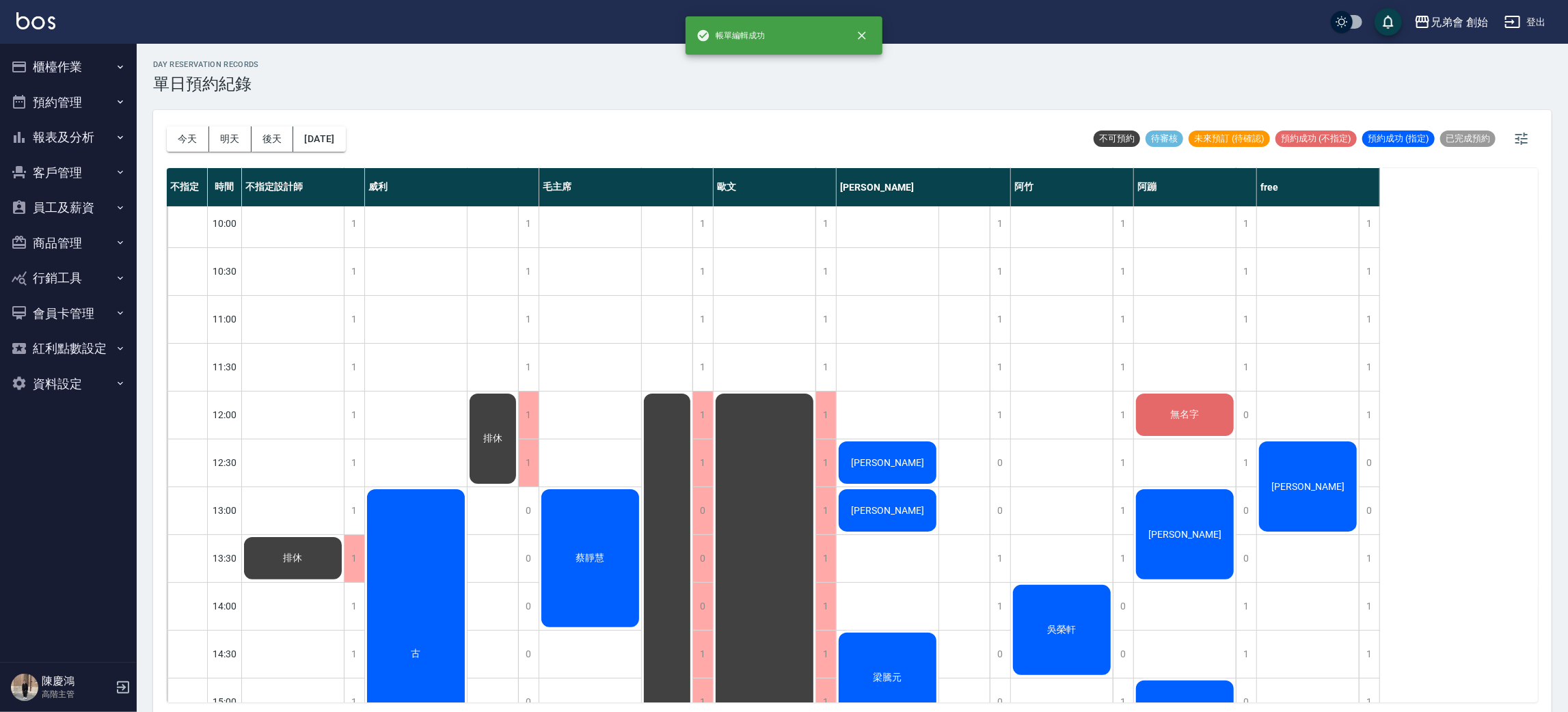
click at [344, 535] on div "無名字" at bounding box center [293, 558] width 101 height 47
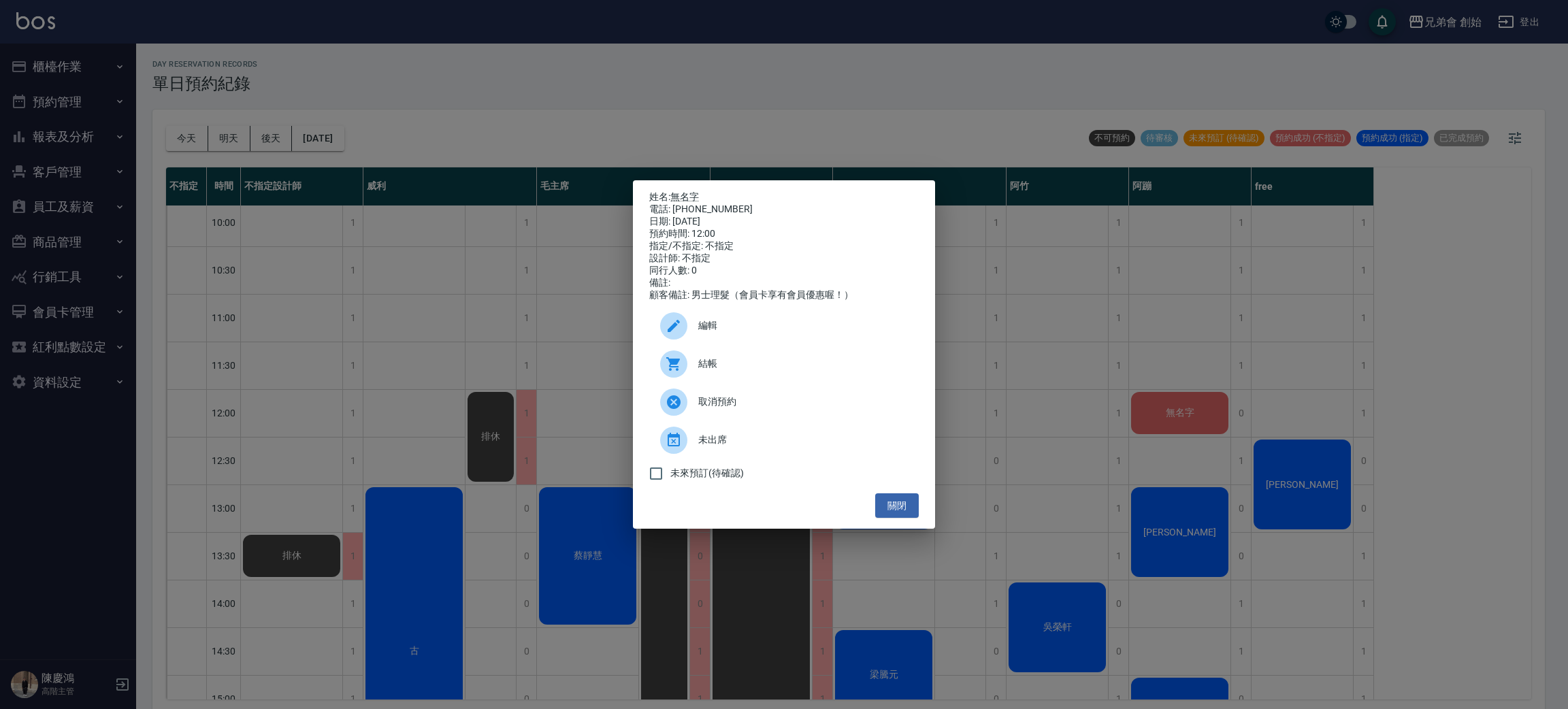
click at [746, 354] on div "結帳" at bounding box center [784, 363] width 269 height 38
click at [892, 507] on button "關閉" at bounding box center [896, 505] width 44 height 25
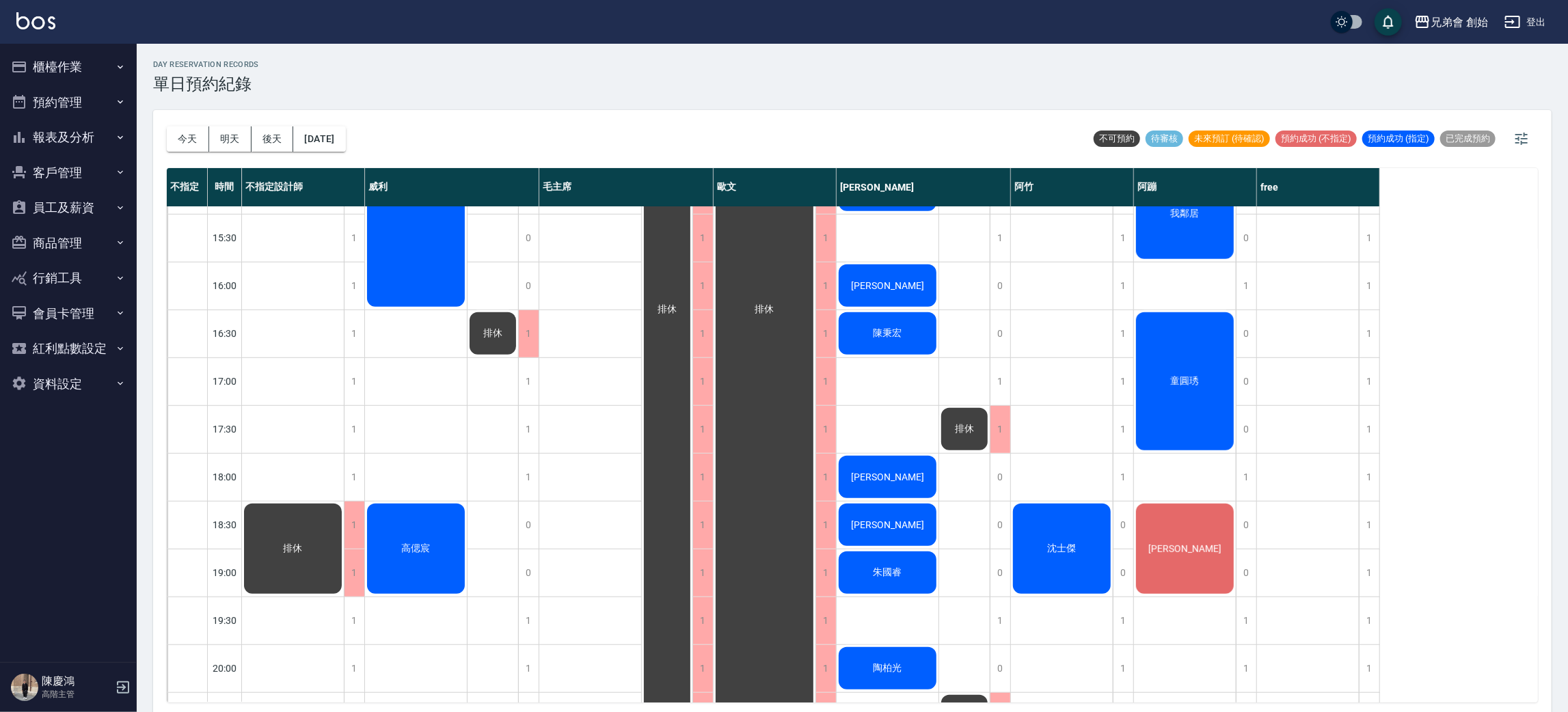
scroll to position [205, 0]
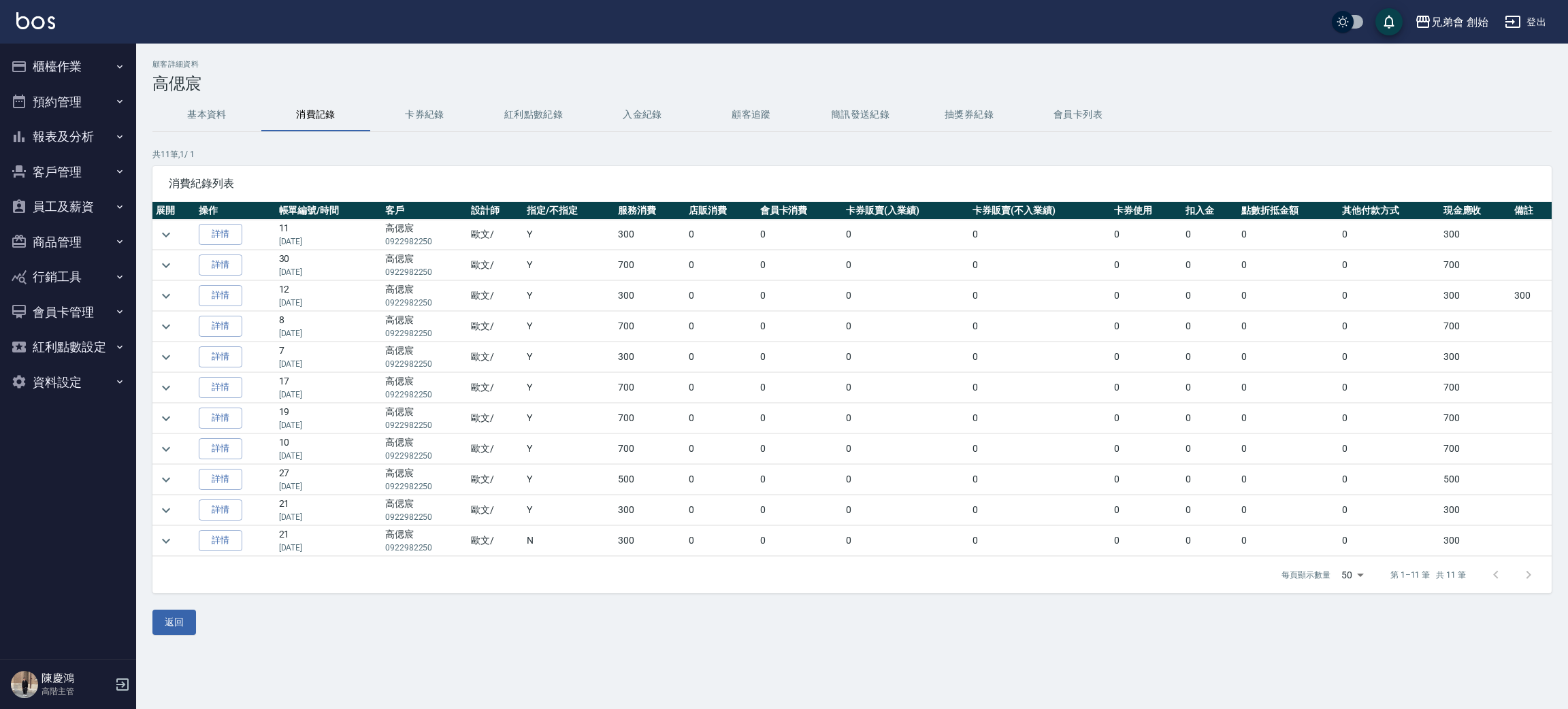
click at [207, 92] on h3 "高偲宸" at bounding box center [852, 83] width 1399 height 19
click at [206, 124] on button "基本資料" at bounding box center [207, 115] width 109 height 33
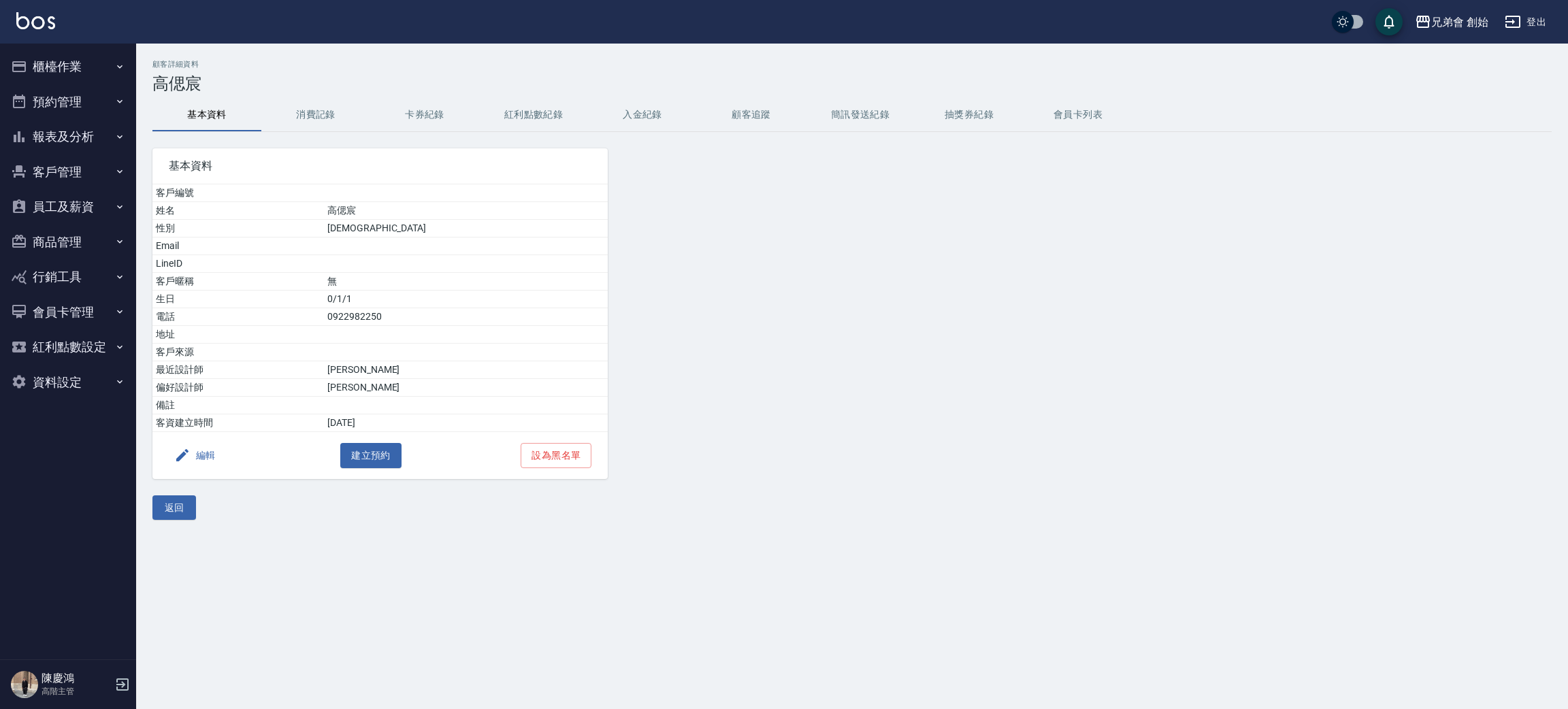
click at [321, 114] on button "消費記錄" at bounding box center [316, 115] width 109 height 33
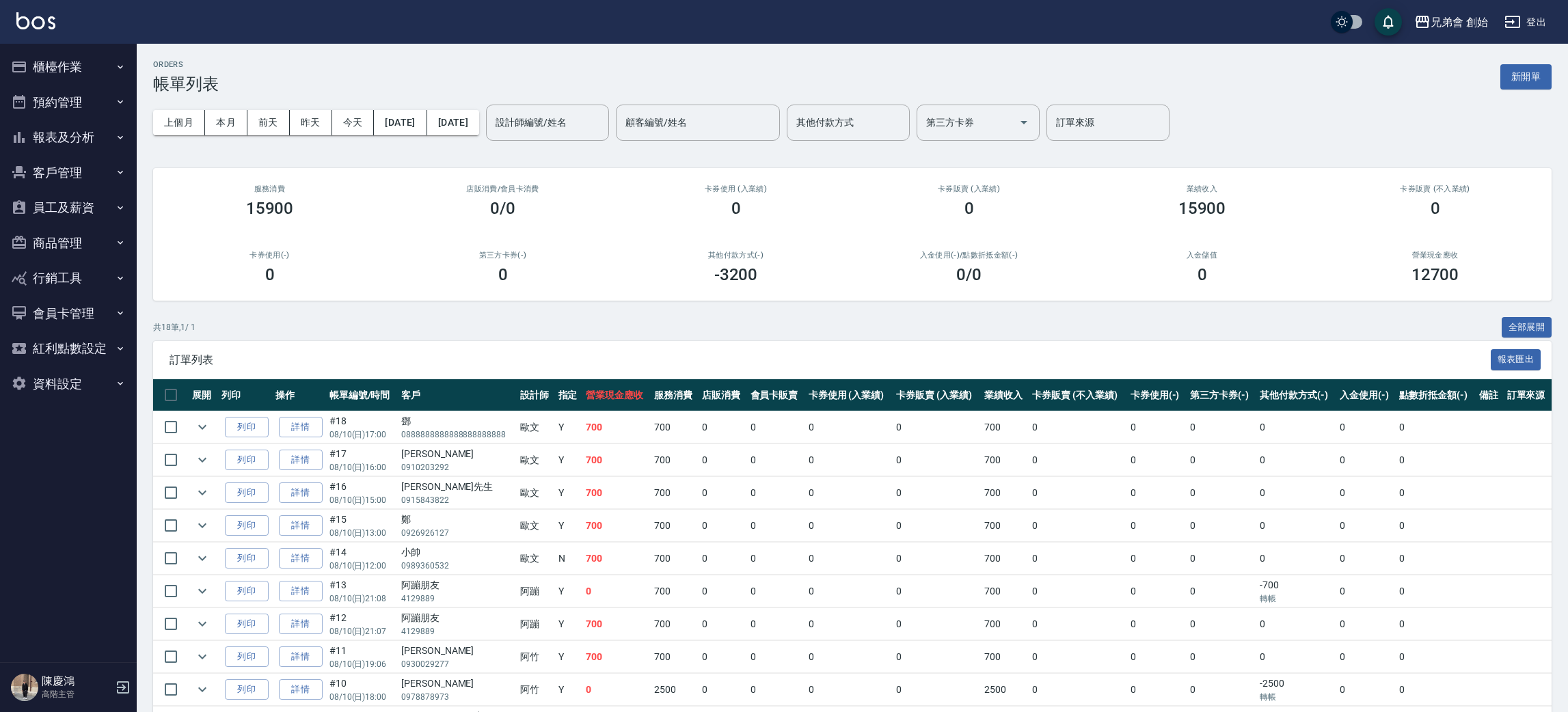
scroll to position [142, 0]
